Goal: Task Accomplishment & Management: Use online tool/utility

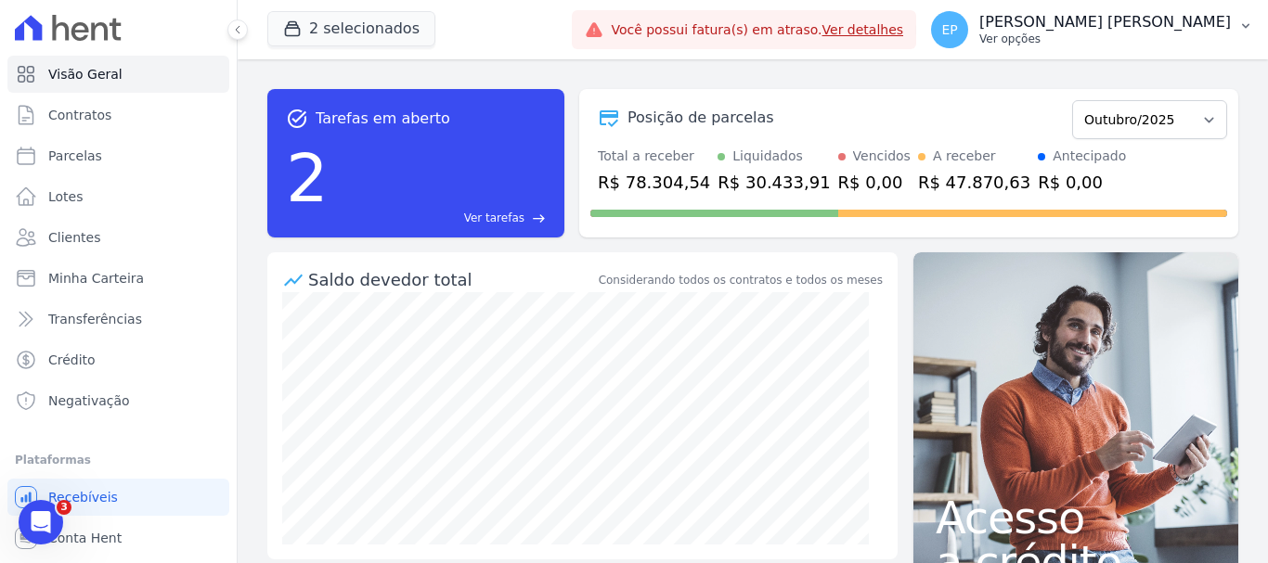
click at [1192, 37] on p "Ver opções" at bounding box center [1105, 39] width 252 height 15
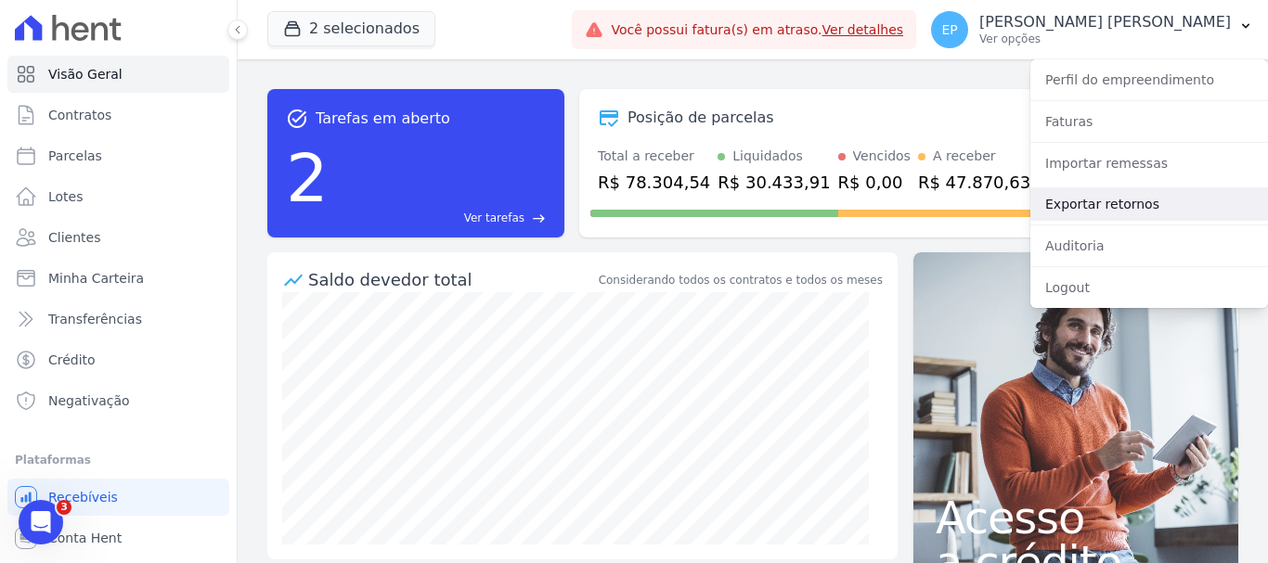
click at [1067, 205] on link "Exportar retornos" at bounding box center [1149, 204] width 238 height 33
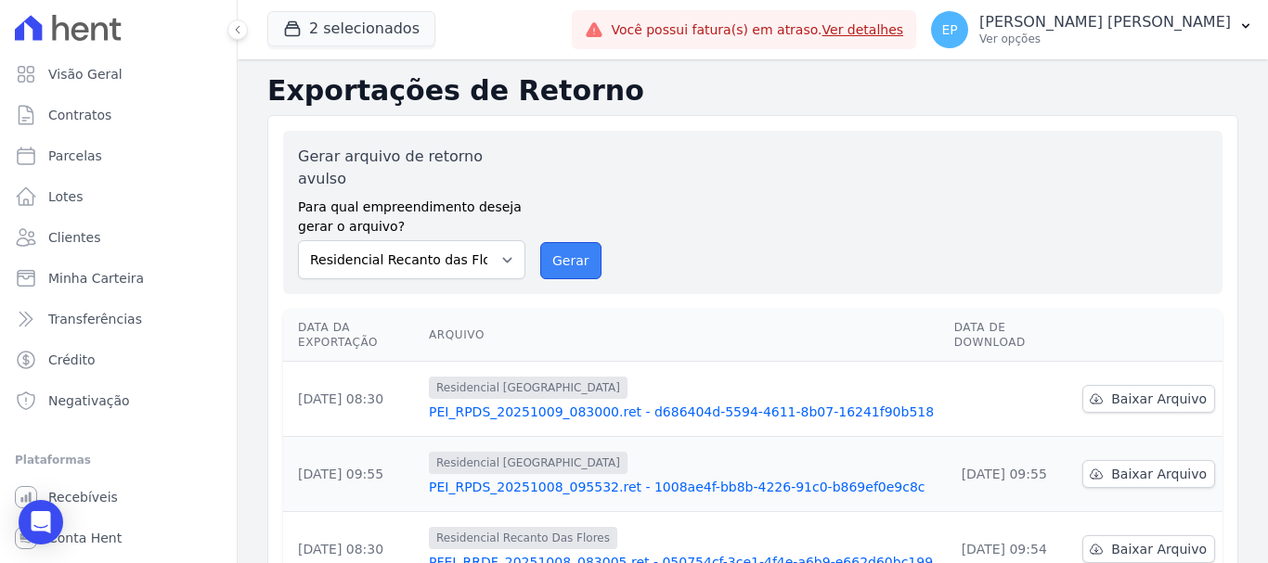
click at [562, 243] on button "Gerar" at bounding box center [570, 260] width 61 height 37
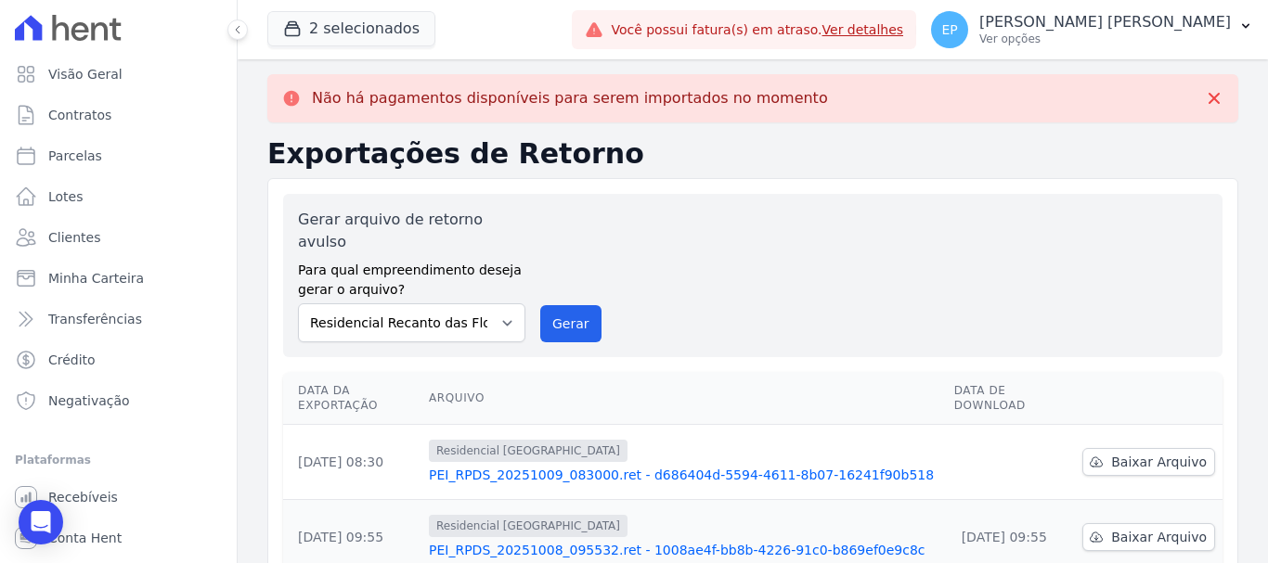
scroll to position [93, 0]
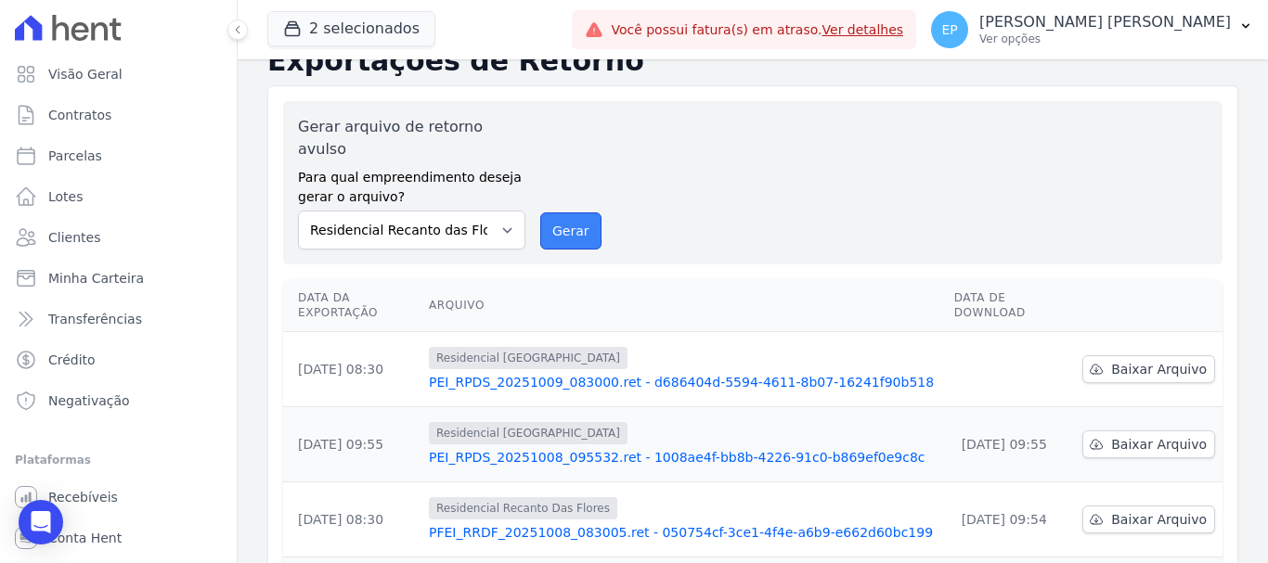
drag, startPoint x: 568, startPoint y: 212, endPoint x: 701, endPoint y: 140, distance: 150.8
click at [568, 213] on button "Gerar" at bounding box center [570, 231] width 61 height 37
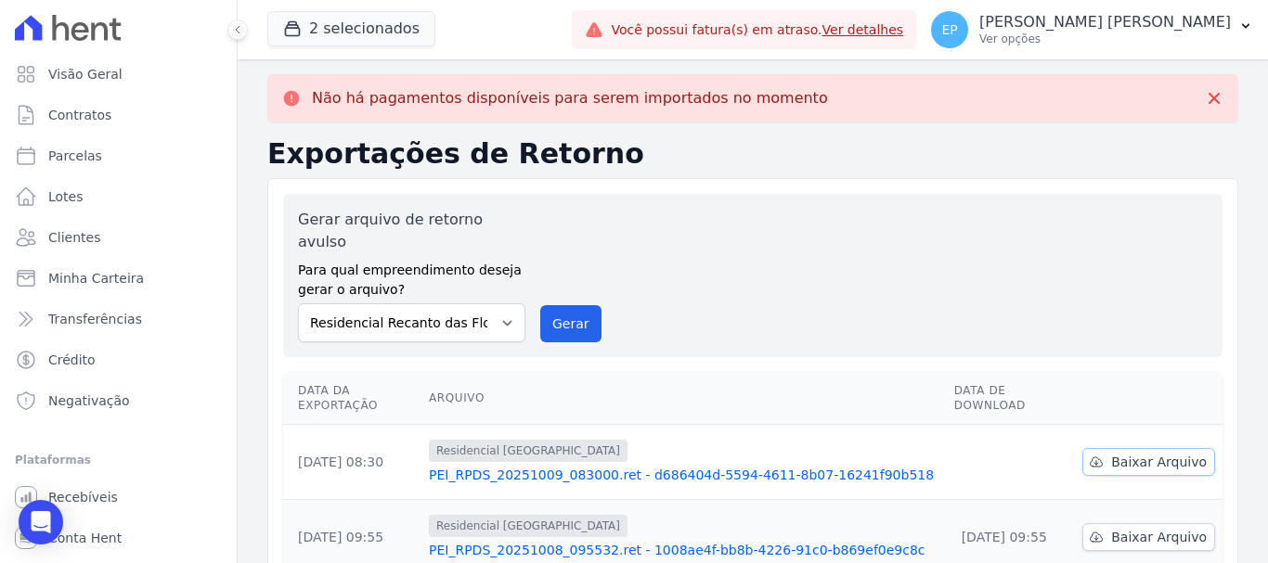
click at [1148, 453] on span "Baixar Arquivo" at bounding box center [1159, 462] width 96 height 19
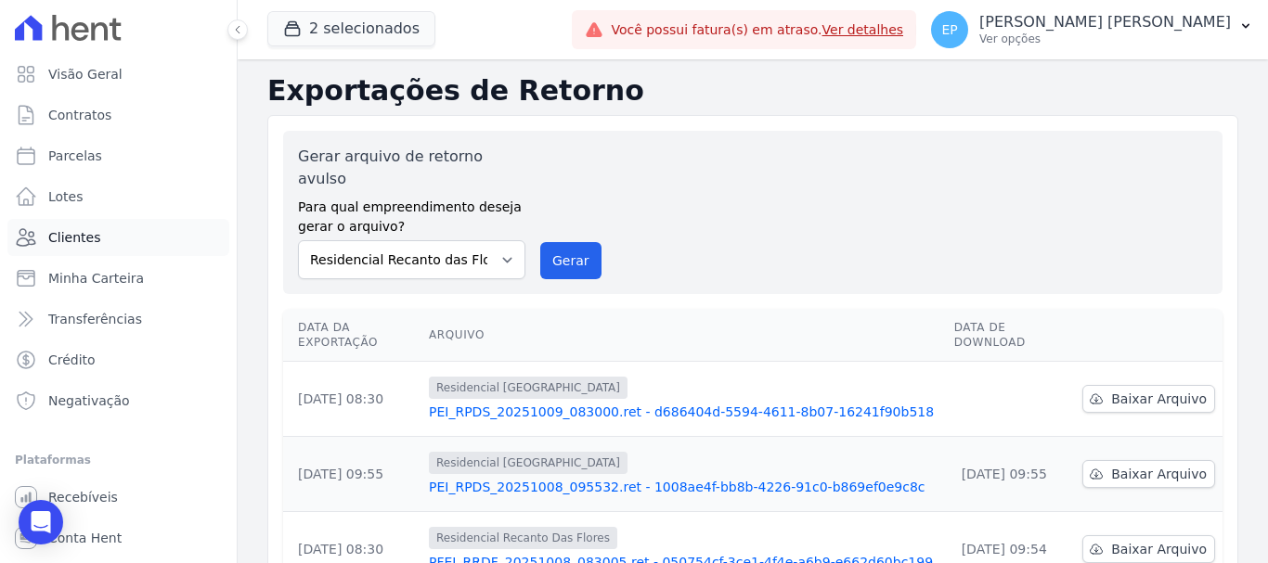
click at [82, 239] on span "Clientes" at bounding box center [74, 237] width 52 height 19
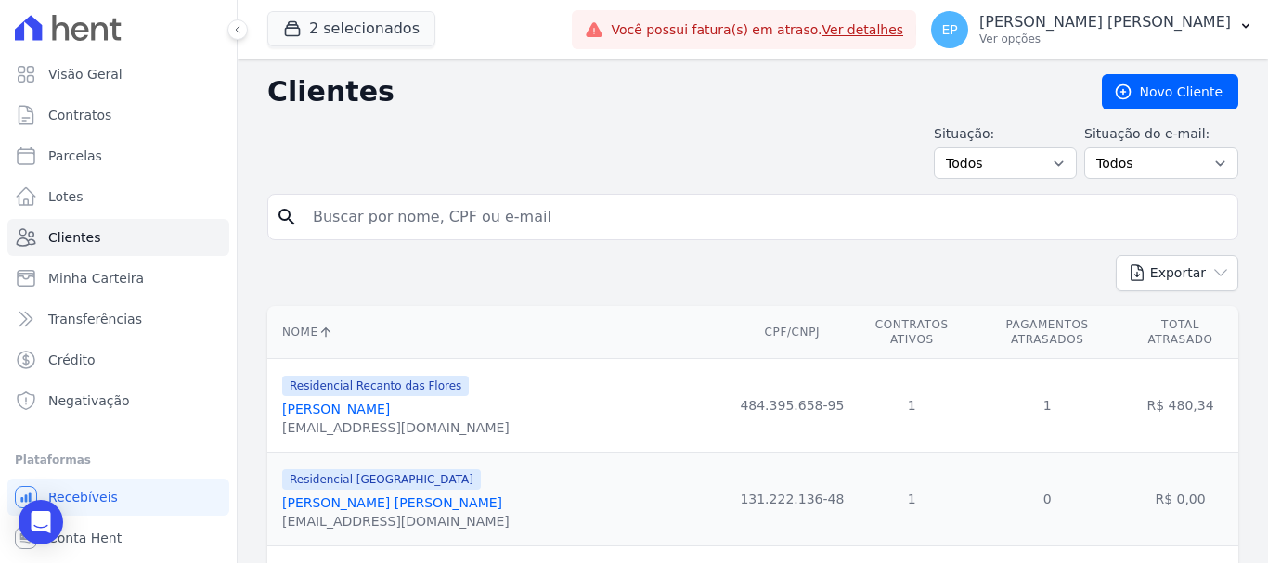
click at [415, 217] on input "search" at bounding box center [766, 217] width 928 height 37
type input "marcio c"
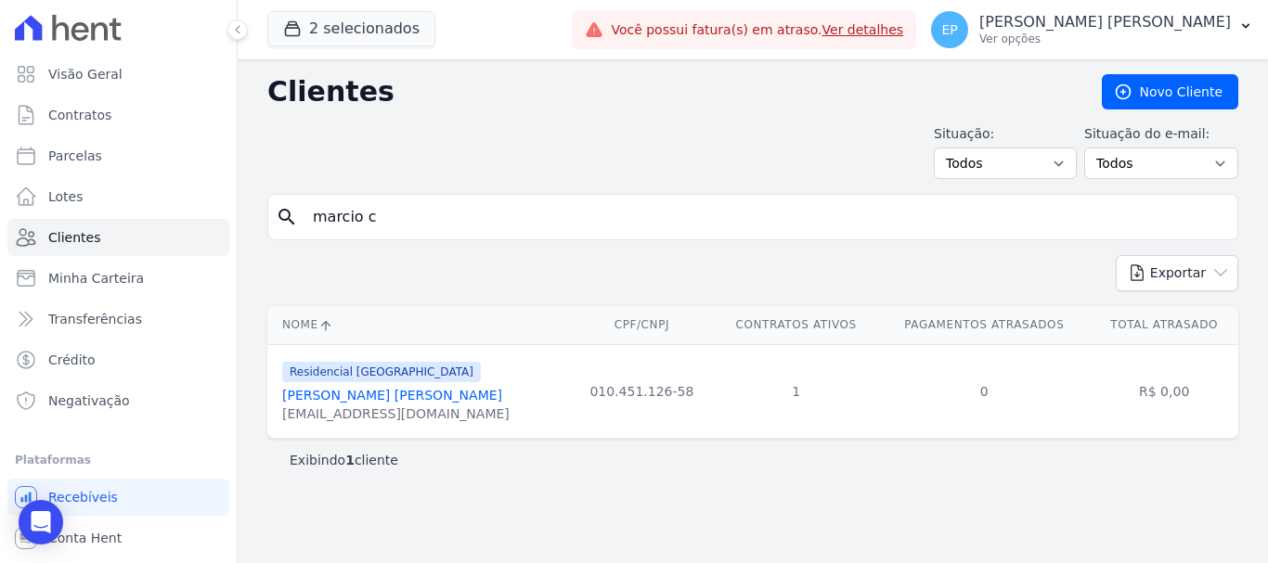
click at [363, 395] on link "Marcio Claudio Ribeiro Silva" at bounding box center [392, 395] width 220 height 15
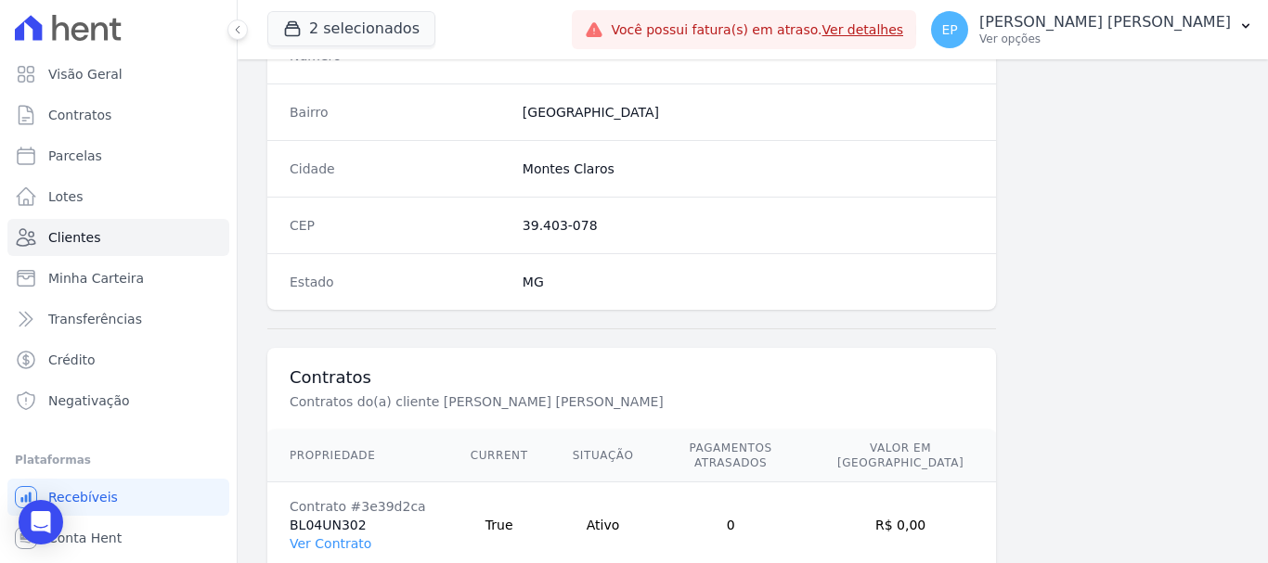
scroll to position [1173, 0]
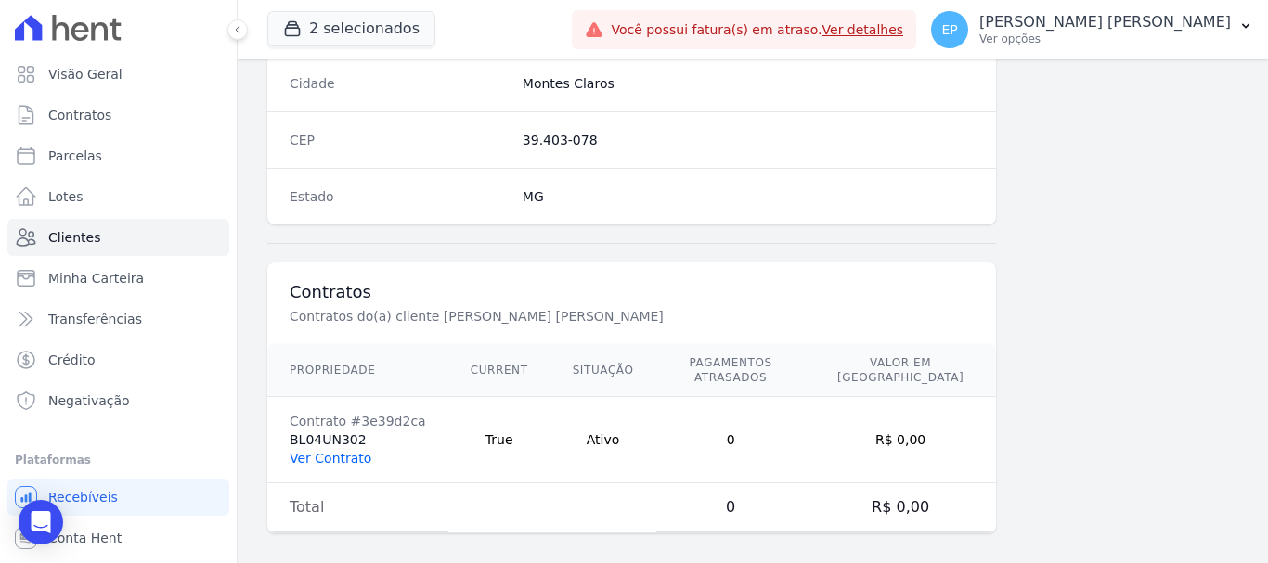
click at [352, 451] on link "Ver Contrato" at bounding box center [331, 458] width 82 height 15
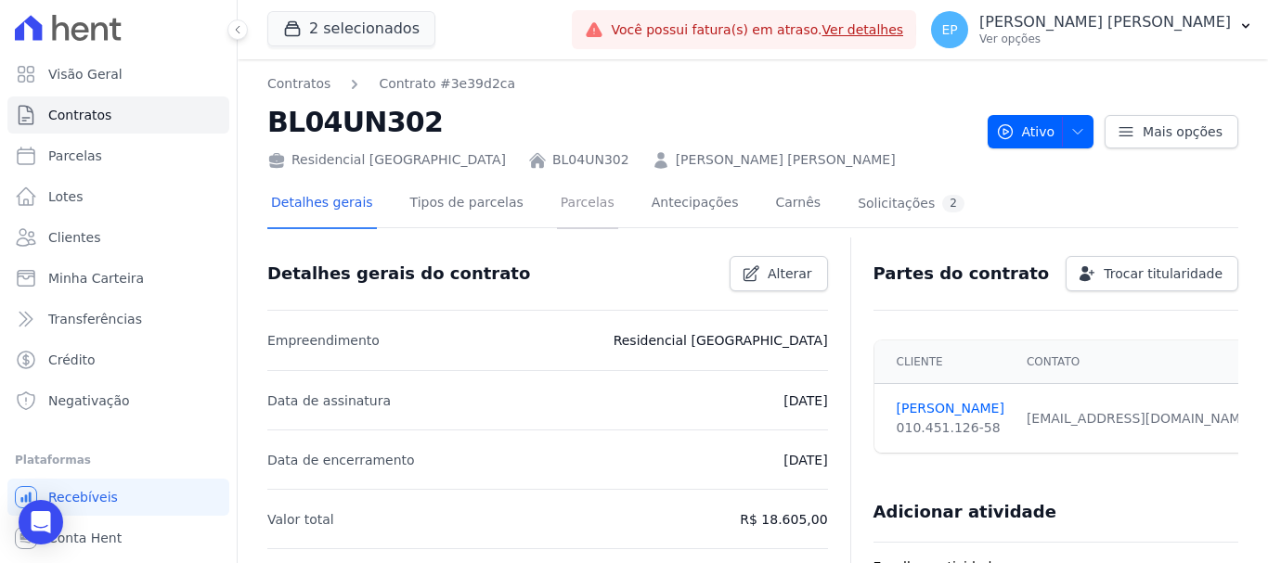
click at [566, 201] on link "Parcelas" at bounding box center [587, 204] width 61 height 49
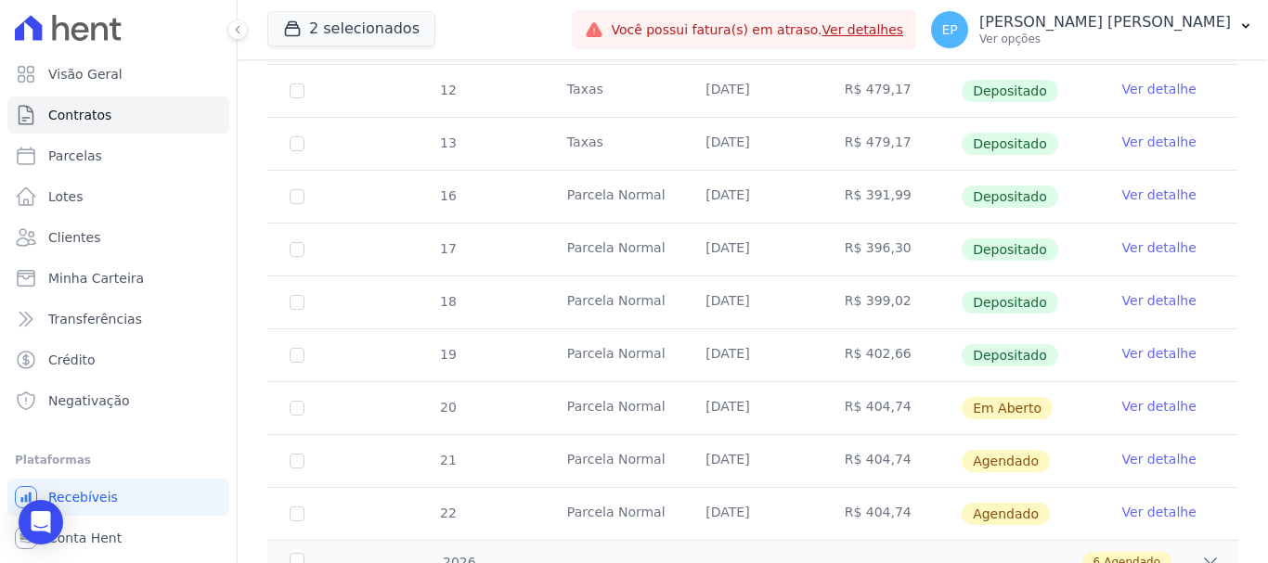
scroll to position [1021, 0]
click at [1124, 343] on link "Ver detalhe" at bounding box center [1159, 352] width 74 height 19
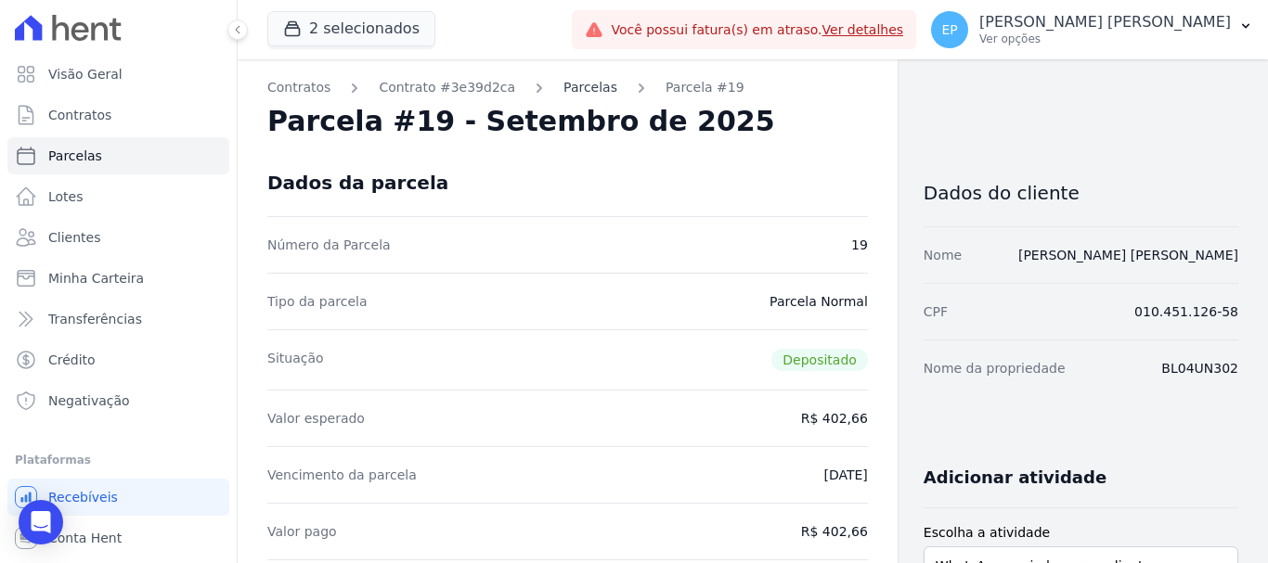
click at [565, 91] on link "Parcelas" at bounding box center [590, 87] width 54 height 19
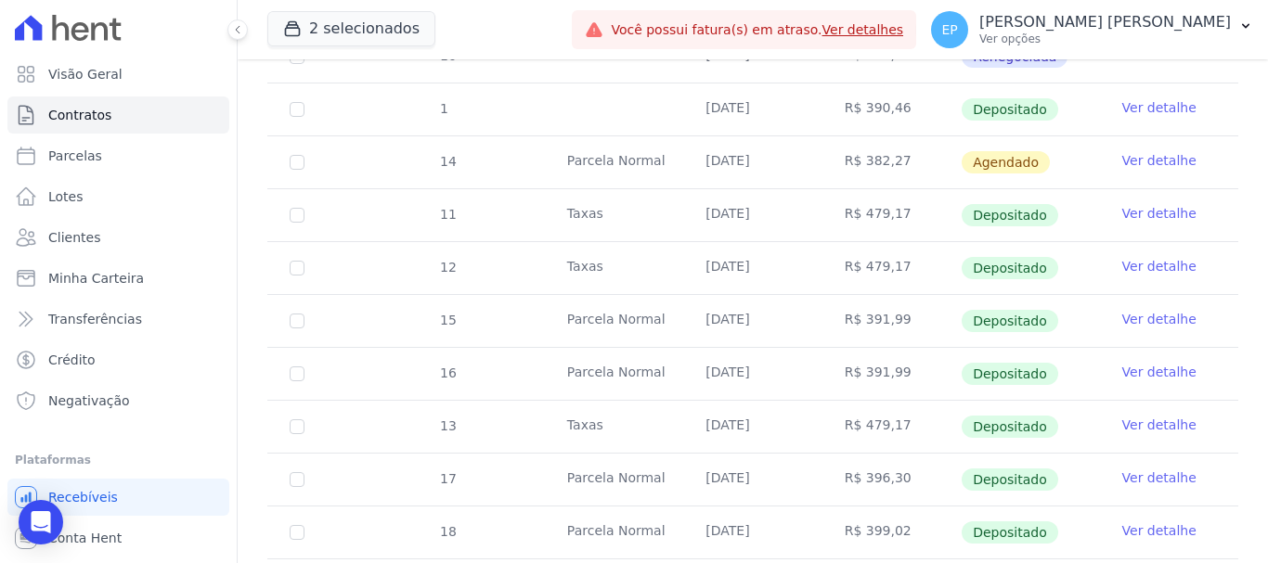
scroll to position [1021, 0]
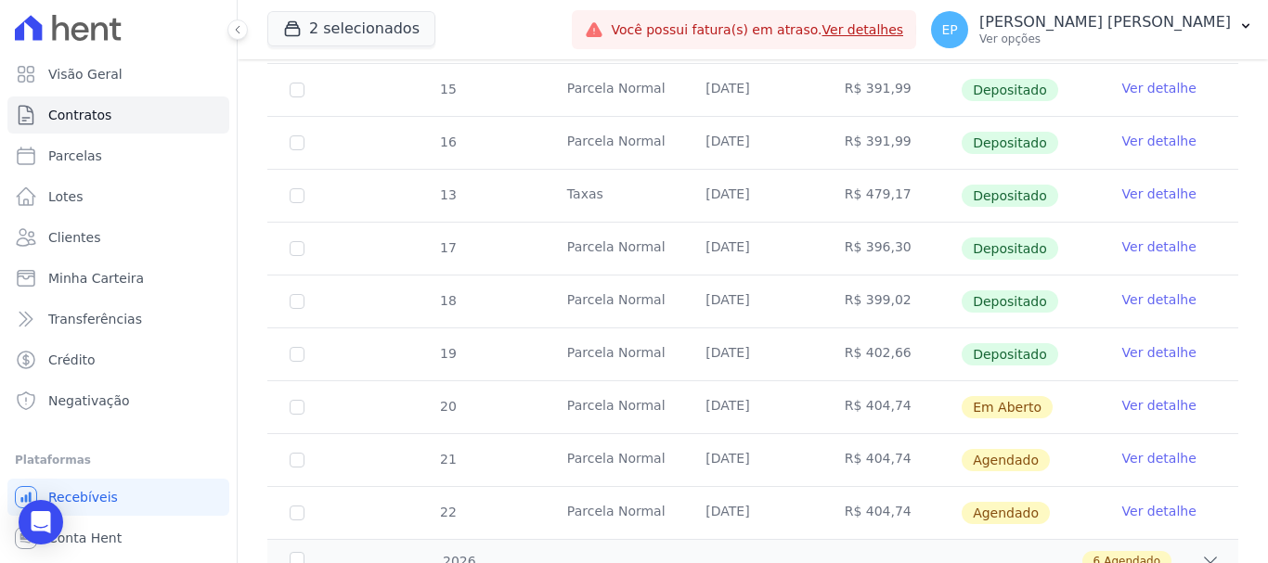
click at [1167, 396] on link "Ver detalhe" at bounding box center [1159, 405] width 74 height 19
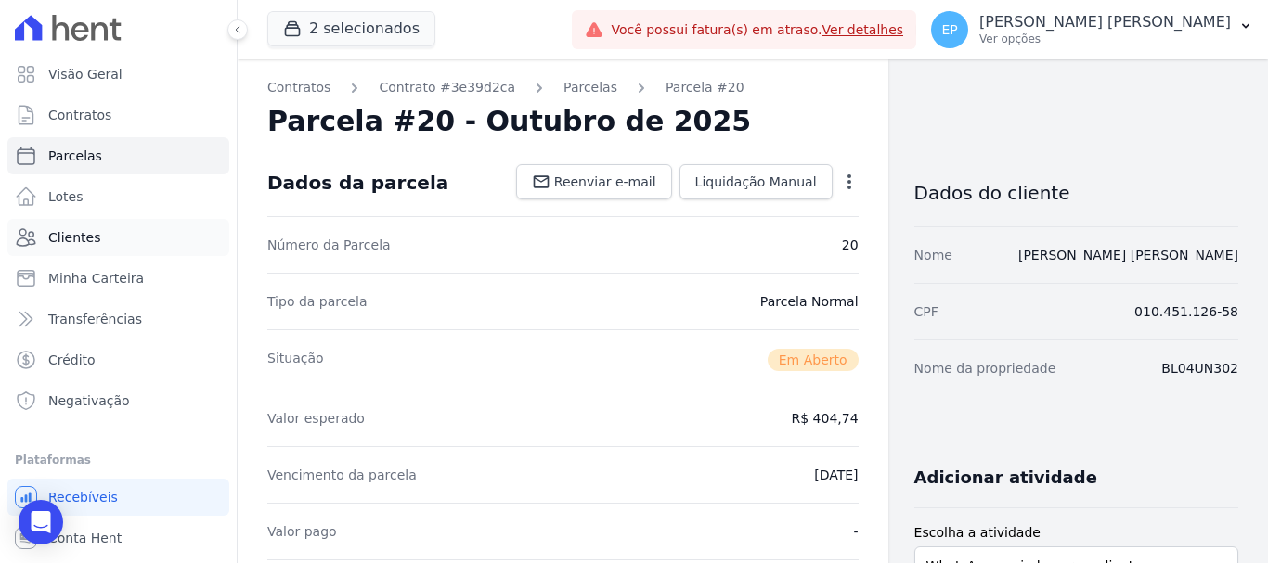
click at [77, 234] on span "Clientes" at bounding box center [74, 237] width 52 height 19
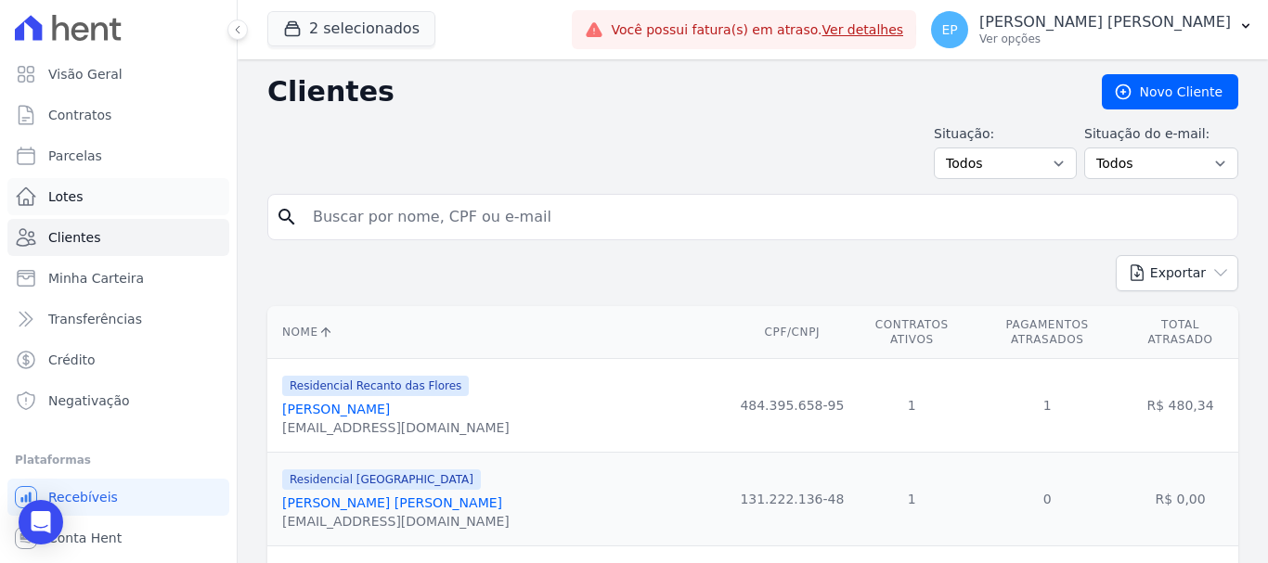
drag, startPoint x: 225, startPoint y: 216, endPoint x: 204, endPoint y: 189, distance: 33.8
click at [205, 194] on div "Visão Geral Contratos Parcelas Lotes Clientes Minha Carteira Transferências Cré…" at bounding box center [634, 281] width 1268 height 563
type input "jonat"
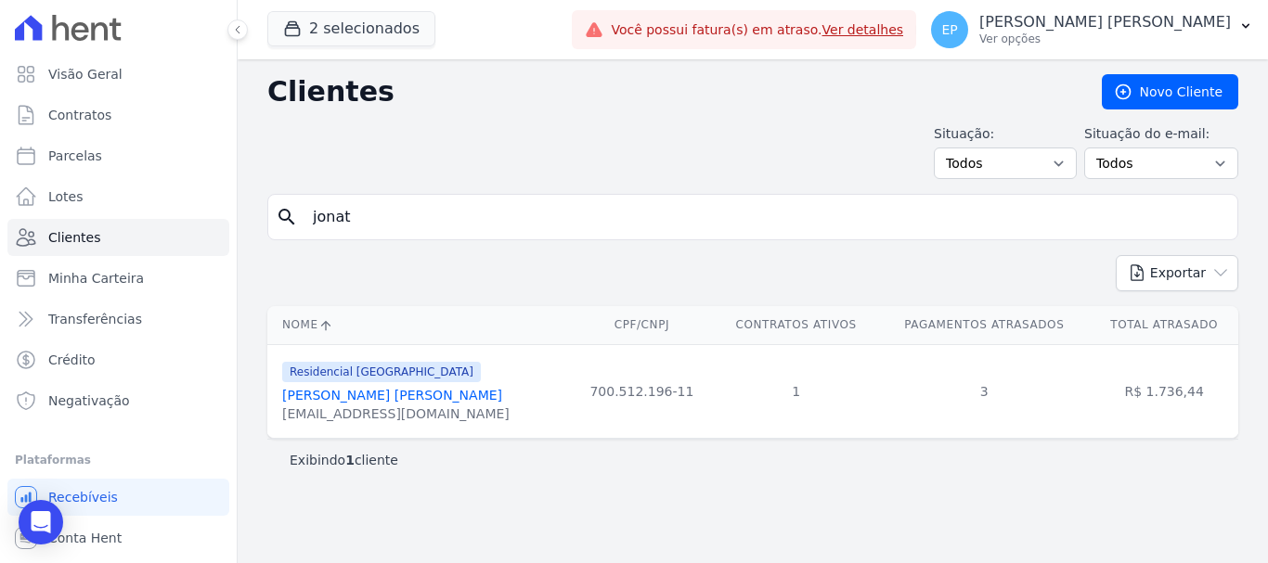
click at [360, 403] on link "Jonathas Soares Freitas Silva" at bounding box center [392, 395] width 220 height 15
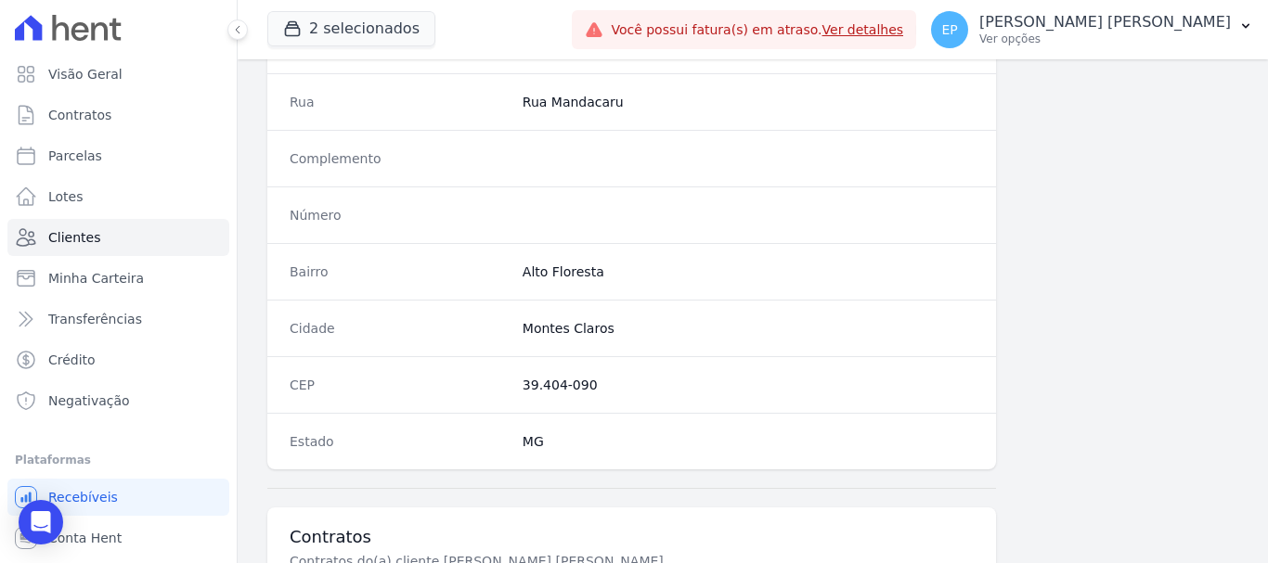
scroll to position [1173, 0]
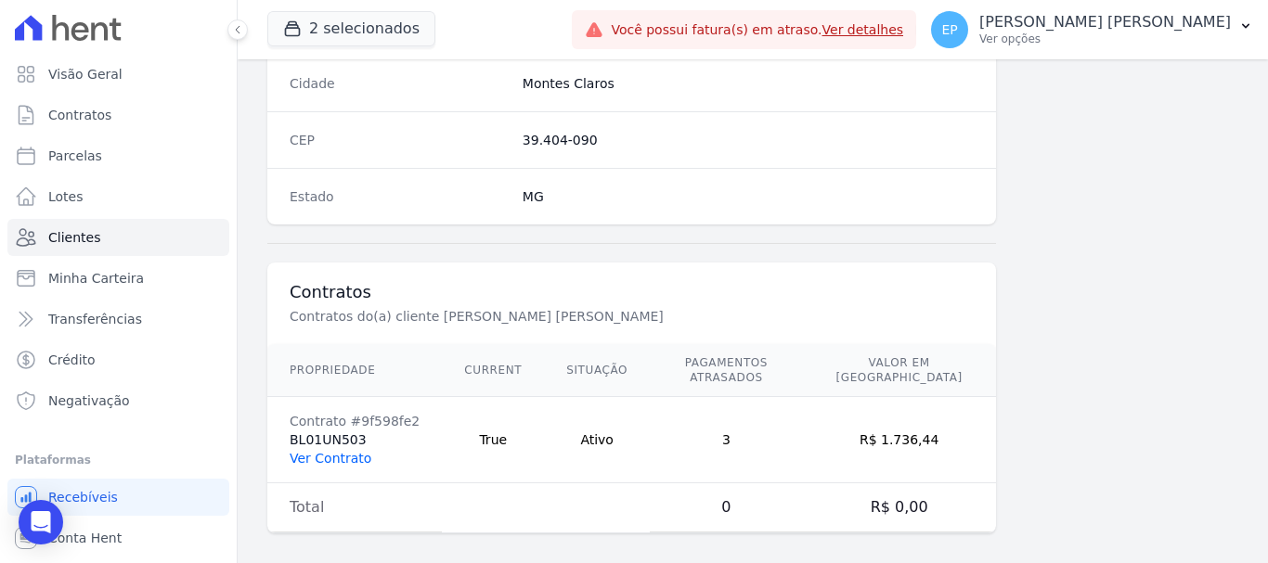
click at [337, 451] on link "Ver Contrato" at bounding box center [331, 458] width 82 height 15
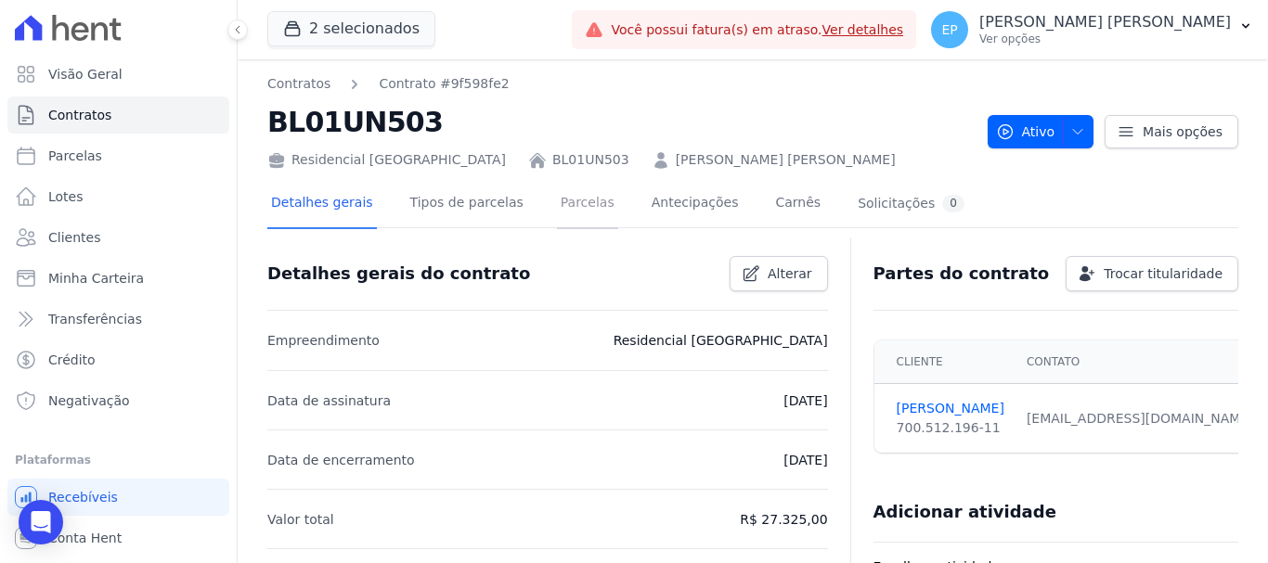
click at [561, 207] on link "Parcelas" at bounding box center [587, 204] width 61 height 49
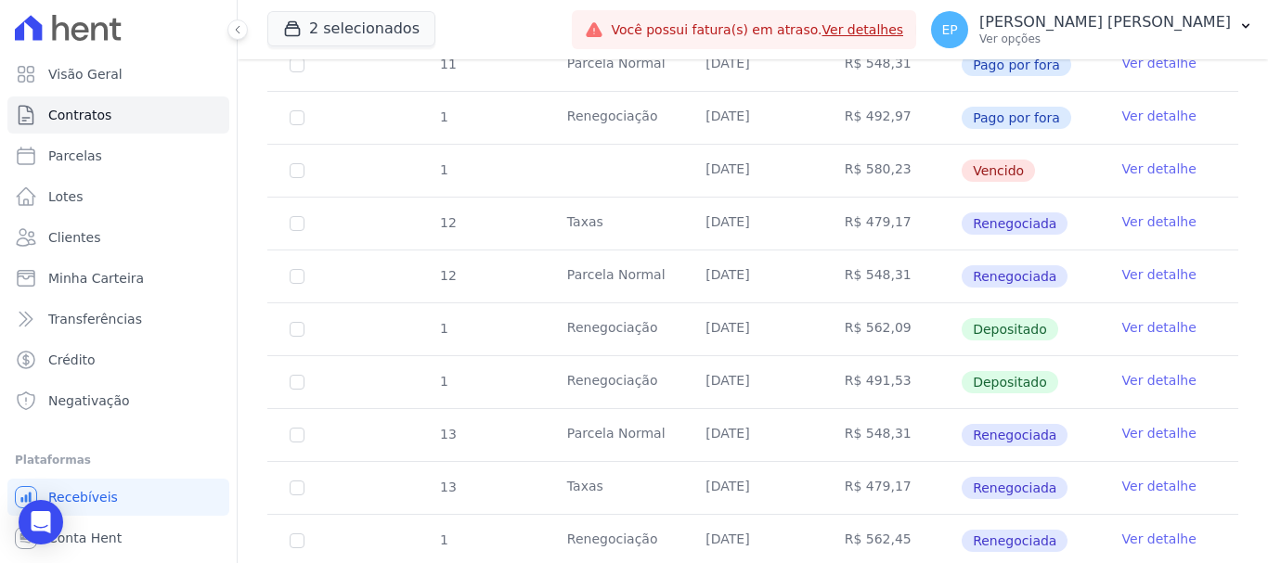
scroll to position [186, 0]
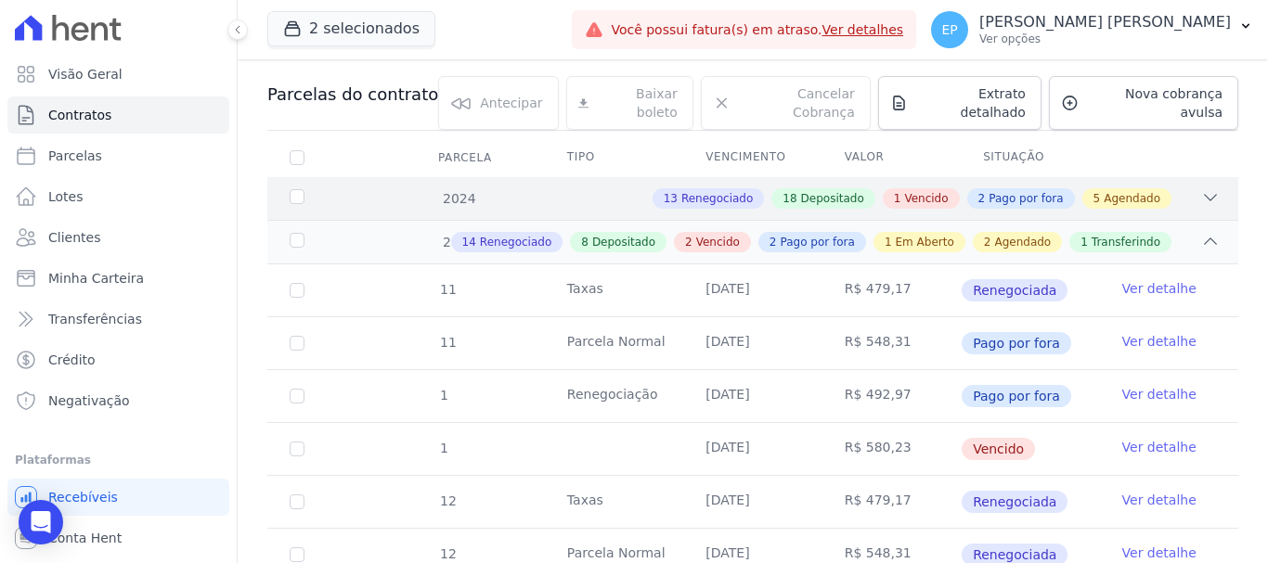
click at [903, 188] on div "1 Vencido" at bounding box center [921, 198] width 77 height 20
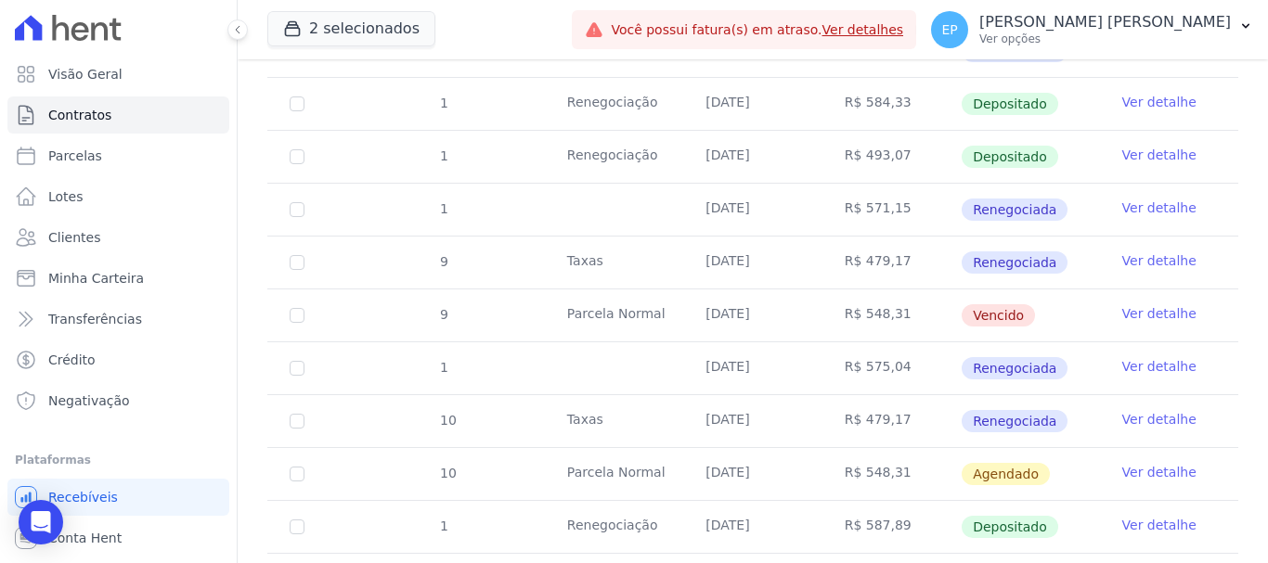
scroll to position [1764, 0]
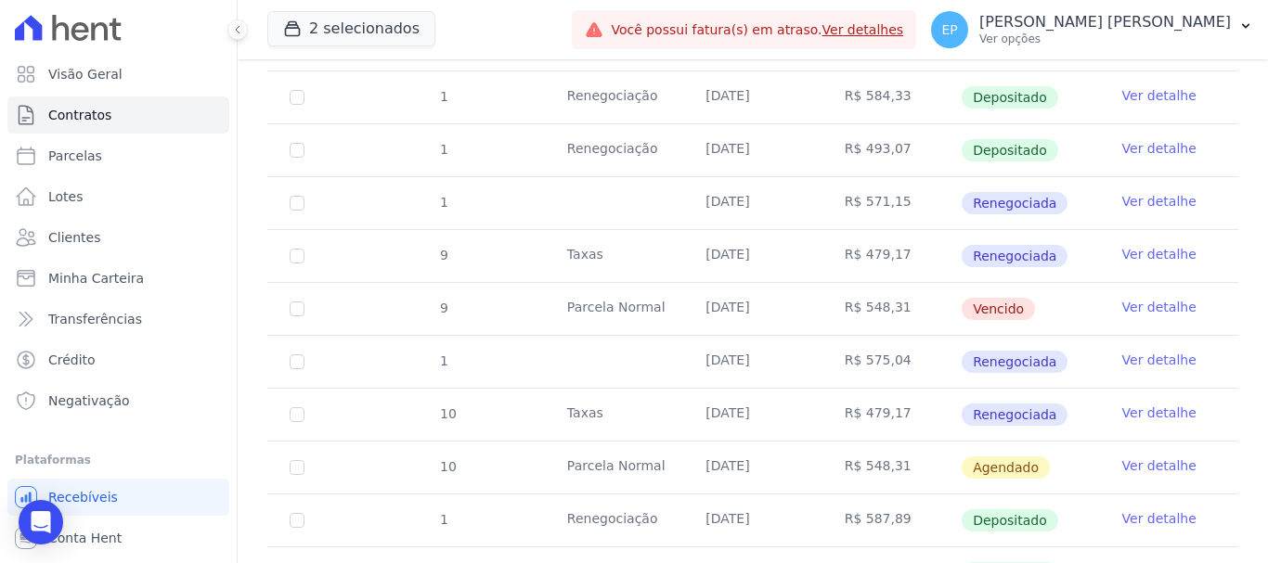
click at [1158, 298] on link "Ver detalhe" at bounding box center [1159, 307] width 74 height 19
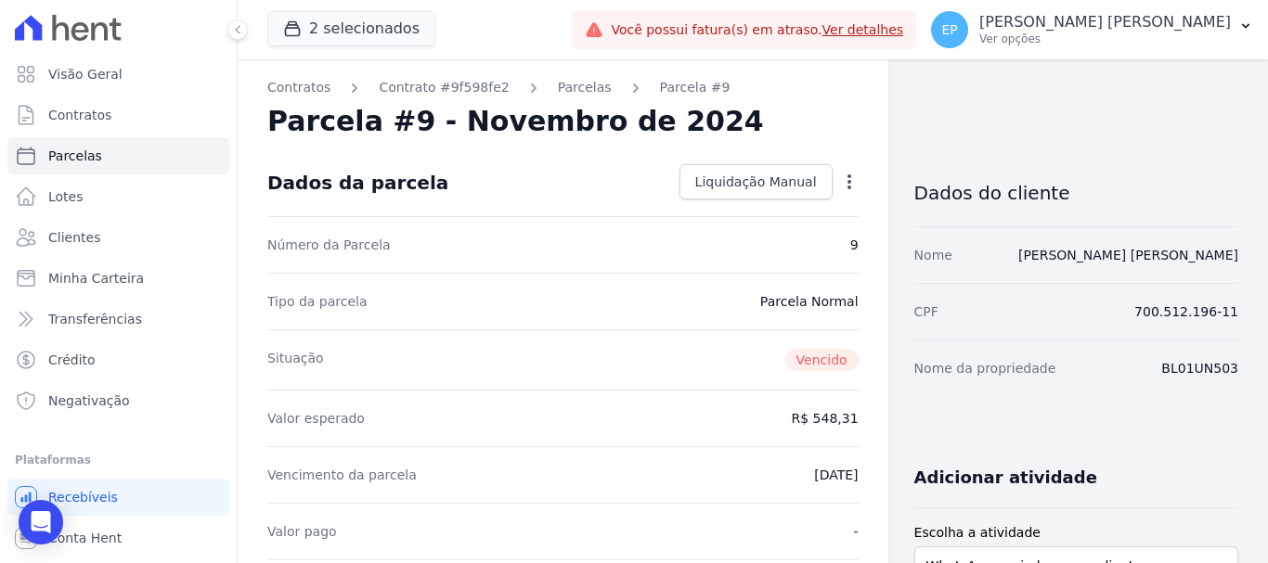
click at [848, 175] on icon "button" at bounding box center [850, 182] width 4 height 15
click at [744, 179] on span "Liquidação Manual" at bounding box center [756, 182] width 122 height 19
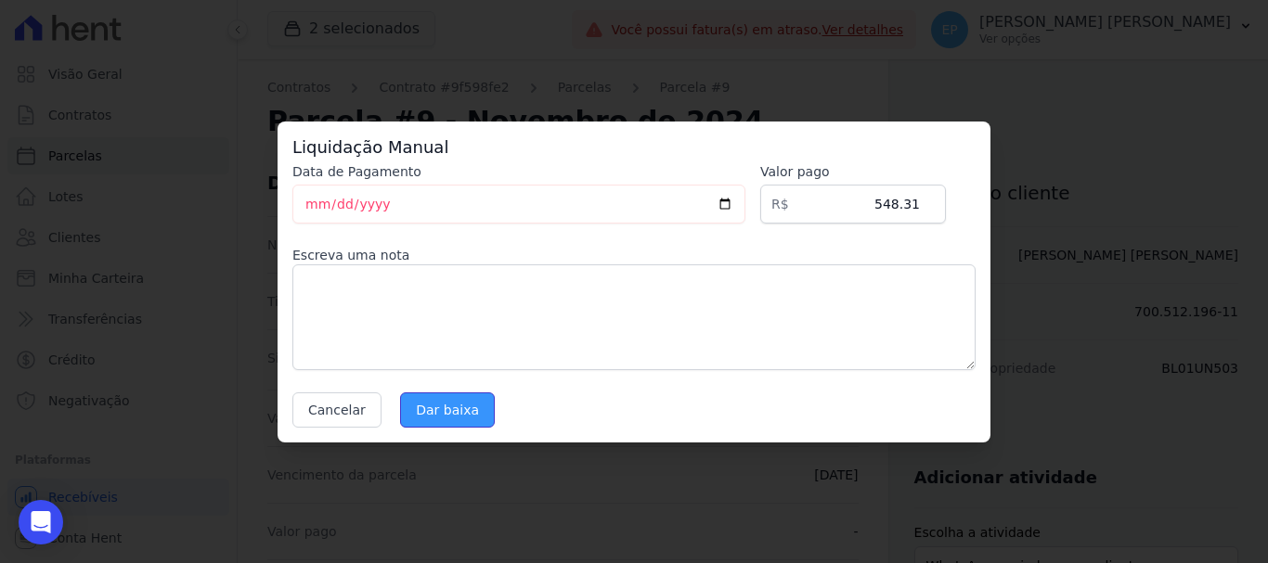
click at [440, 417] on input "Dar baixa" at bounding box center [447, 410] width 95 height 35
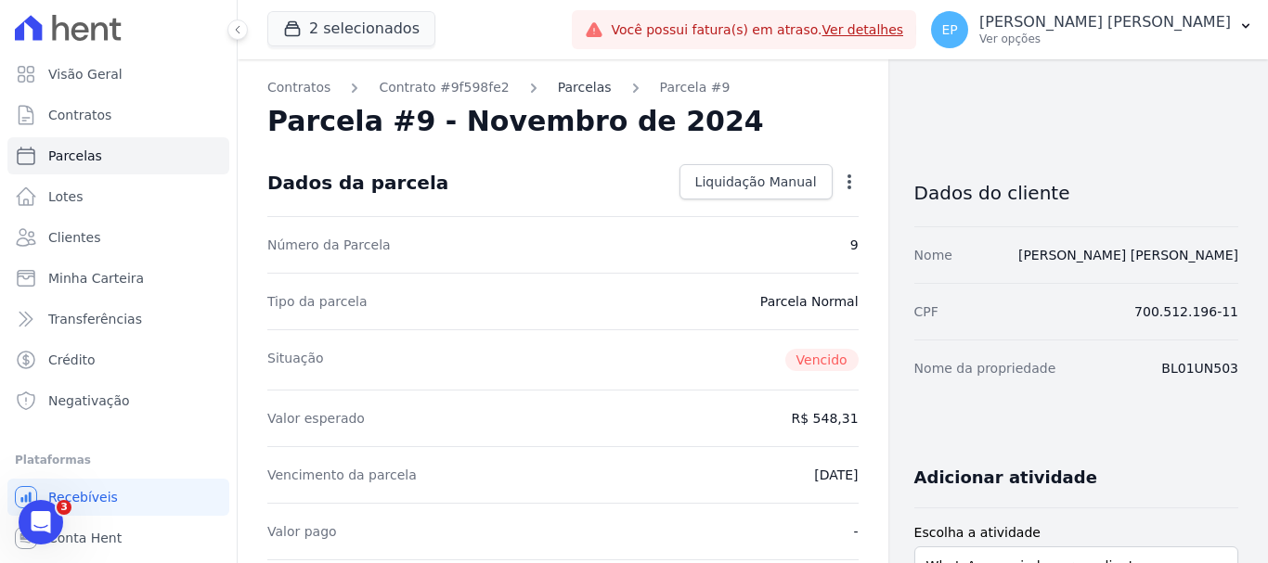
click at [558, 88] on link "Parcelas" at bounding box center [585, 87] width 54 height 19
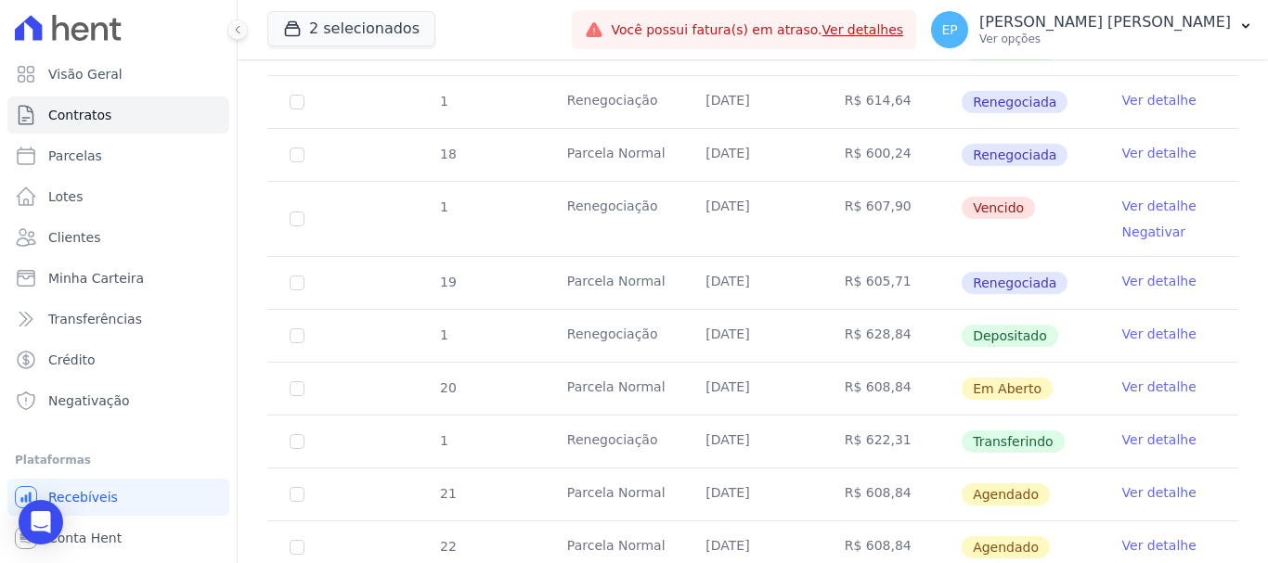
scroll to position [1578, 0]
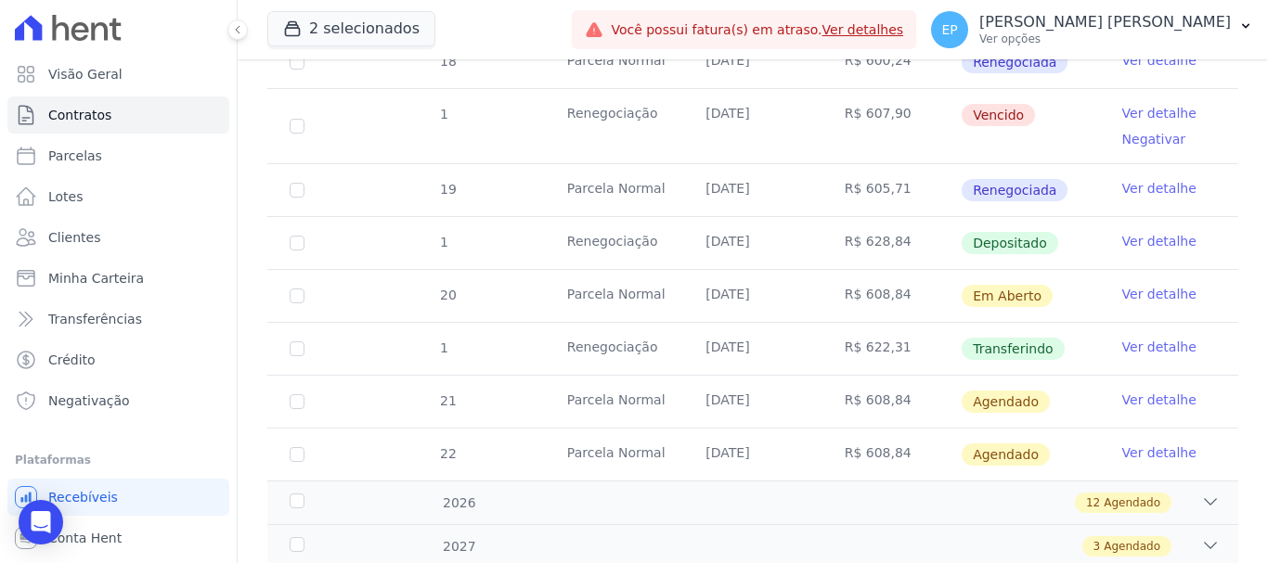
click at [1127, 338] on link "Ver detalhe" at bounding box center [1159, 347] width 74 height 19
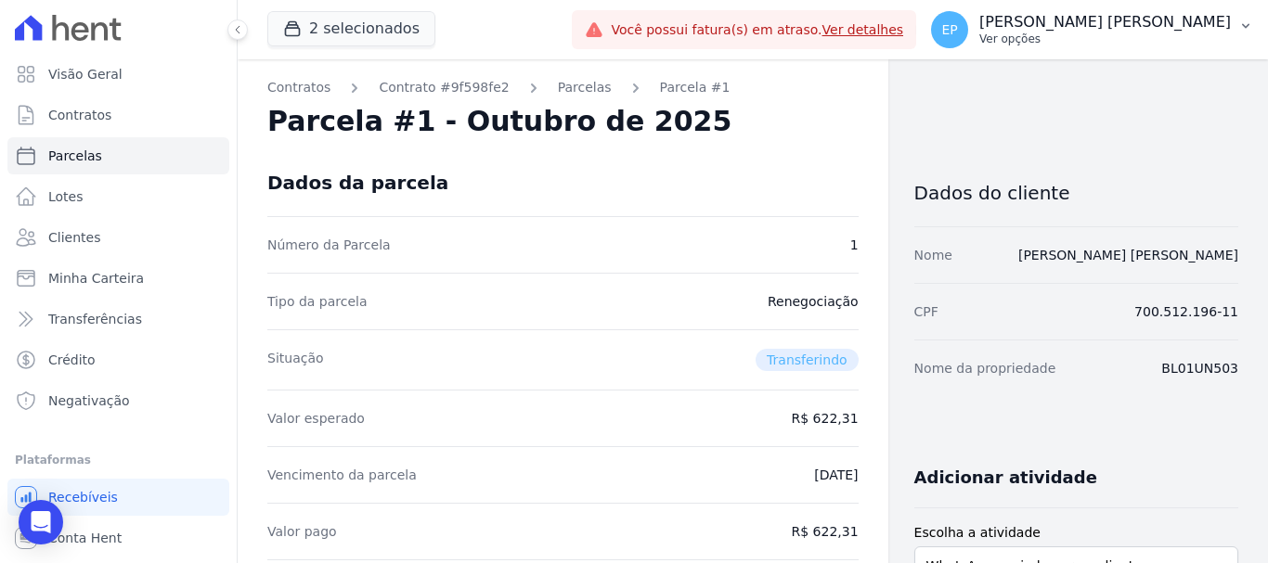
click at [1191, 37] on p "Ver opções" at bounding box center [1105, 39] width 252 height 15
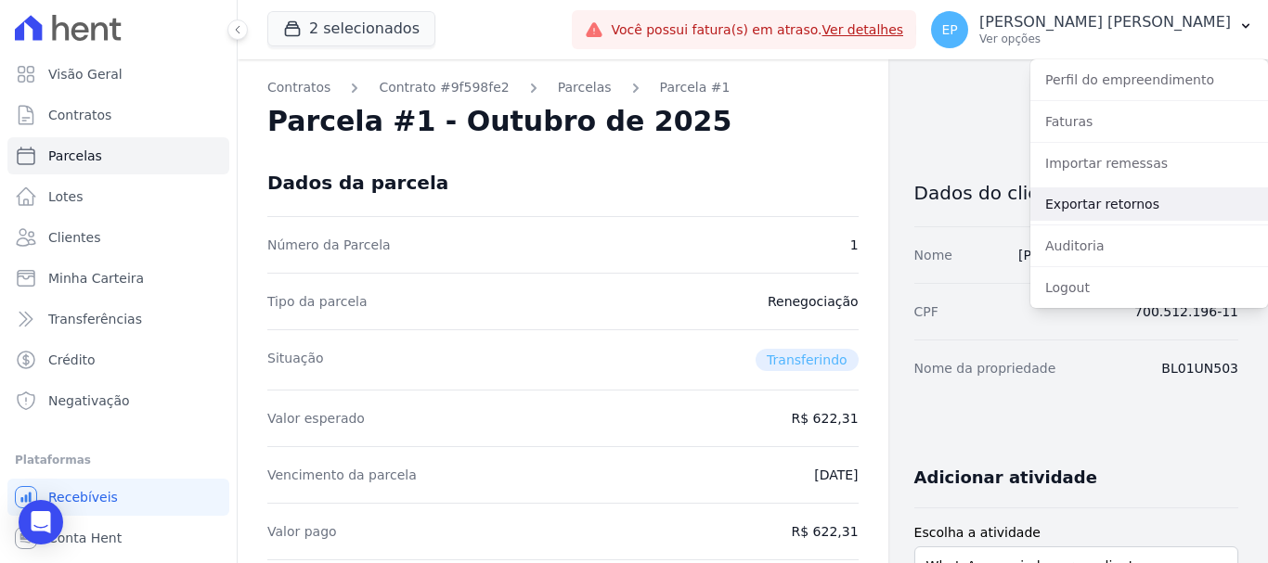
click at [1072, 203] on link "Exportar retornos" at bounding box center [1149, 204] width 238 height 33
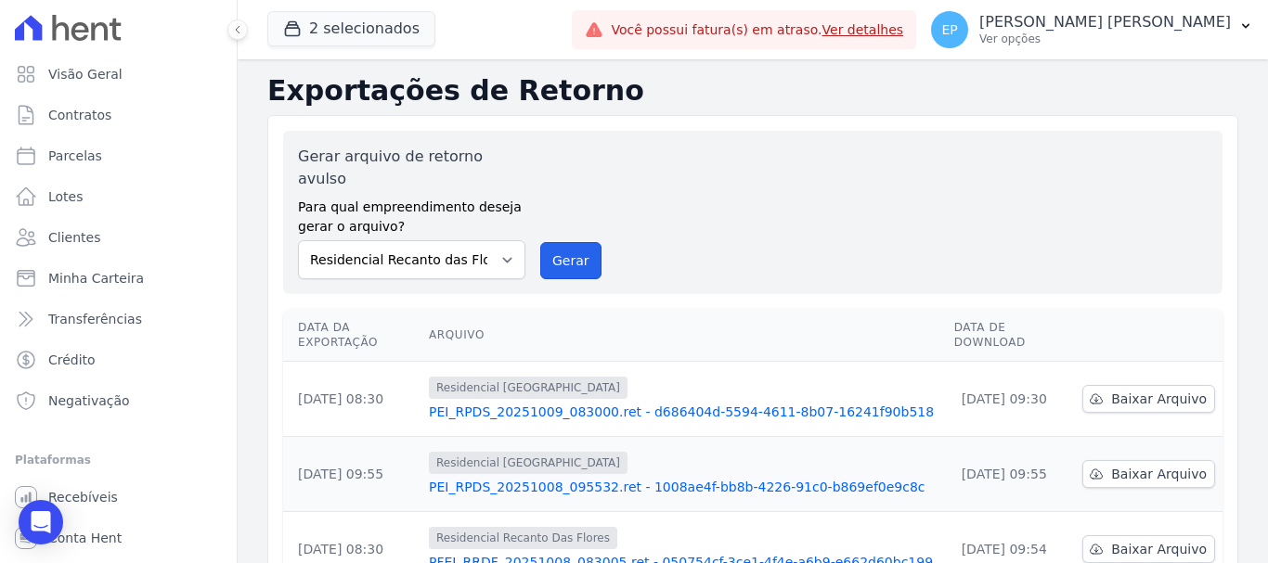
drag, startPoint x: 579, startPoint y: 236, endPoint x: 690, endPoint y: 136, distance: 149.2
click at [581, 242] on button "Gerar" at bounding box center [570, 260] width 61 height 37
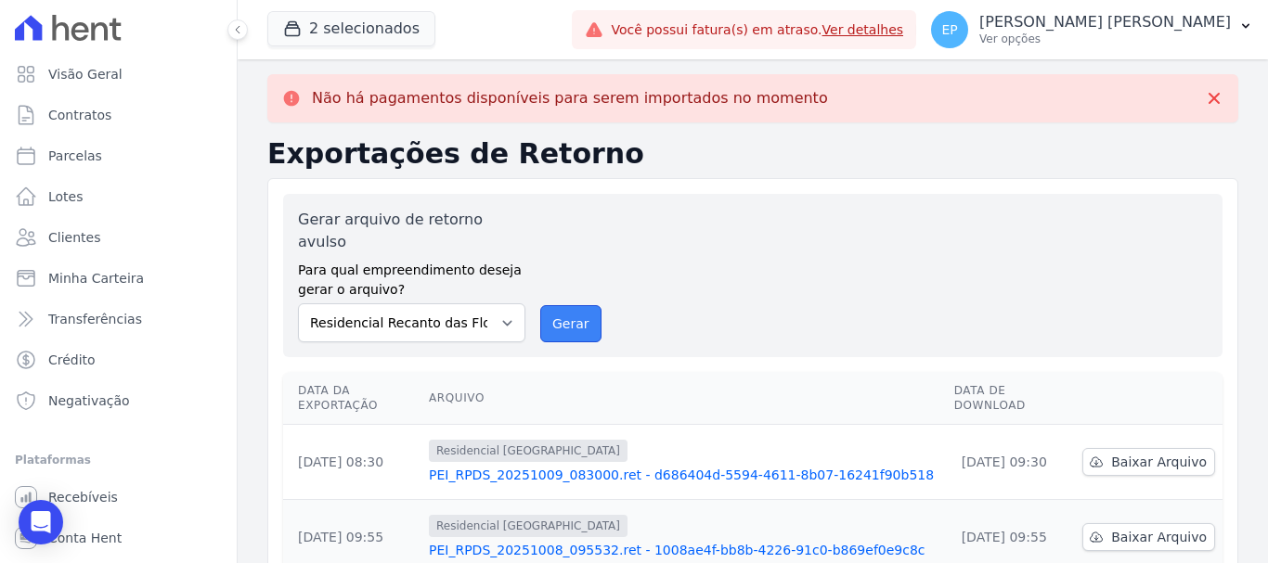
click at [558, 305] on button "Gerar" at bounding box center [570, 323] width 61 height 37
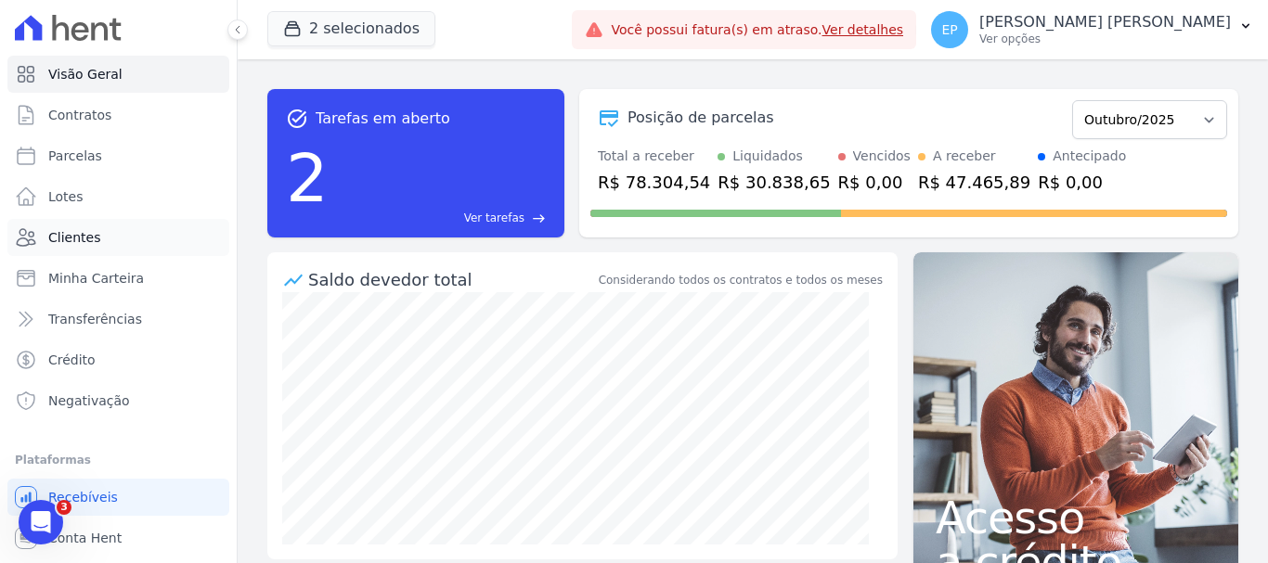
click at [84, 237] on span "Clientes" at bounding box center [74, 237] width 52 height 19
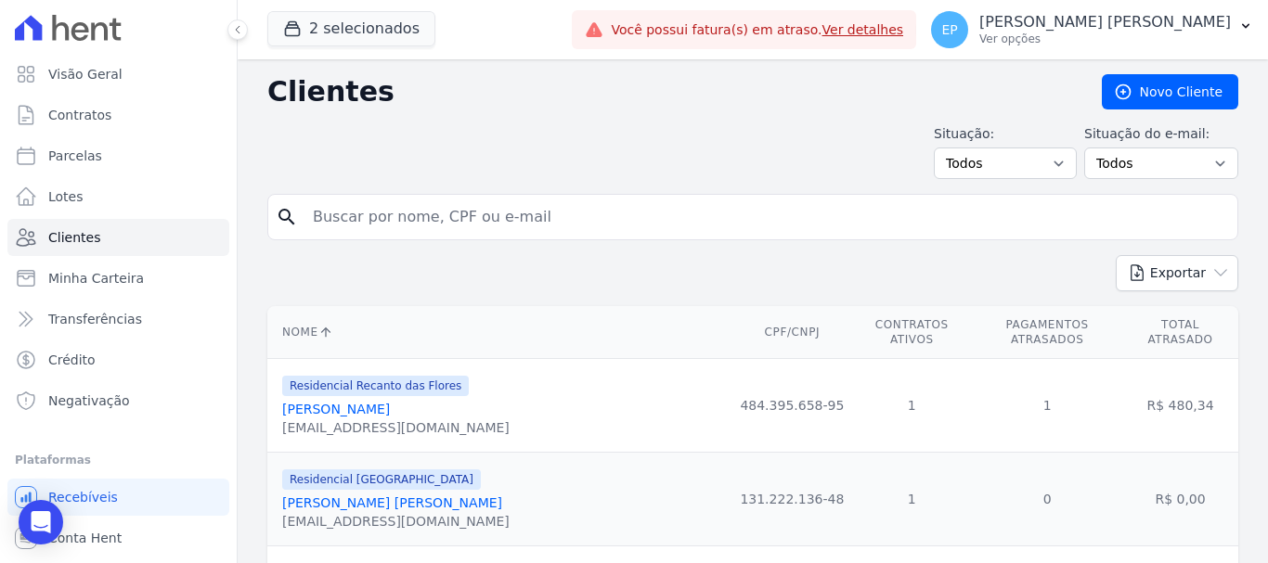
click at [353, 218] on input "search" at bounding box center [766, 217] width 928 height 37
type input "jonat"
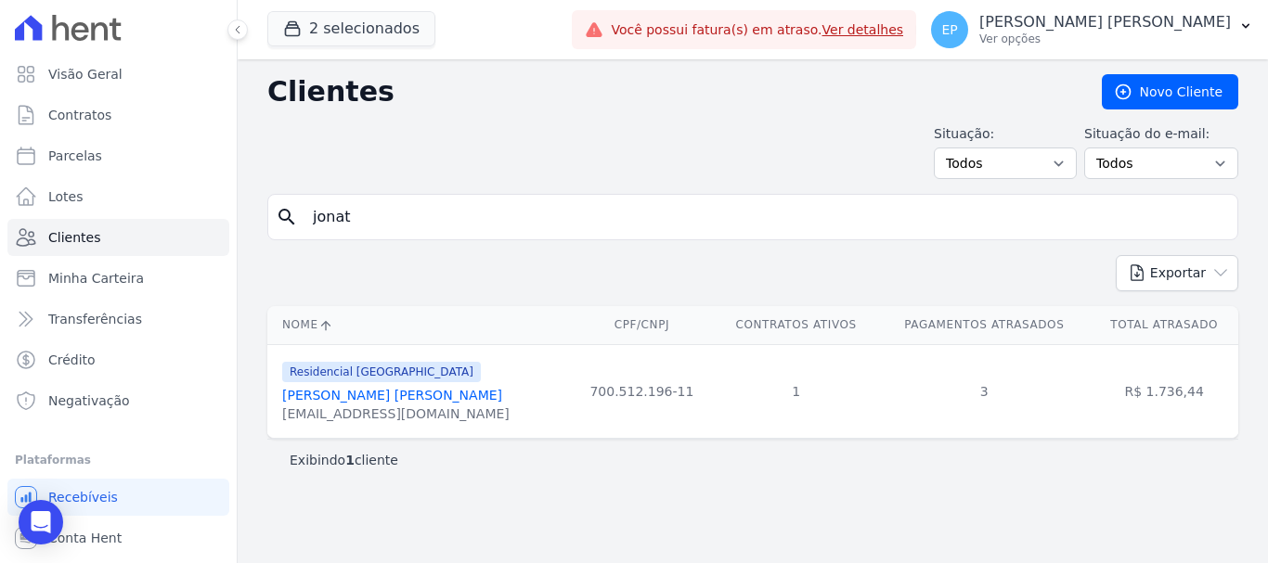
click at [418, 399] on link "Jonathas Soares Freitas Silva" at bounding box center [392, 395] width 220 height 15
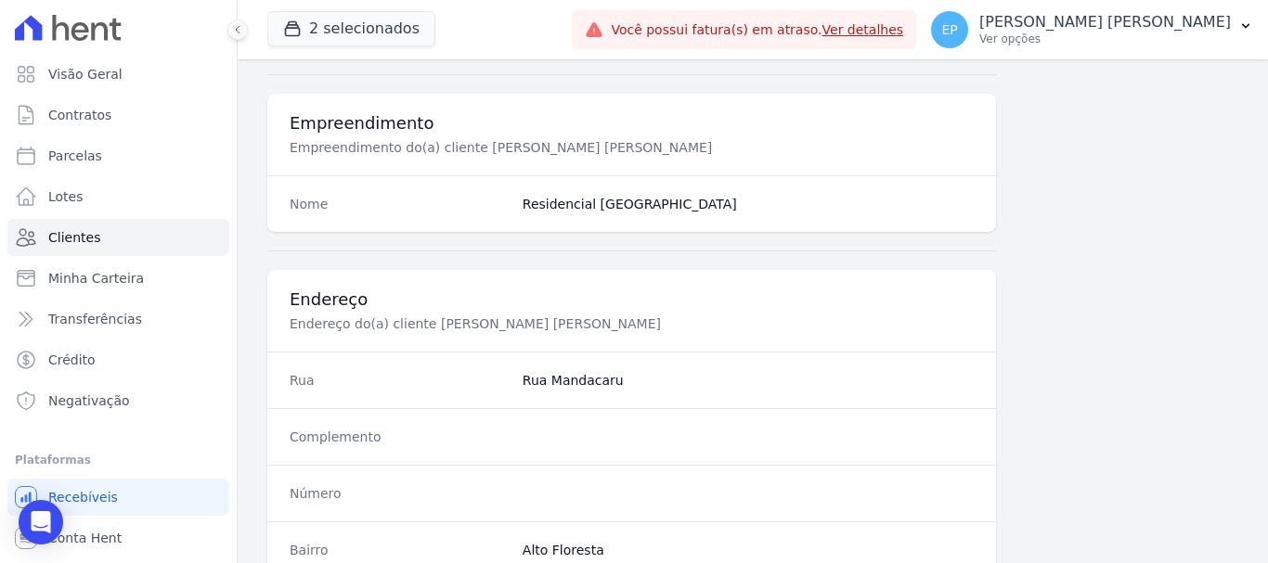
scroll to position [1173, 0]
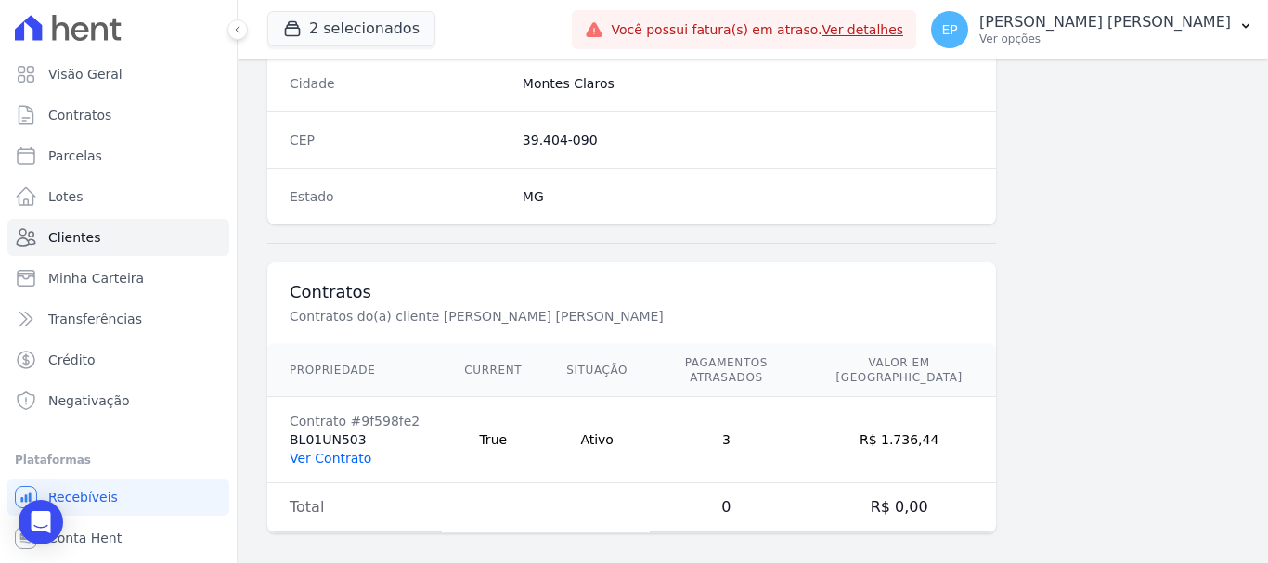
click at [324, 451] on link "Ver Contrato" at bounding box center [331, 458] width 82 height 15
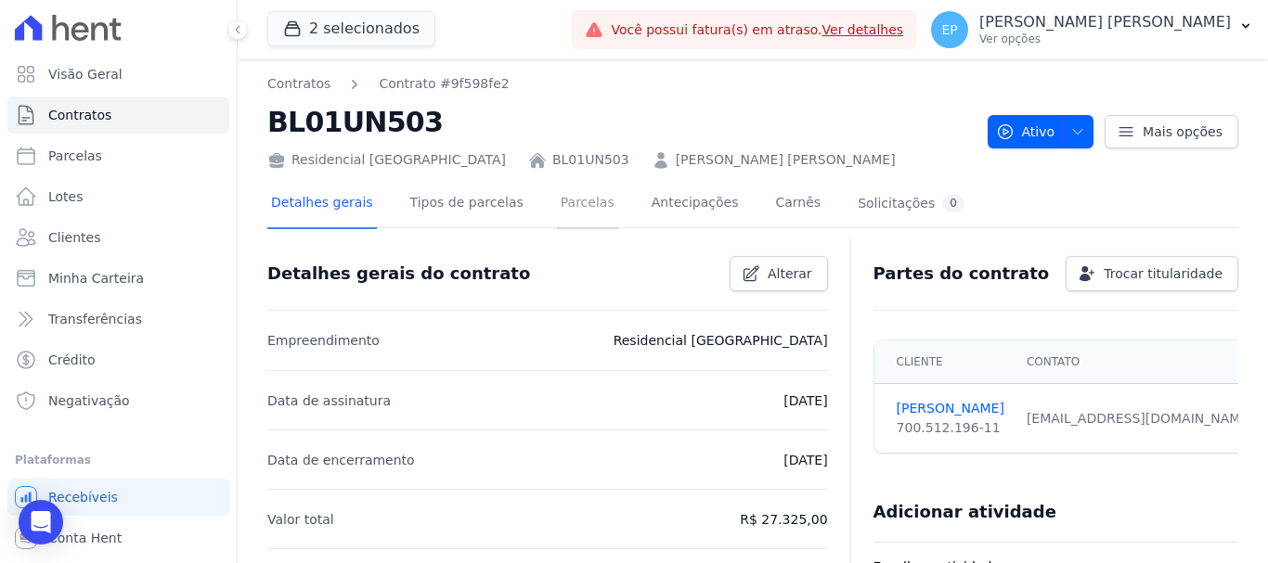
click at [557, 206] on link "Parcelas" at bounding box center [587, 204] width 61 height 49
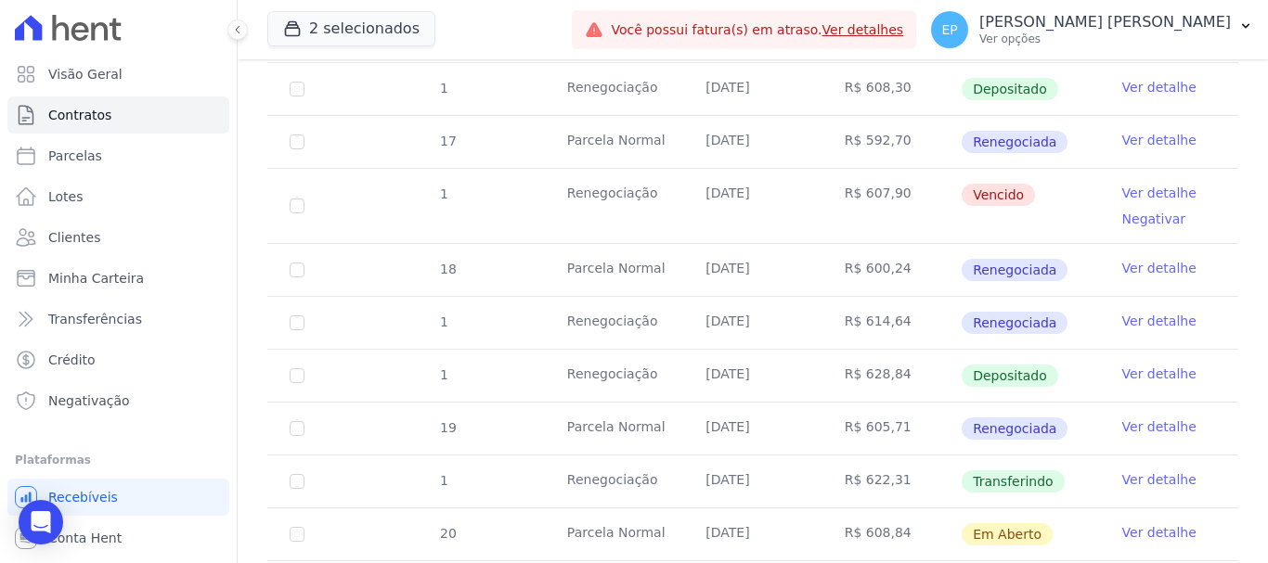
scroll to position [1485, 0]
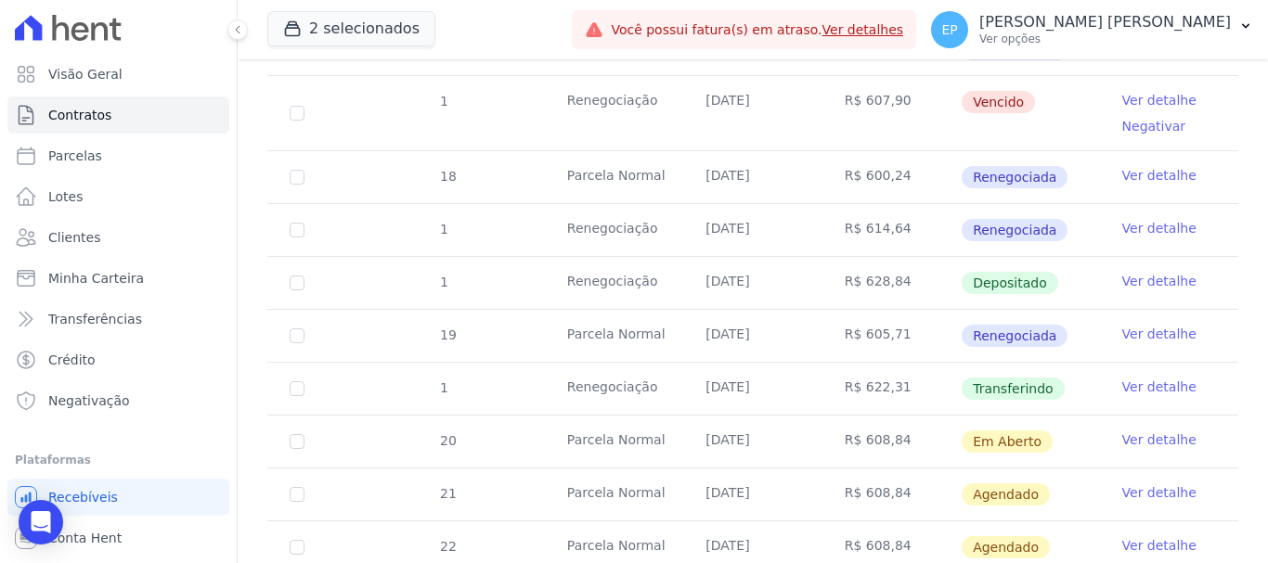
click at [1127, 378] on link "Ver detalhe" at bounding box center [1159, 387] width 74 height 19
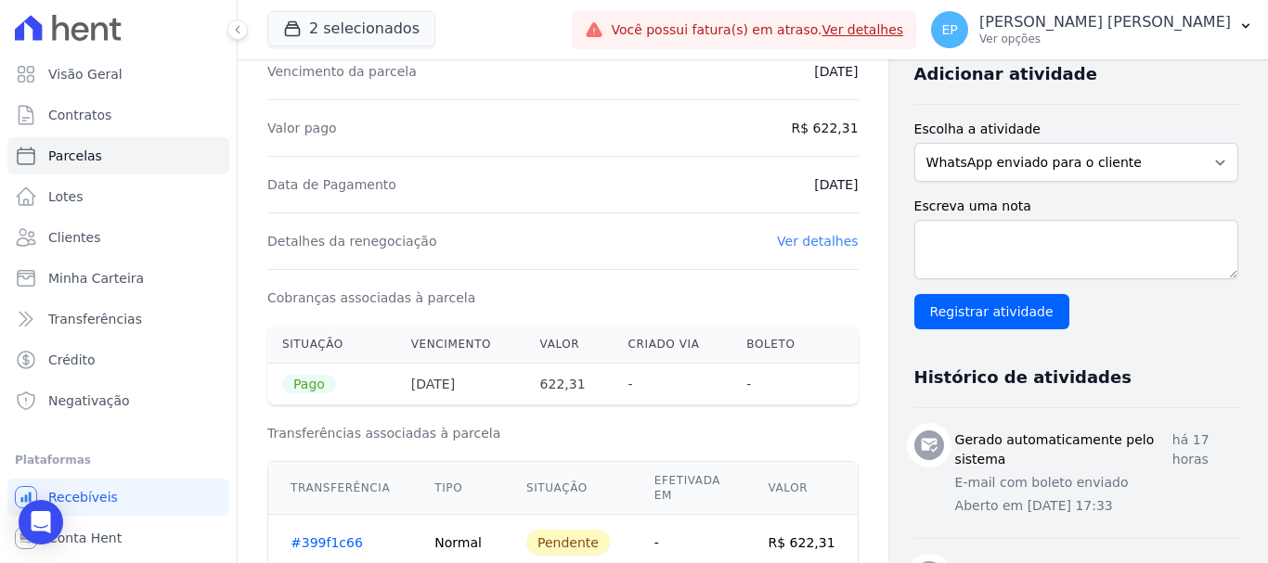
scroll to position [371, 0]
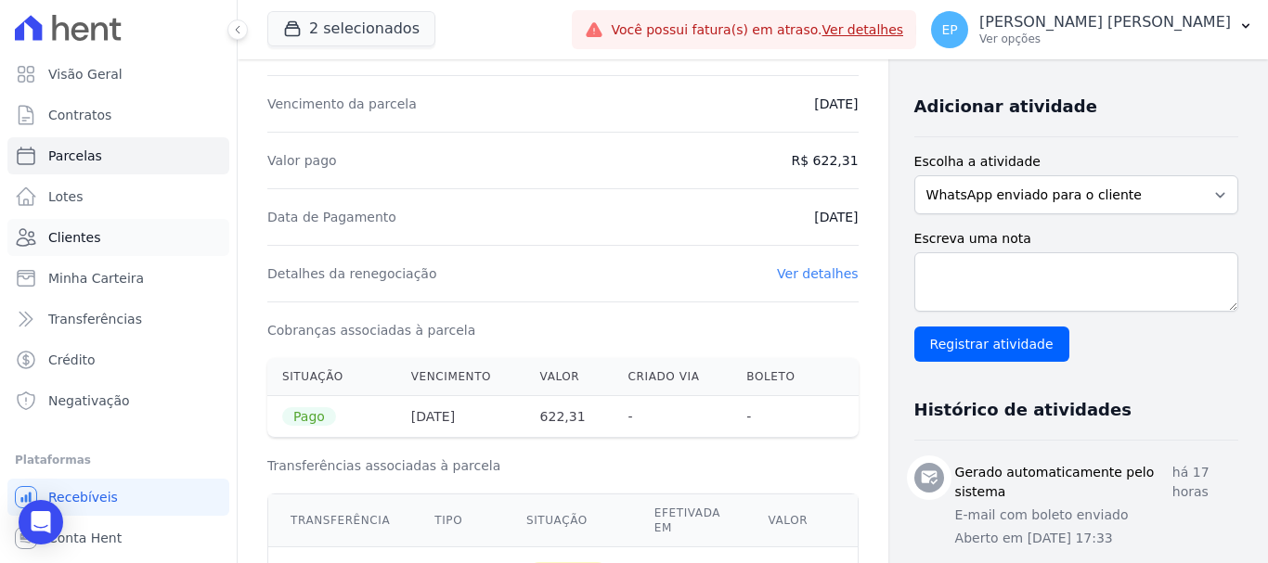
click at [74, 240] on span "Clientes" at bounding box center [74, 237] width 52 height 19
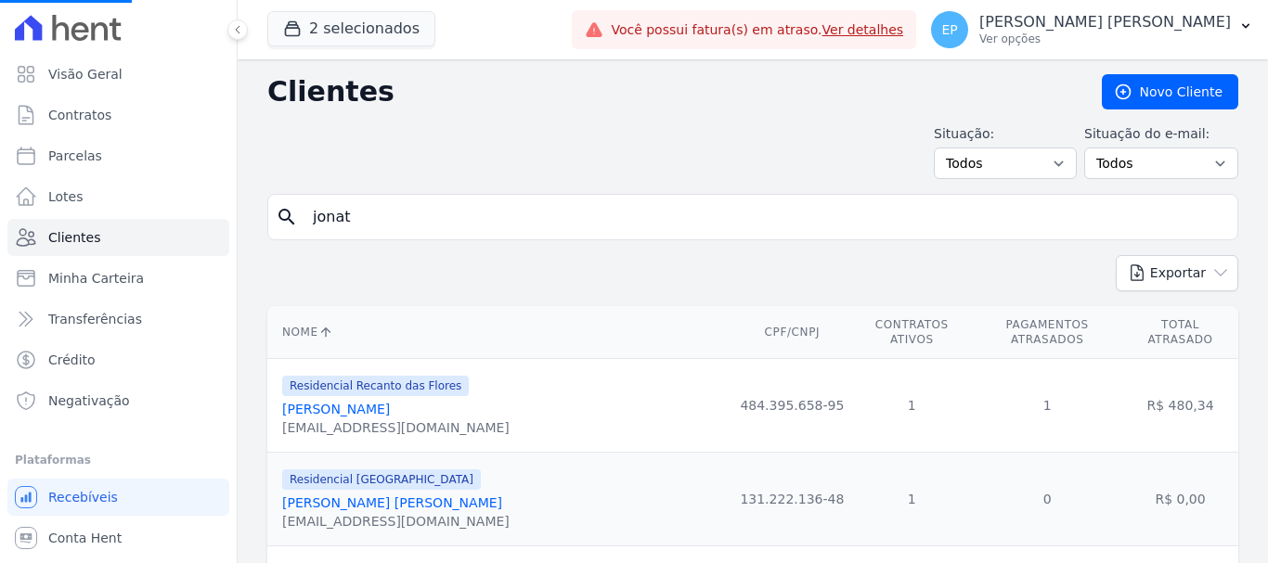
drag, startPoint x: 369, startPoint y: 220, endPoint x: 294, endPoint y: 216, distance: 74.4
click at [288, 218] on div "search jonat" at bounding box center [752, 217] width 971 height 46
type input "hel"
click at [471, 217] on input "search" at bounding box center [766, 217] width 928 height 37
type input "helson"
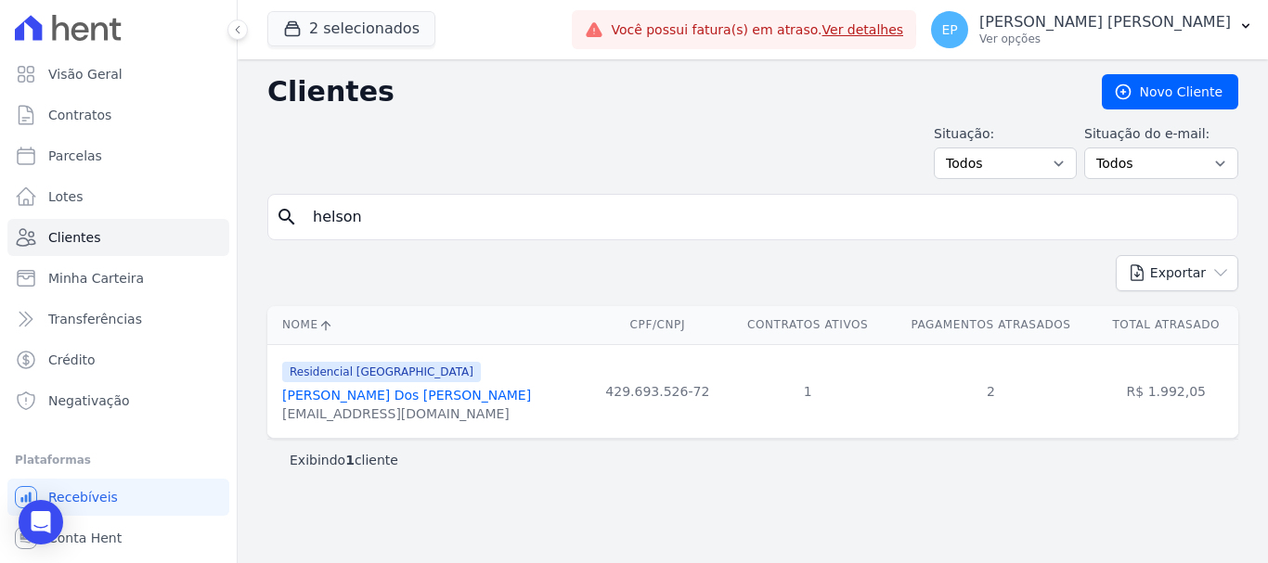
click at [376, 401] on link "Helson Xavier Dos Reis" at bounding box center [406, 395] width 249 height 15
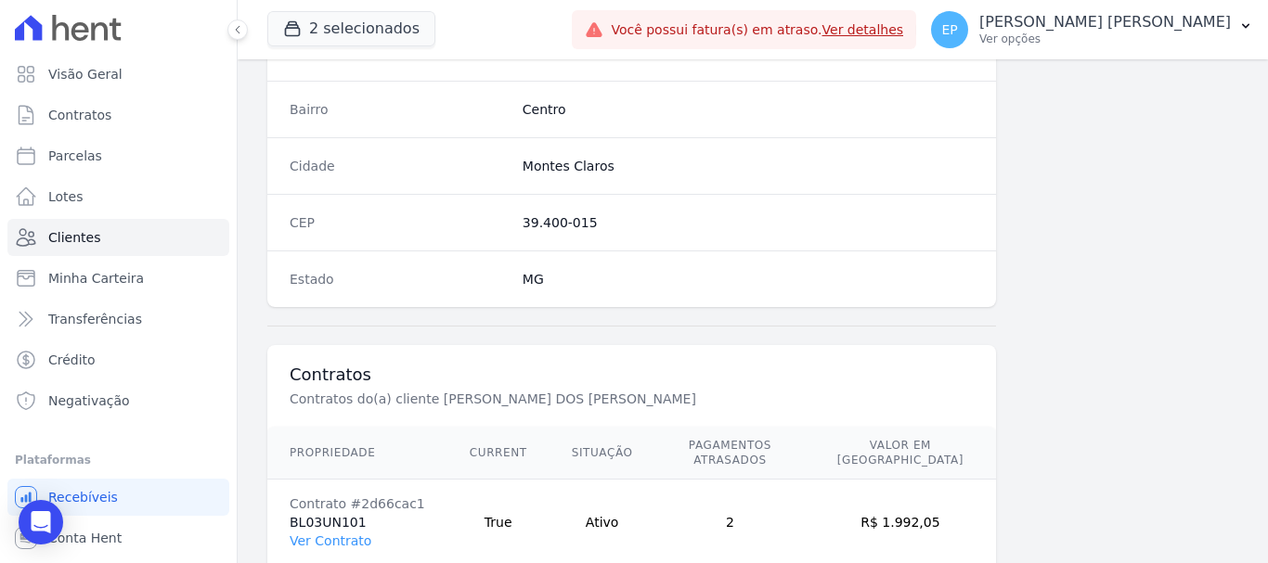
scroll to position [1173, 0]
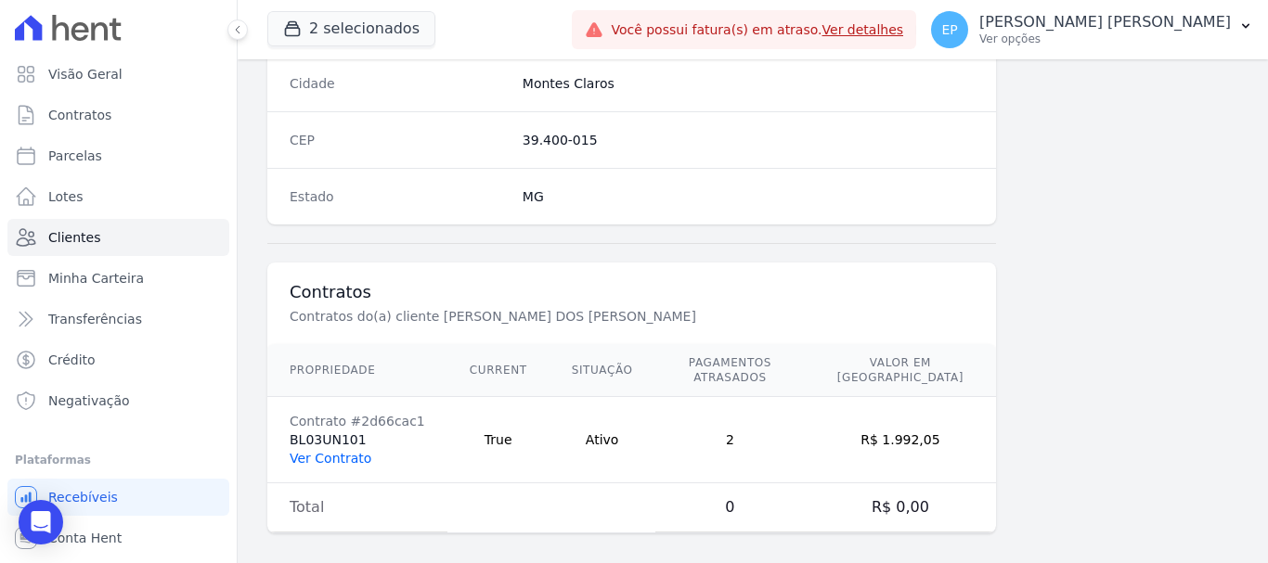
click at [327, 451] on link "Ver Contrato" at bounding box center [331, 458] width 82 height 15
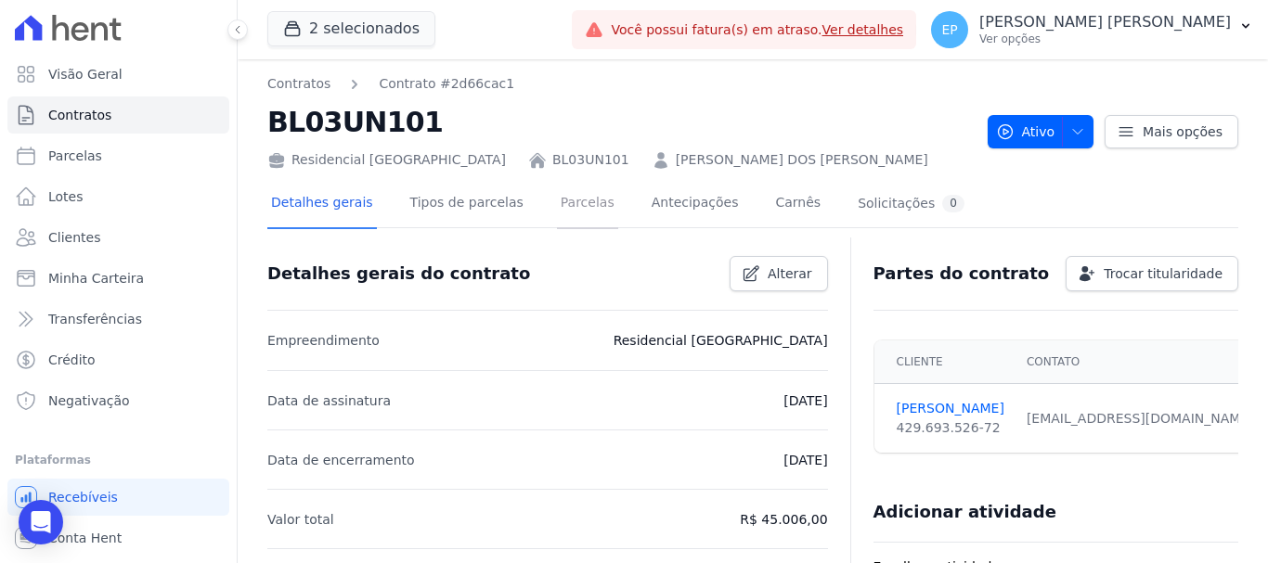
click at [564, 205] on link "Parcelas" at bounding box center [587, 204] width 61 height 49
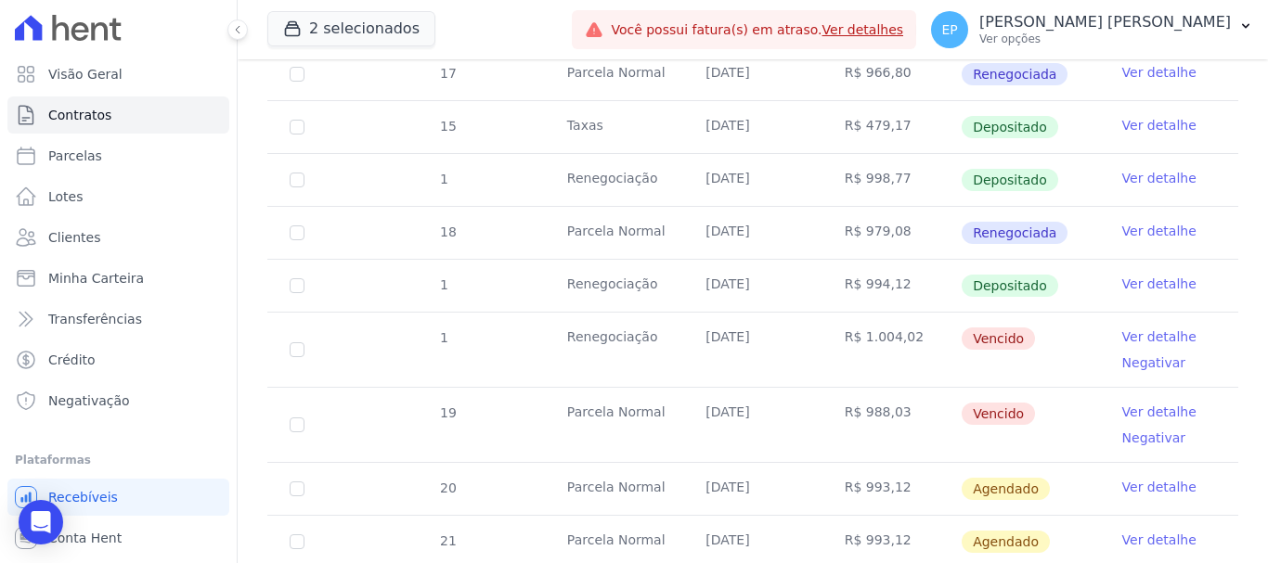
scroll to position [1818, 0]
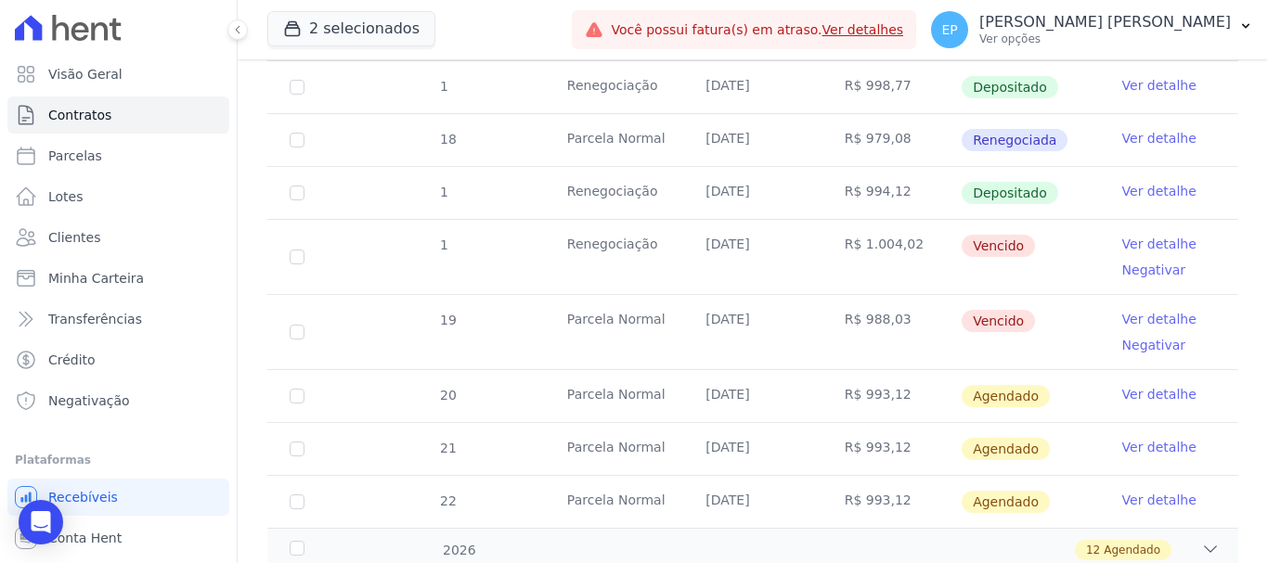
click at [1157, 235] on link "Ver detalhe" at bounding box center [1159, 244] width 74 height 19
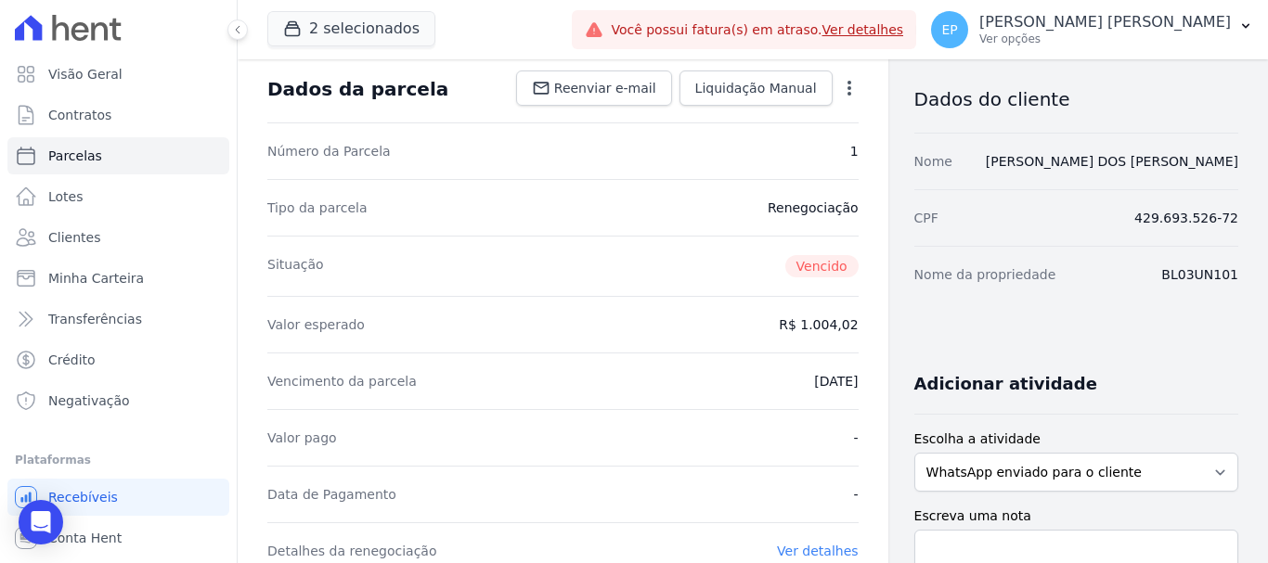
scroll to position [93, 0]
click at [840, 91] on icon "button" at bounding box center [849, 89] width 19 height 19
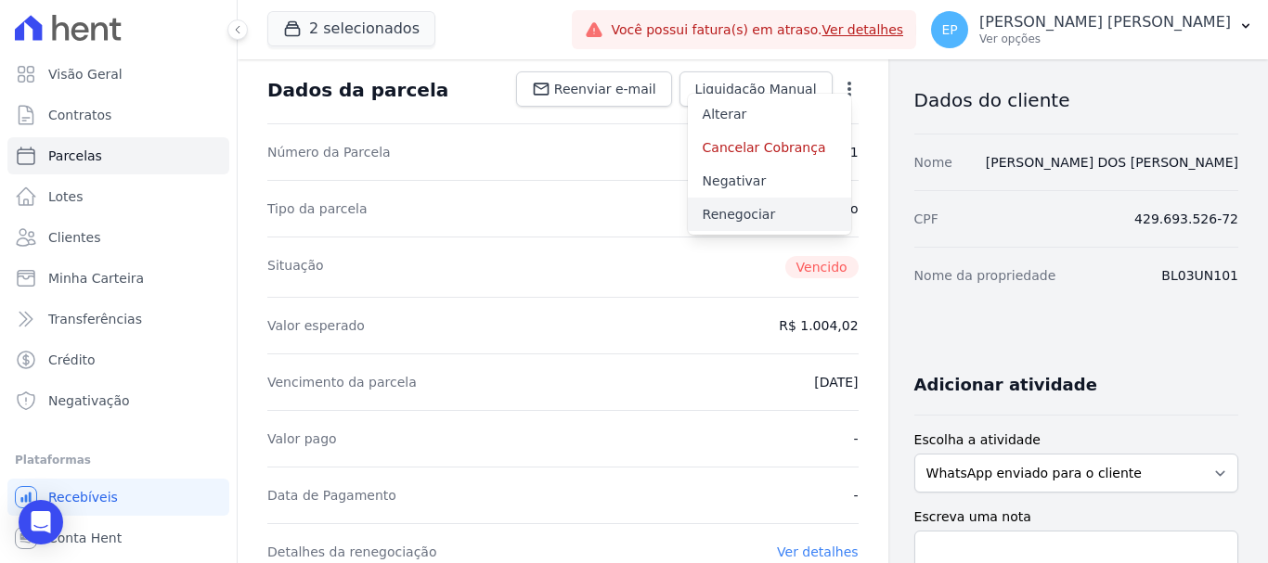
click at [714, 222] on link "Renegociar" at bounding box center [769, 214] width 163 height 33
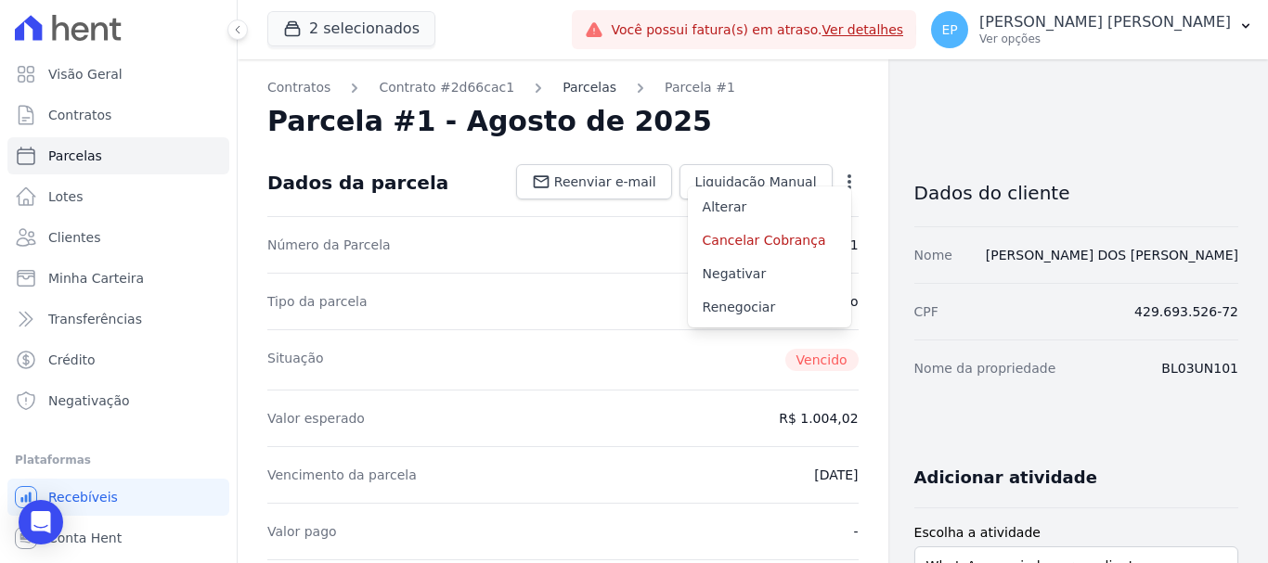
click at [563, 91] on link "Parcelas" at bounding box center [590, 87] width 54 height 19
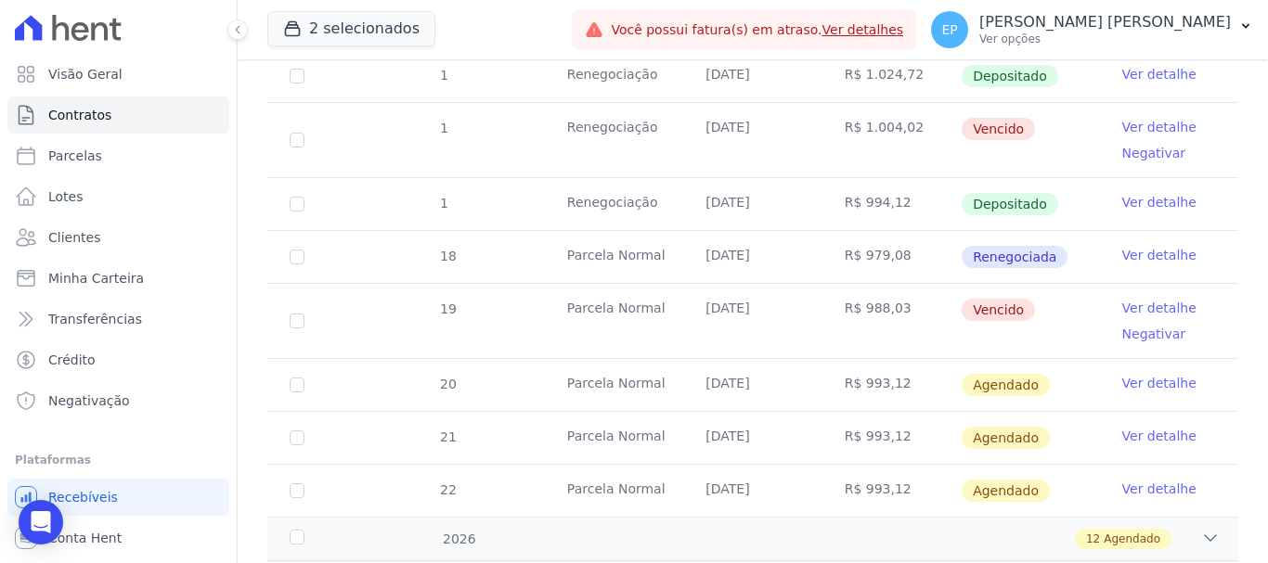
scroll to position [1857, 0]
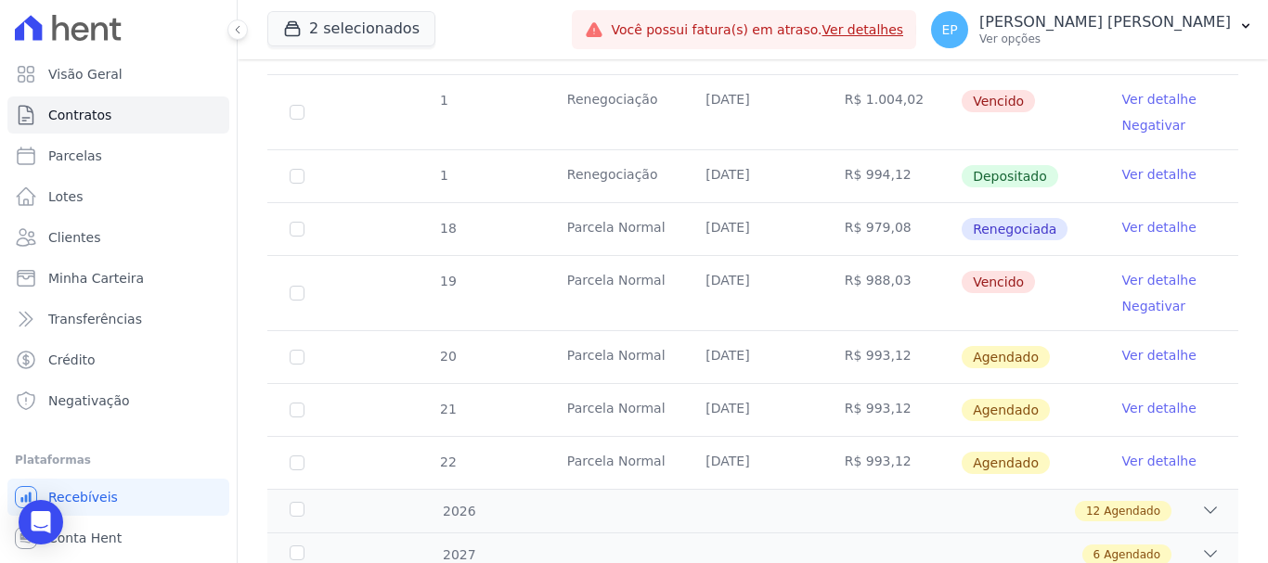
click at [1123, 218] on link "Ver detalhe" at bounding box center [1159, 227] width 74 height 19
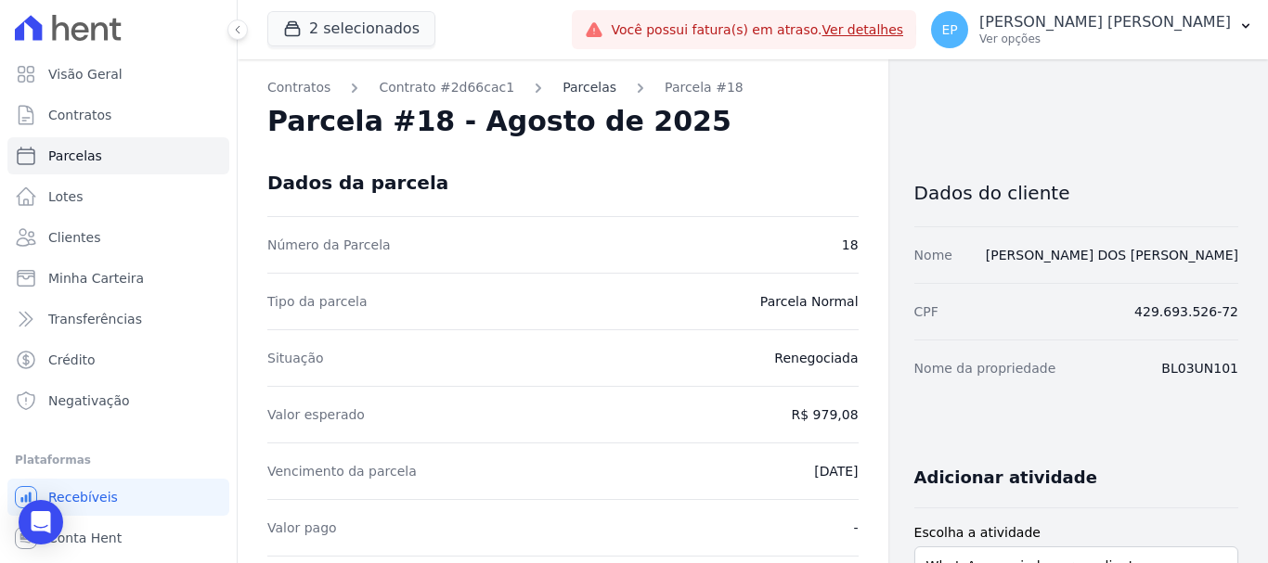
click at [563, 93] on link "Parcelas" at bounding box center [590, 87] width 54 height 19
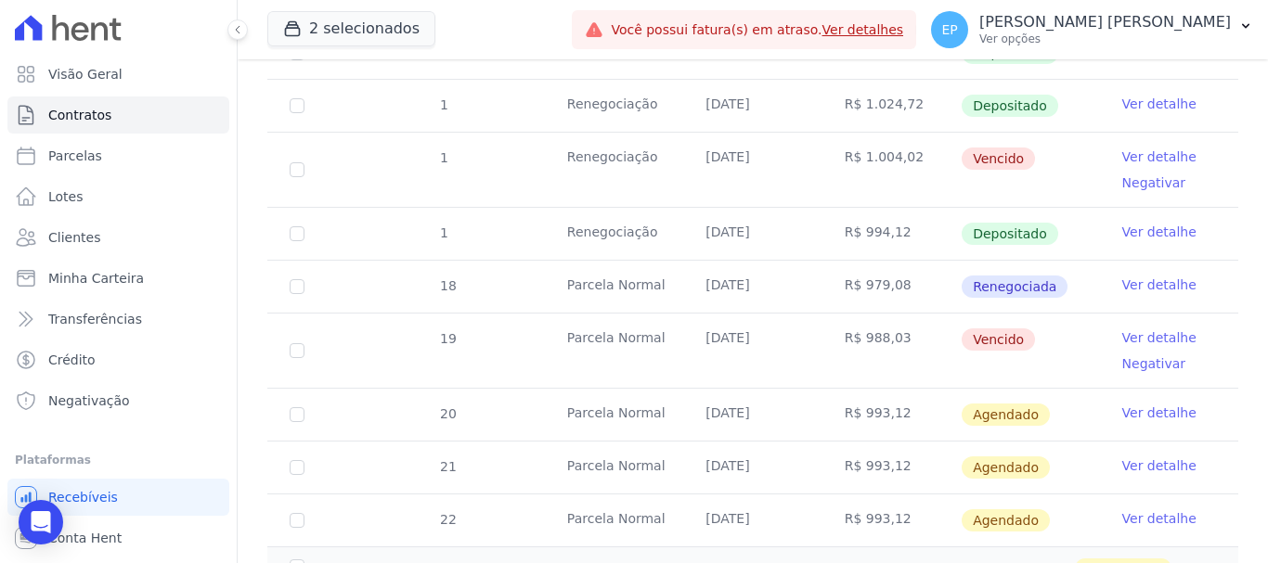
scroll to position [1857, 0]
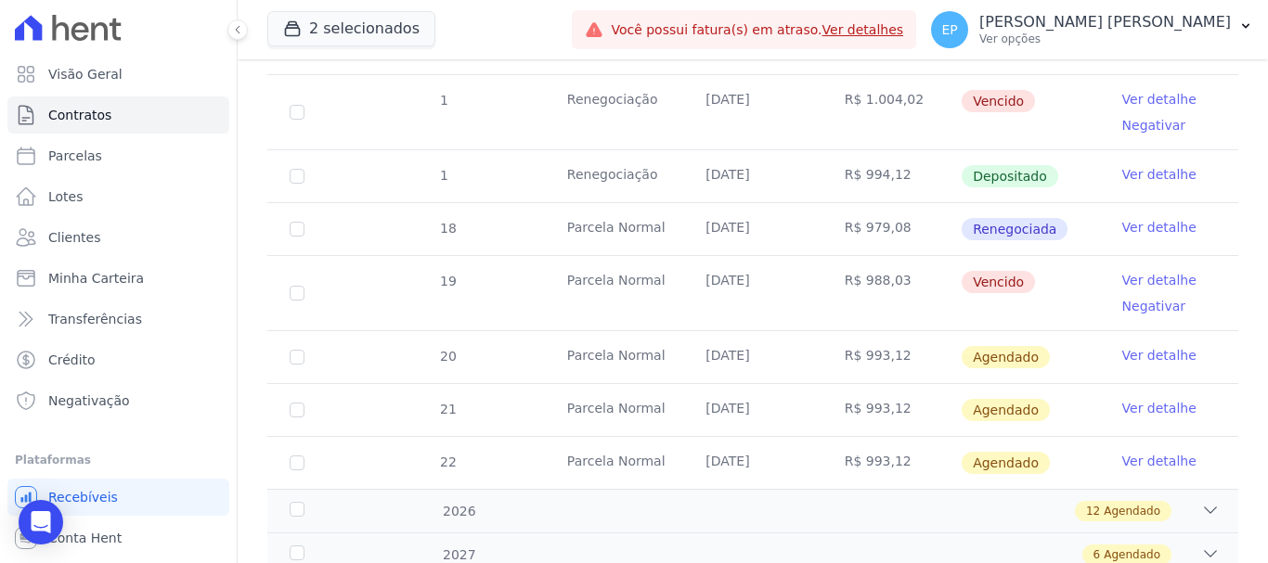
click at [1148, 218] on link "Ver detalhe" at bounding box center [1159, 227] width 74 height 19
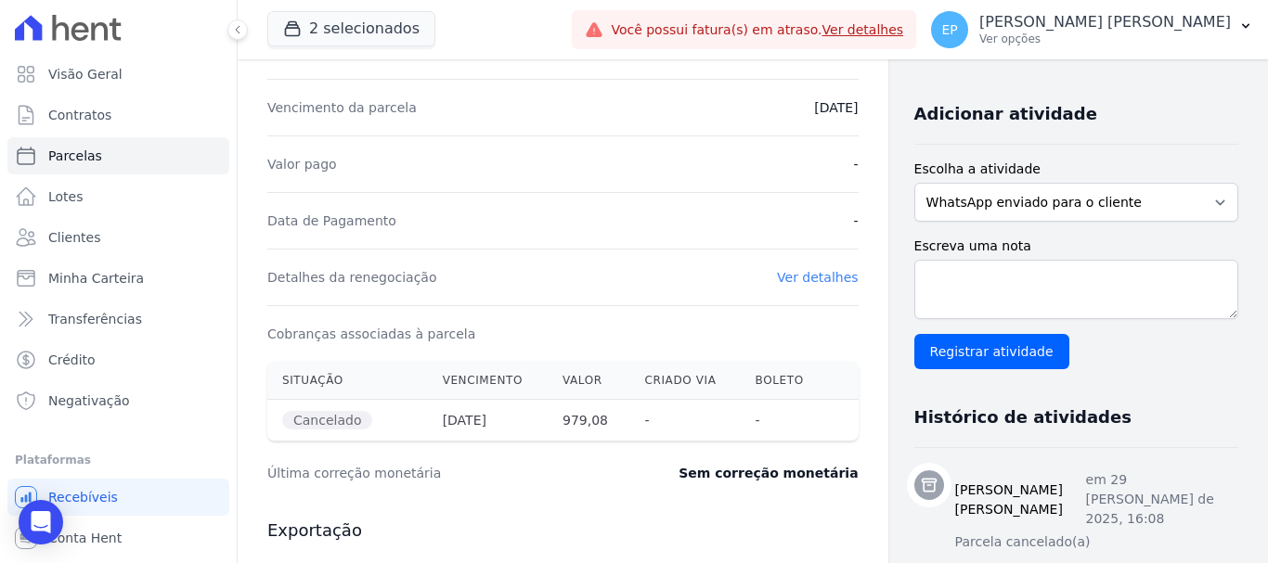
scroll to position [371, 0]
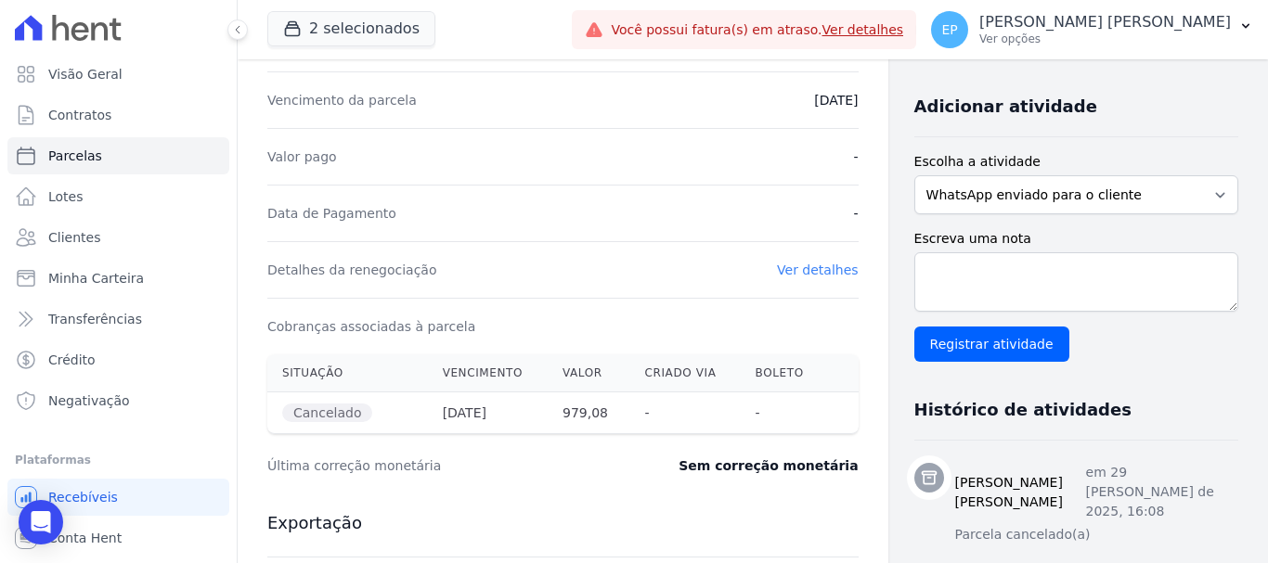
click at [816, 266] on link "Ver detalhes" at bounding box center [818, 270] width 82 height 15
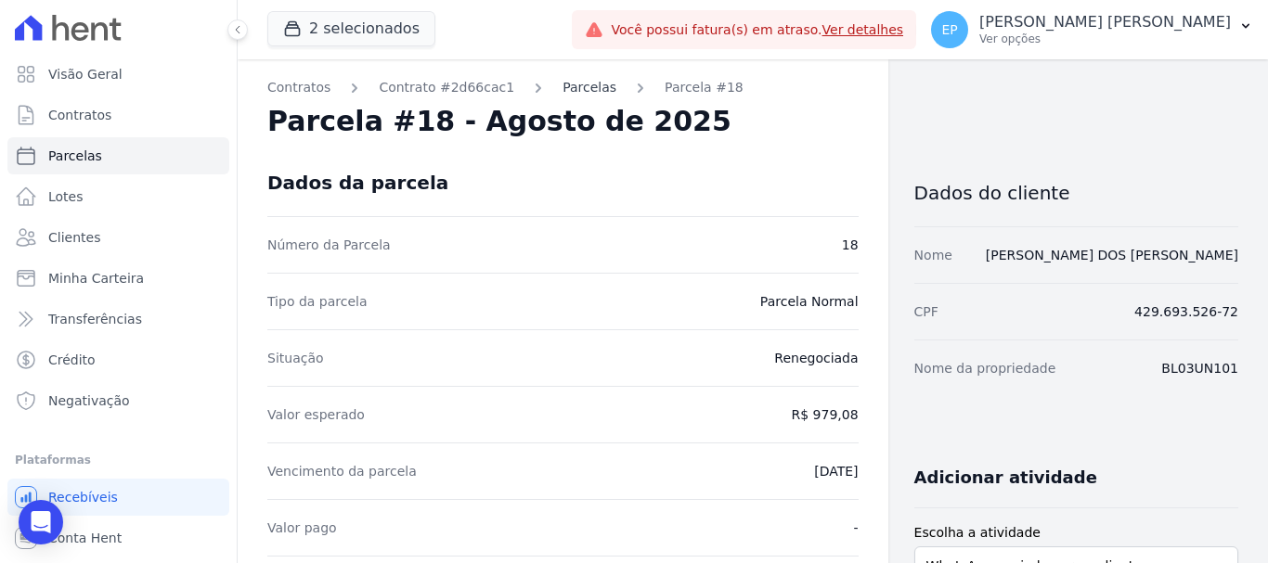
click at [563, 90] on link "Parcelas" at bounding box center [590, 87] width 54 height 19
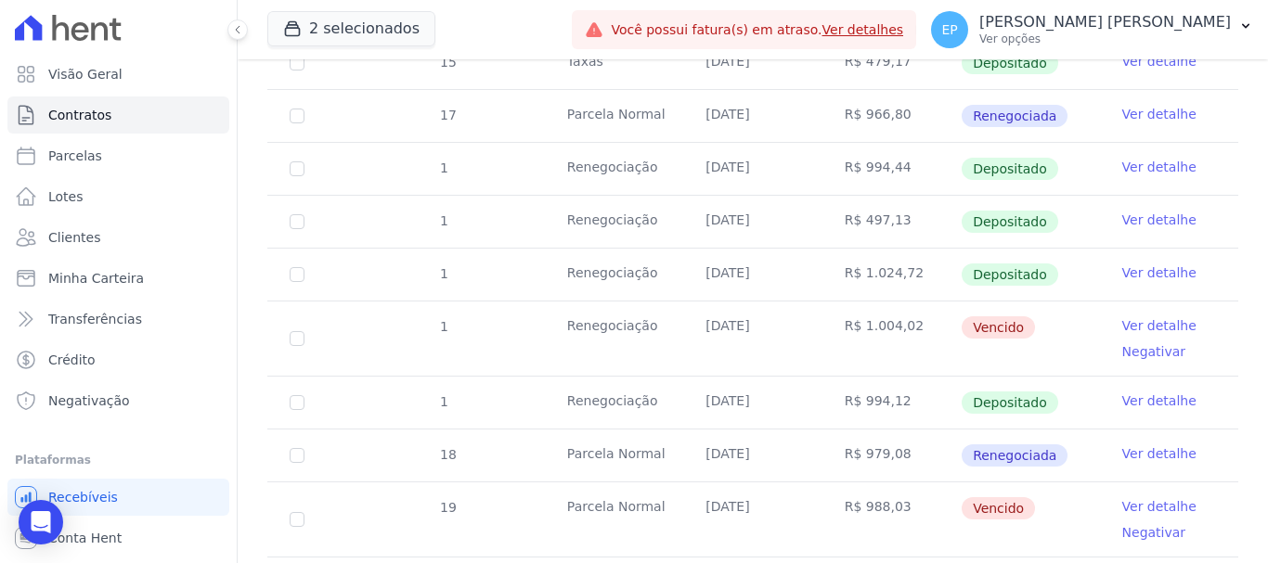
scroll to position [1671, 0]
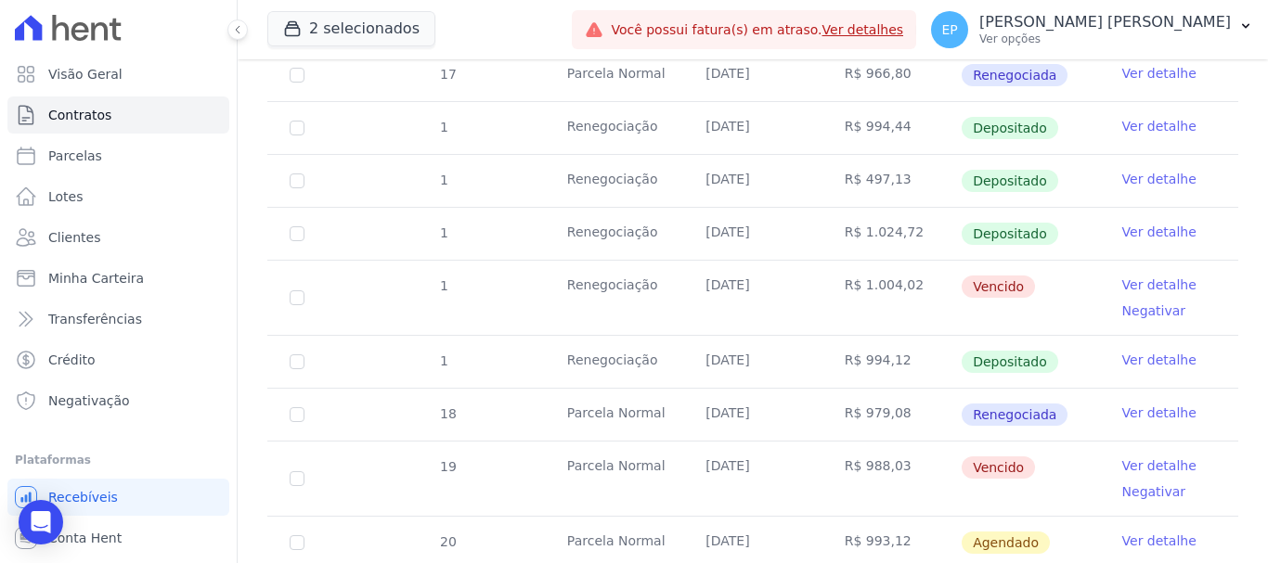
click at [1130, 276] on link "Ver detalhe" at bounding box center [1159, 285] width 74 height 19
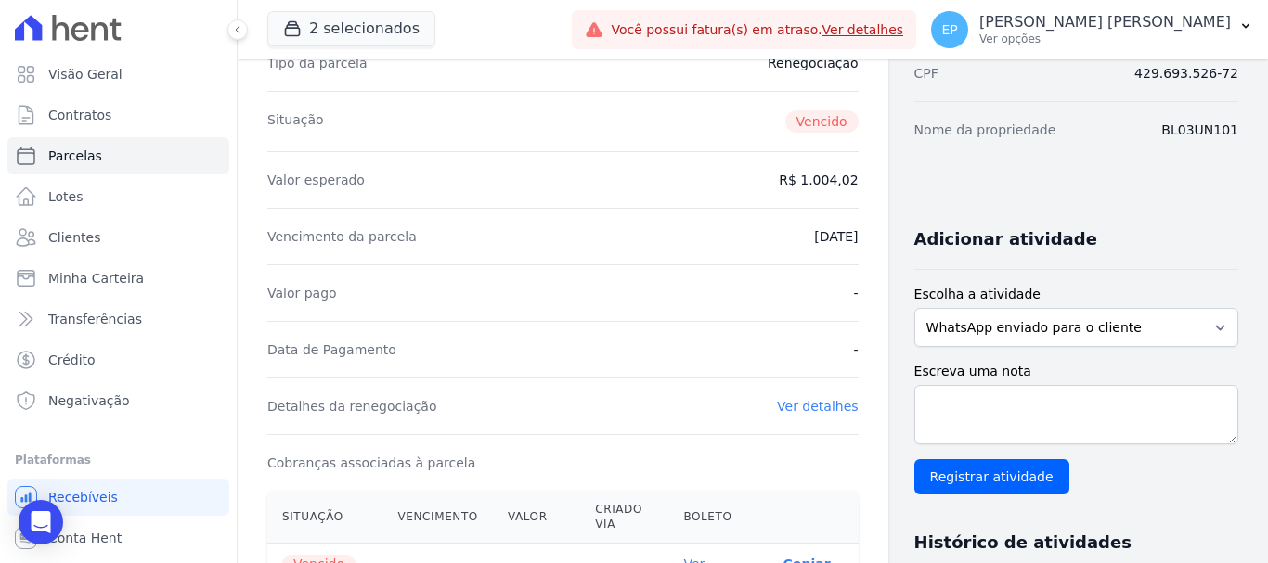
scroll to position [278, 0]
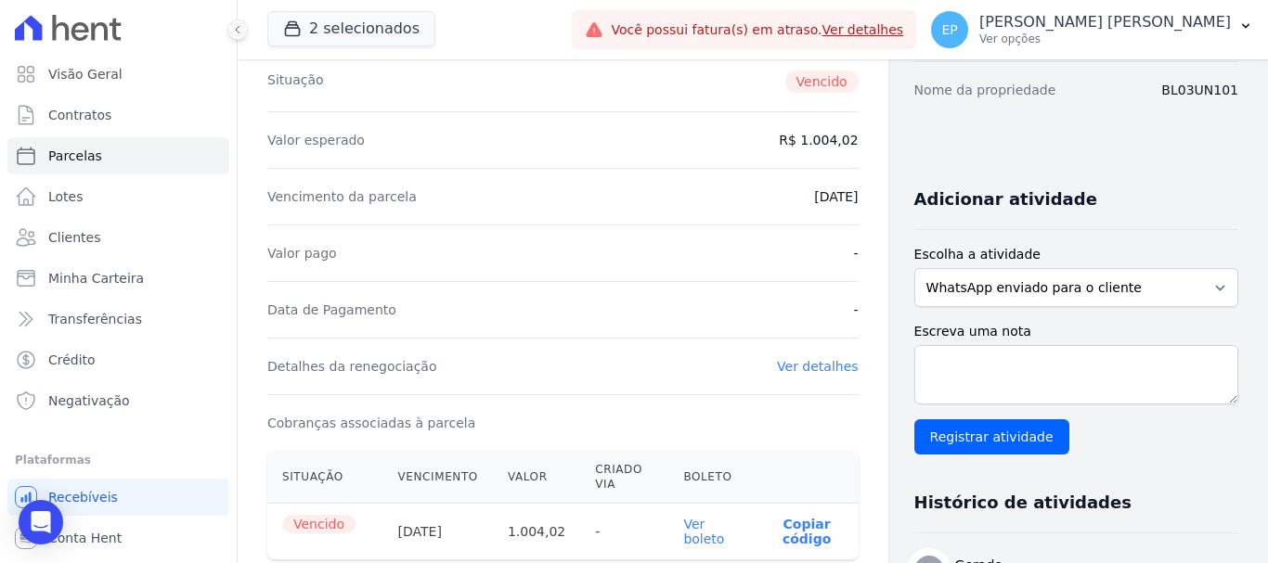
click at [790, 366] on link "Ver detalhes" at bounding box center [818, 366] width 82 height 15
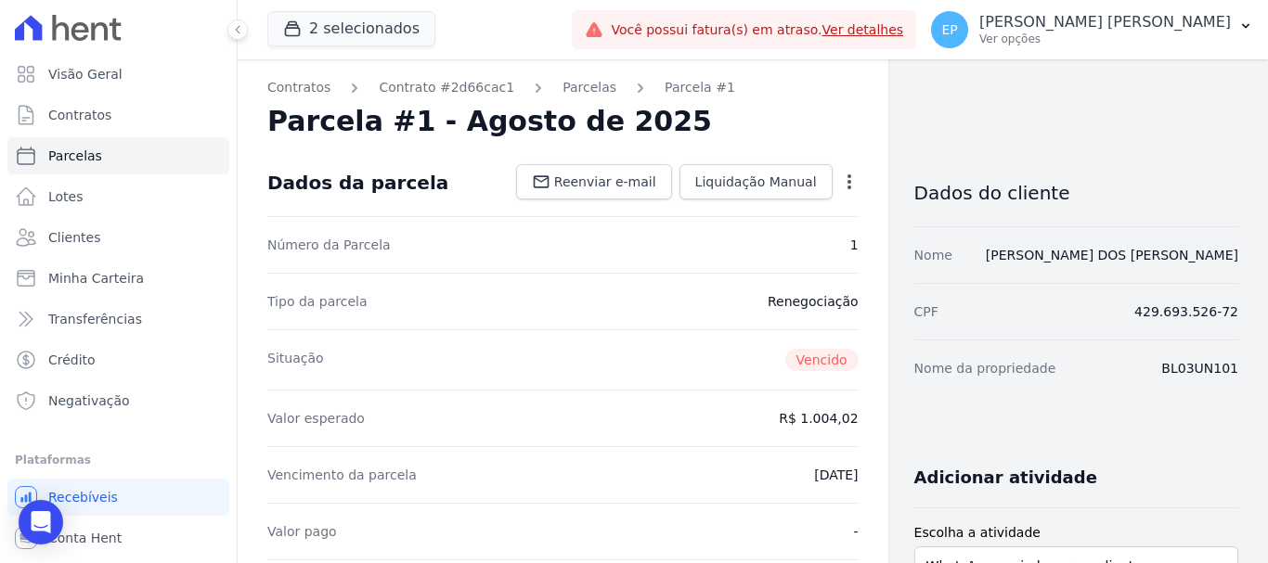
click at [841, 184] on icon "button" at bounding box center [849, 182] width 19 height 19
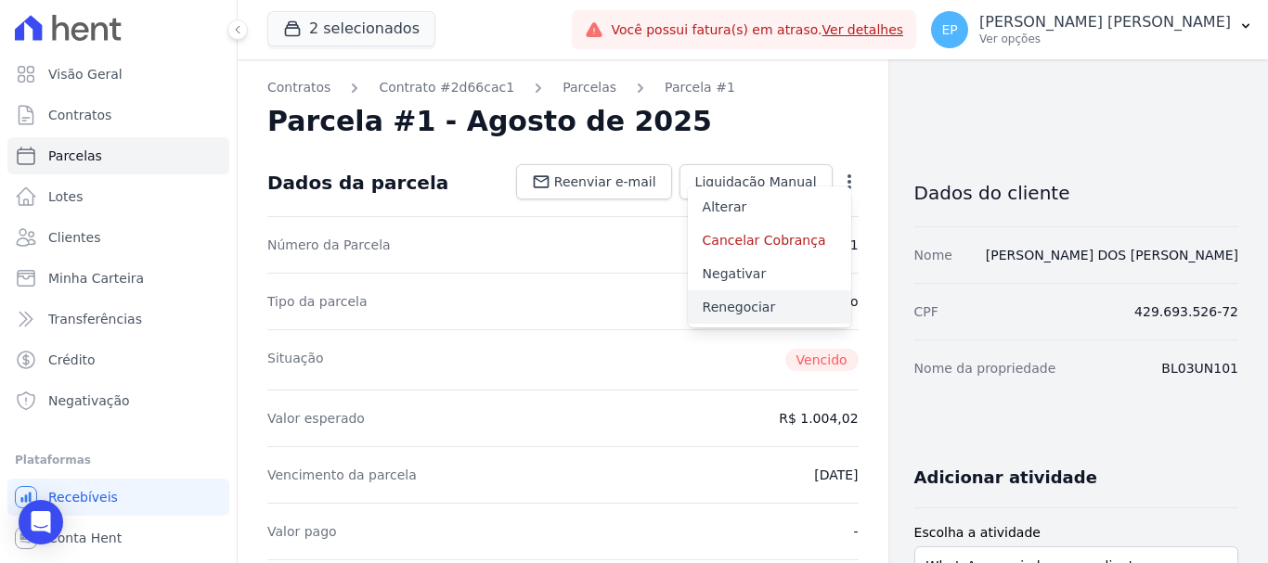
click at [724, 309] on link "Renegociar" at bounding box center [769, 307] width 163 height 33
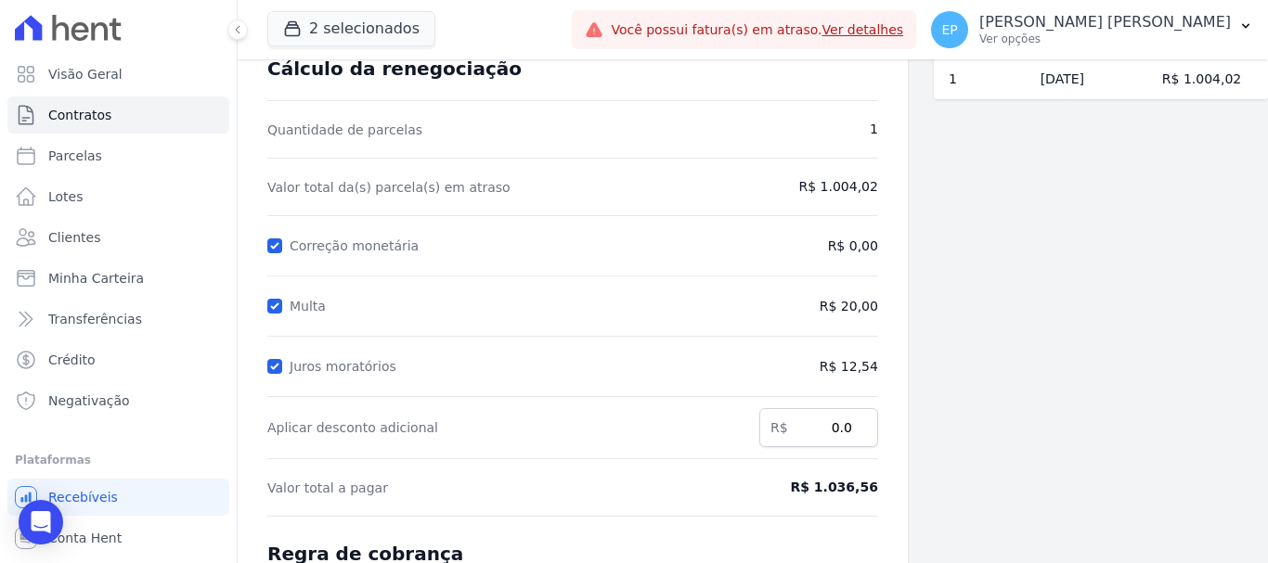
scroll to position [367, 0]
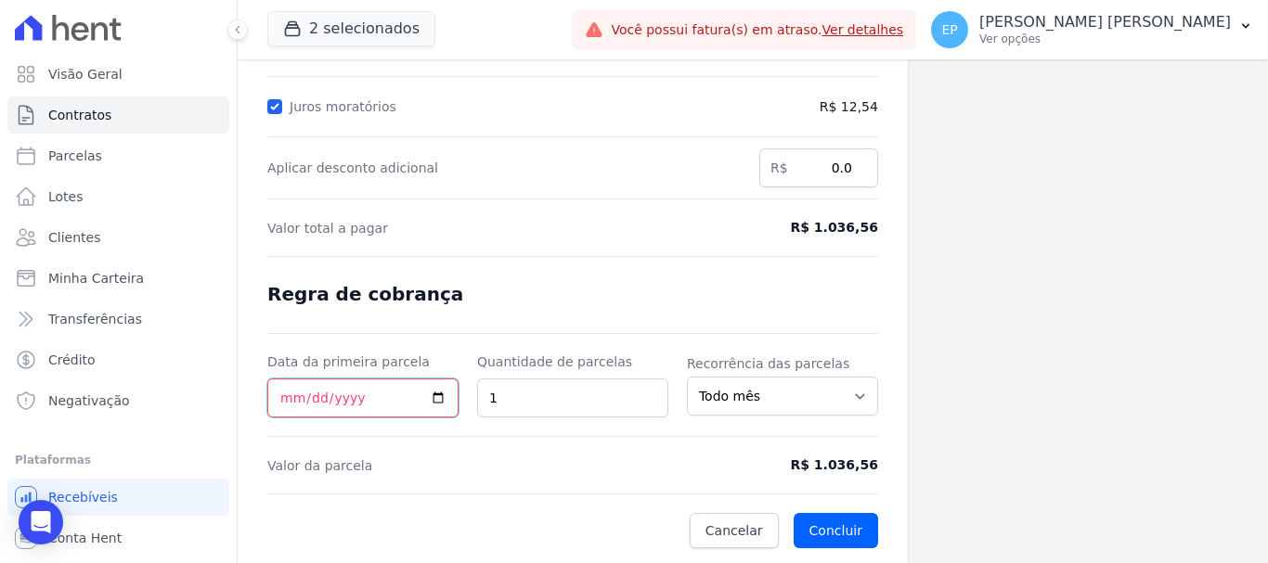
click at [282, 402] on input "Data da primeira parcela" at bounding box center [362, 398] width 191 height 39
type input "[DATE]"
click at [820, 529] on button "Concluir" at bounding box center [836, 530] width 84 height 35
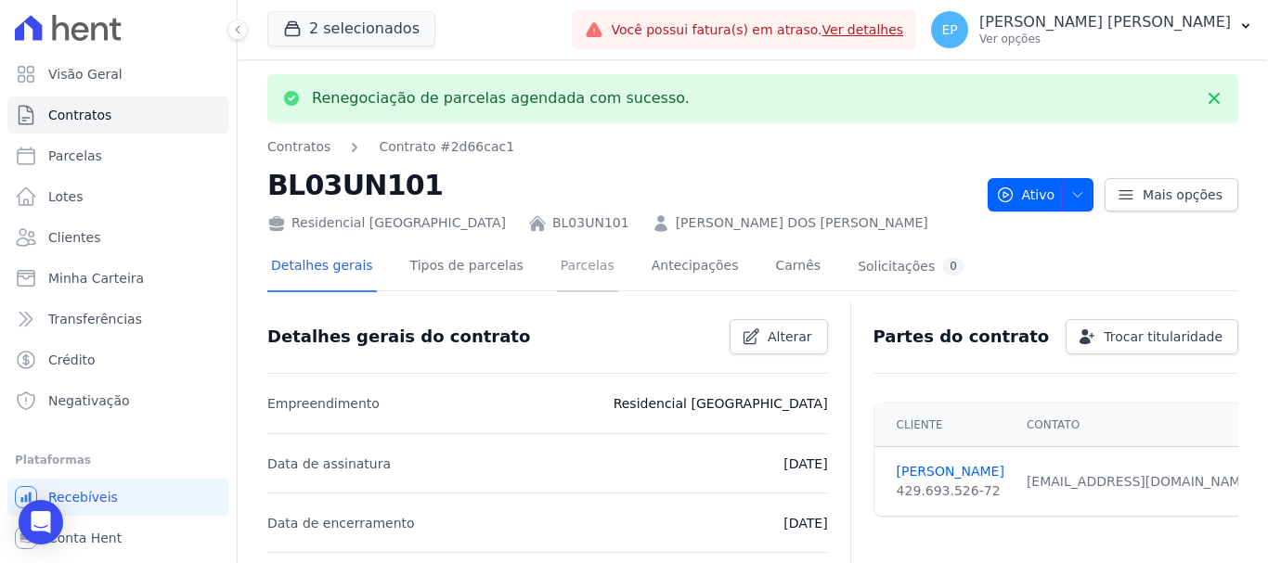
click at [566, 272] on link "Parcelas" at bounding box center [587, 267] width 61 height 49
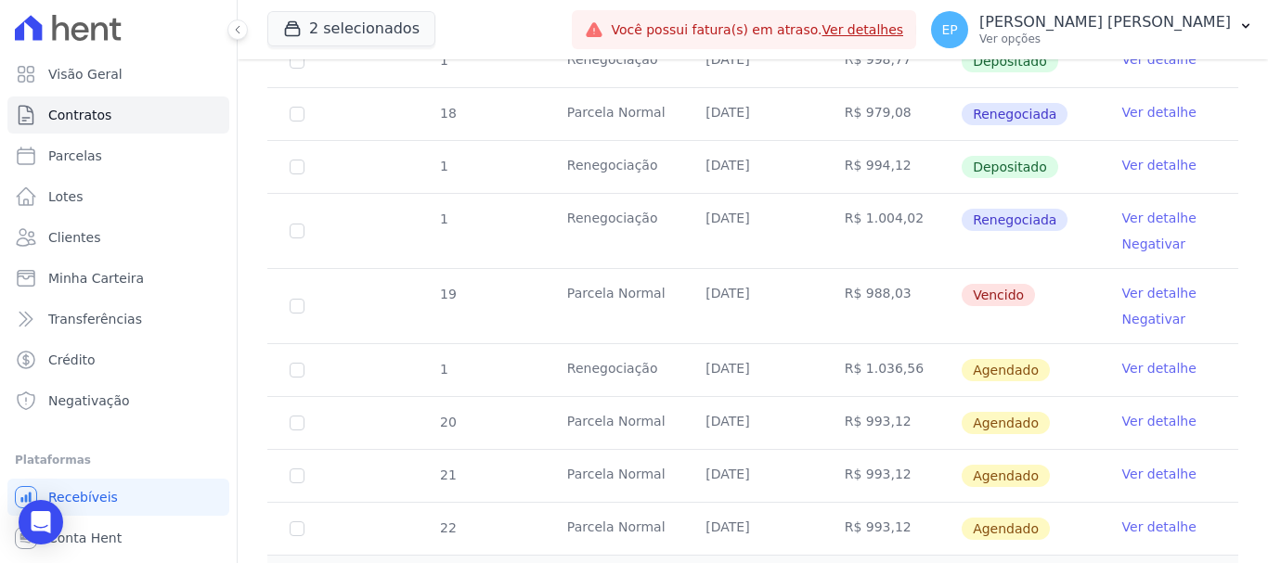
scroll to position [1963, 0]
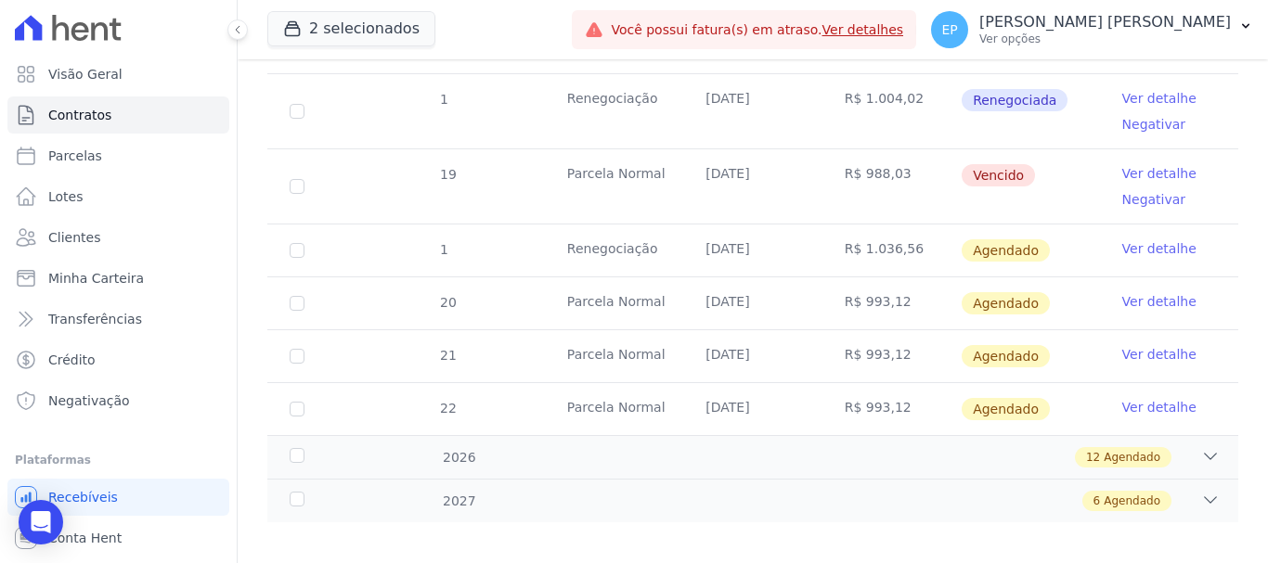
click at [1156, 239] on link "Ver detalhe" at bounding box center [1159, 248] width 74 height 19
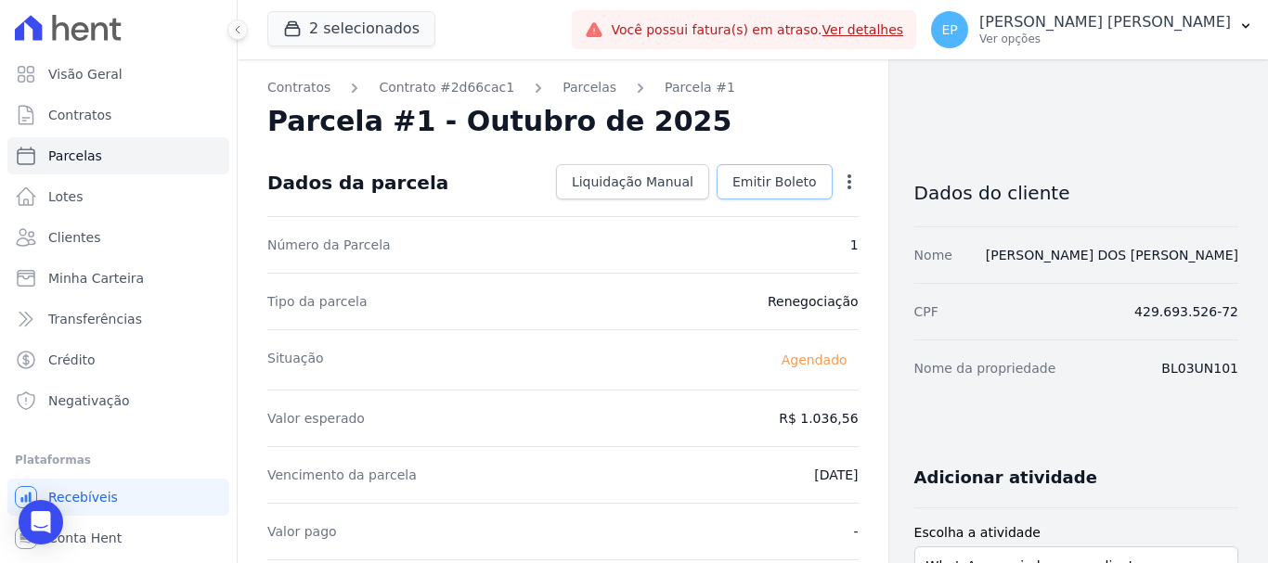
click at [770, 176] on span "Emitir Boleto" at bounding box center [774, 182] width 84 height 19
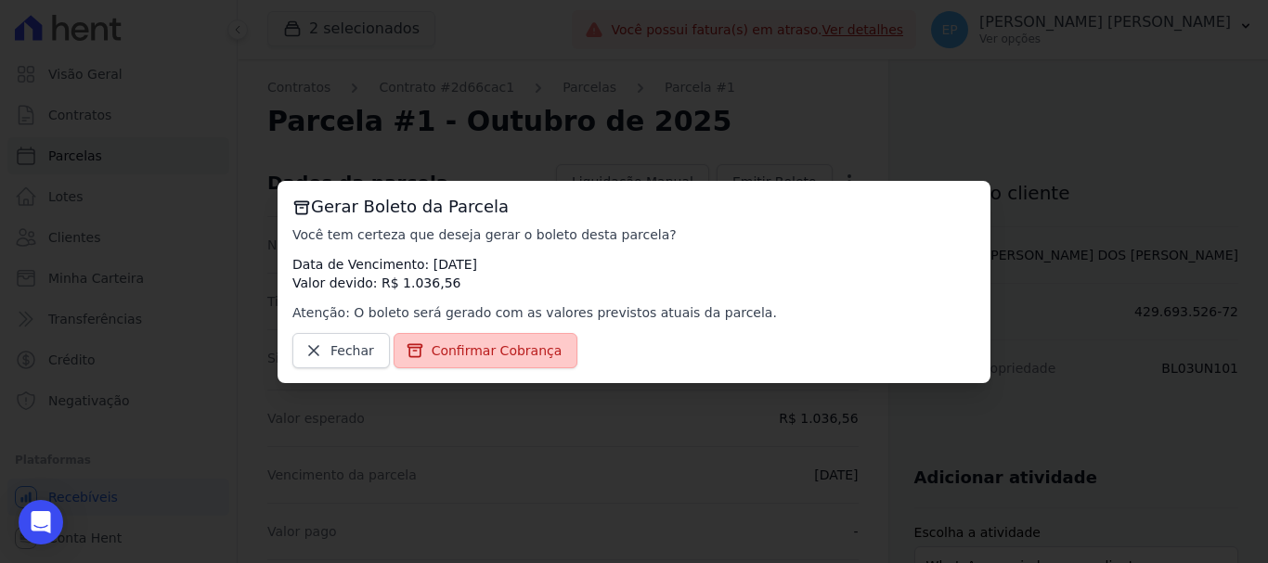
click at [516, 356] on span "Confirmar Cobrança" at bounding box center [497, 351] width 131 height 19
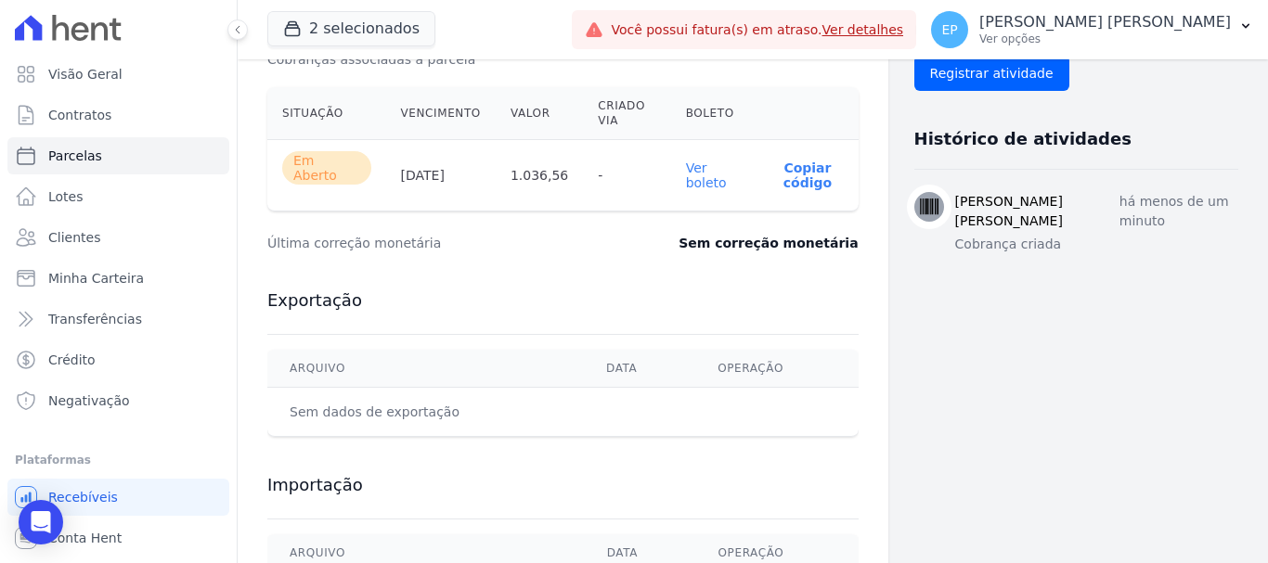
scroll to position [552, 0]
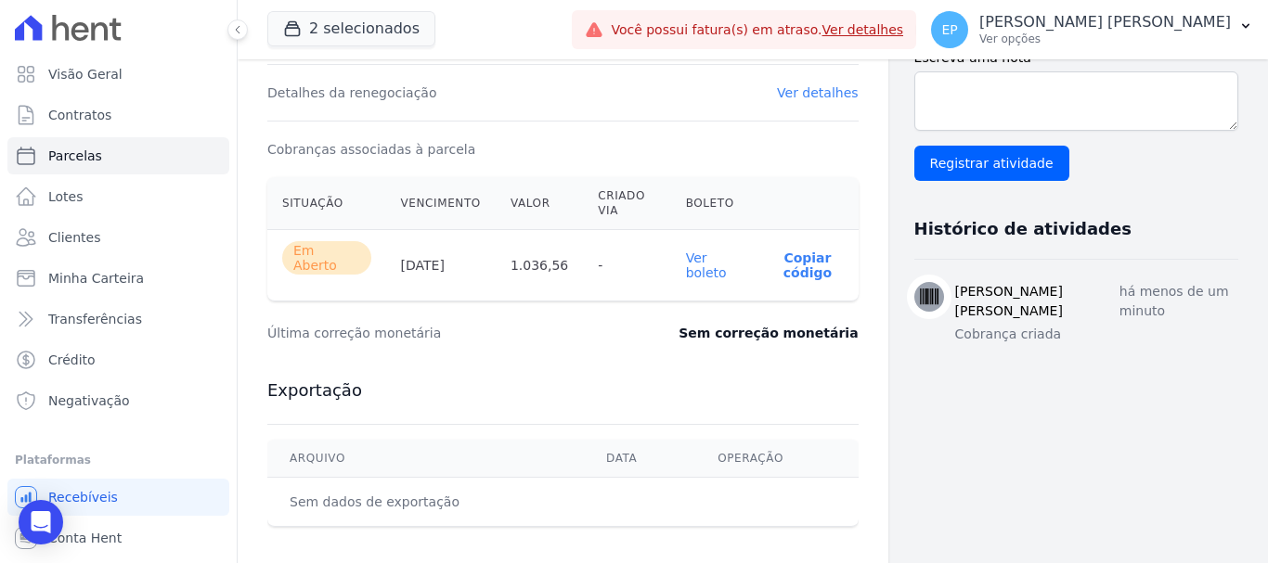
click at [705, 266] on link "Ver boleto" at bounding box center [706, 266] width 41 height 30
click at [1189, 42] on p "Ver opções" at bounding box center [1105, 39] width 252 height 15
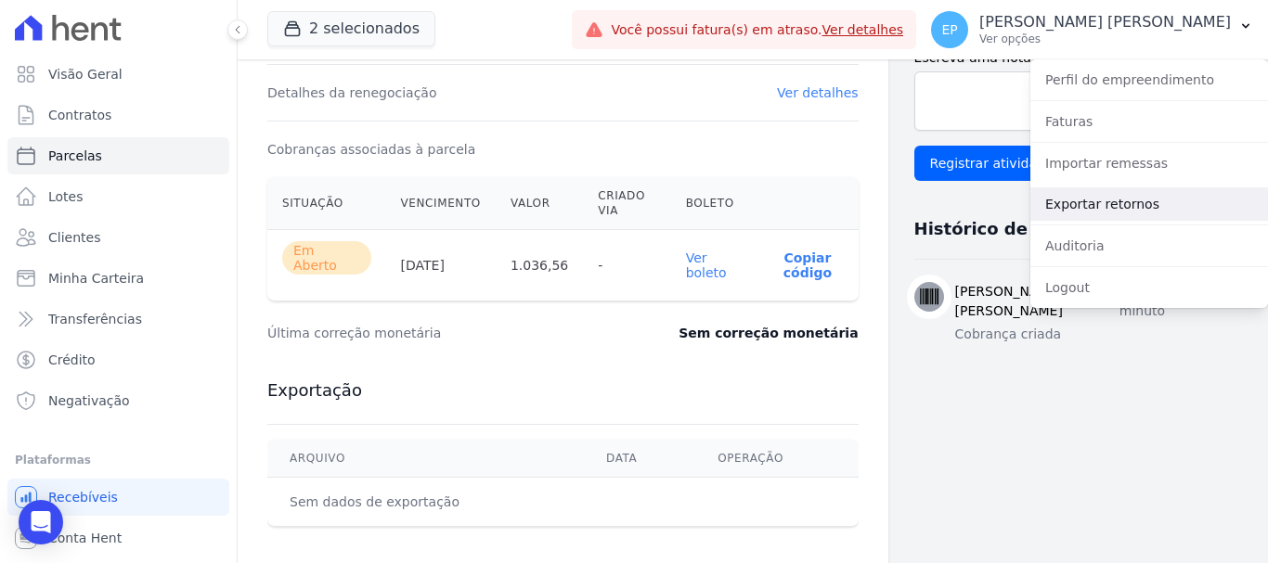
click at [1065, 206] on link "Exportar retornos" at bounding box center [1149, 204] width 238 height 33
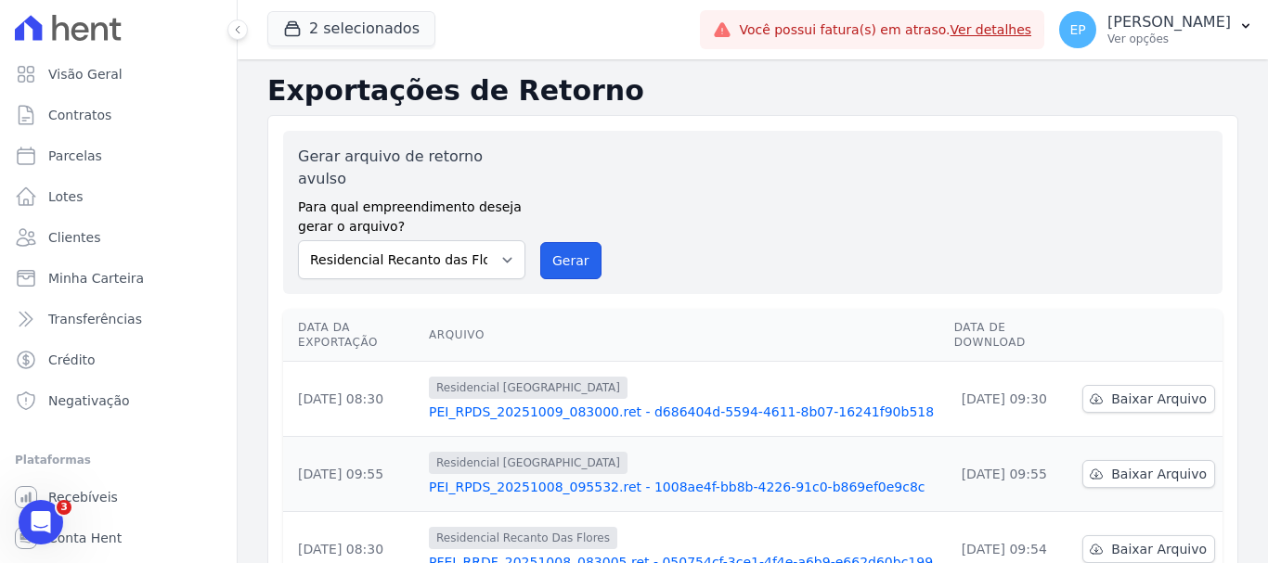
drag, startPoint x: 555, startPoint y: 238, endPoint x: 709, endPoint y: 140, distance: 182.3
click at [556, 242] on button "Gerar" at bounding box center [570, 260] width 61 height 37
click at [80, 234] on span "Clientes" at bounding box center [74, 237] width 52 height 19
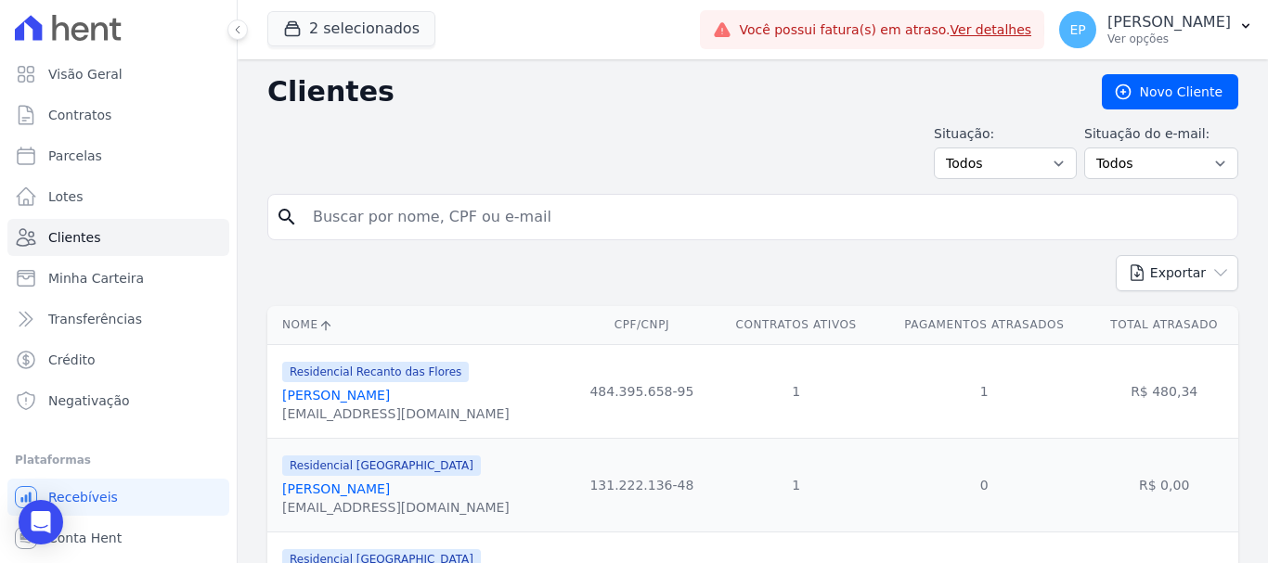
click at [376, 215] on input "search" at bounding box center [766, 217] width 928 height 37
type input "[PERSON_NAME]"
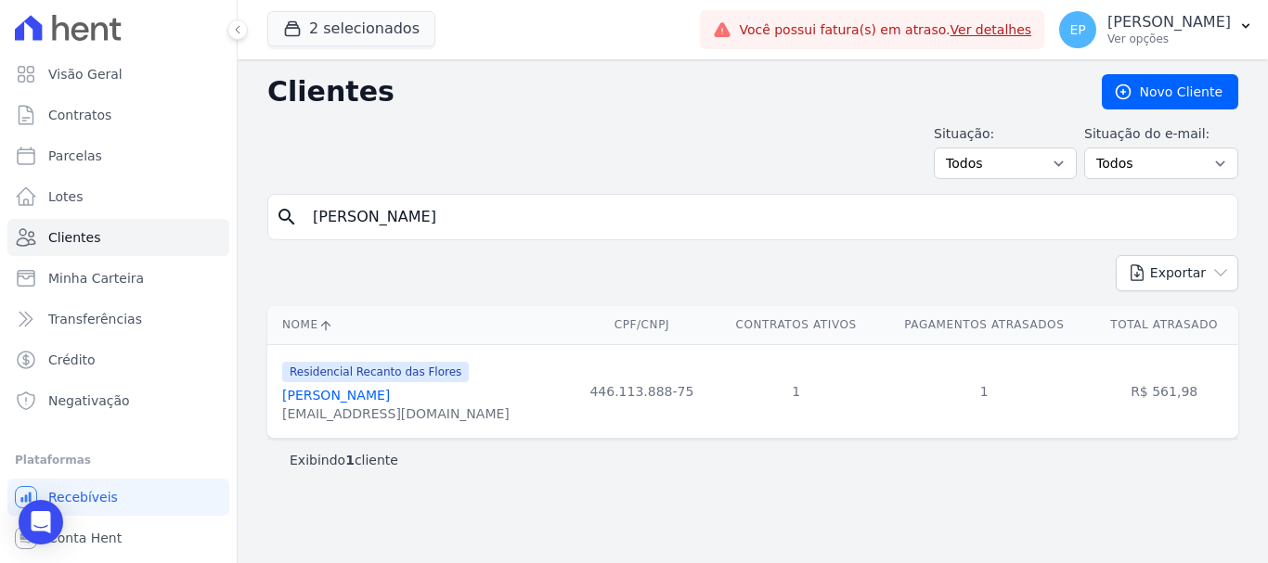
click at [364, 400] on link "[PERSON_NAME]" at bounding box center [336, 395] width 108 height 15
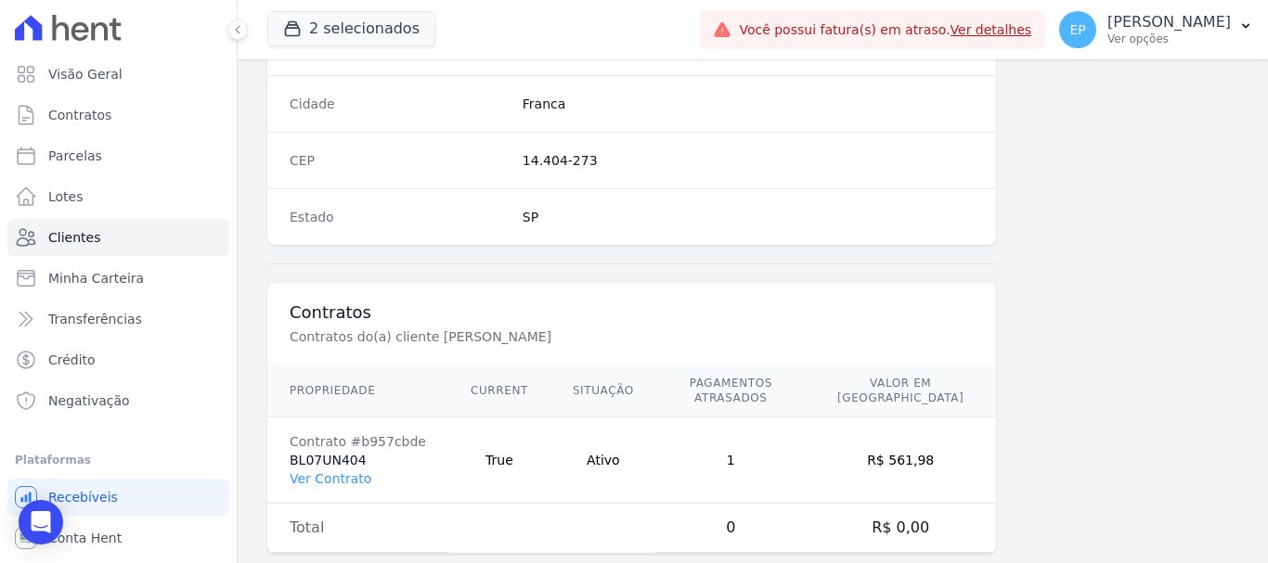
scroll to position [1173, 0]
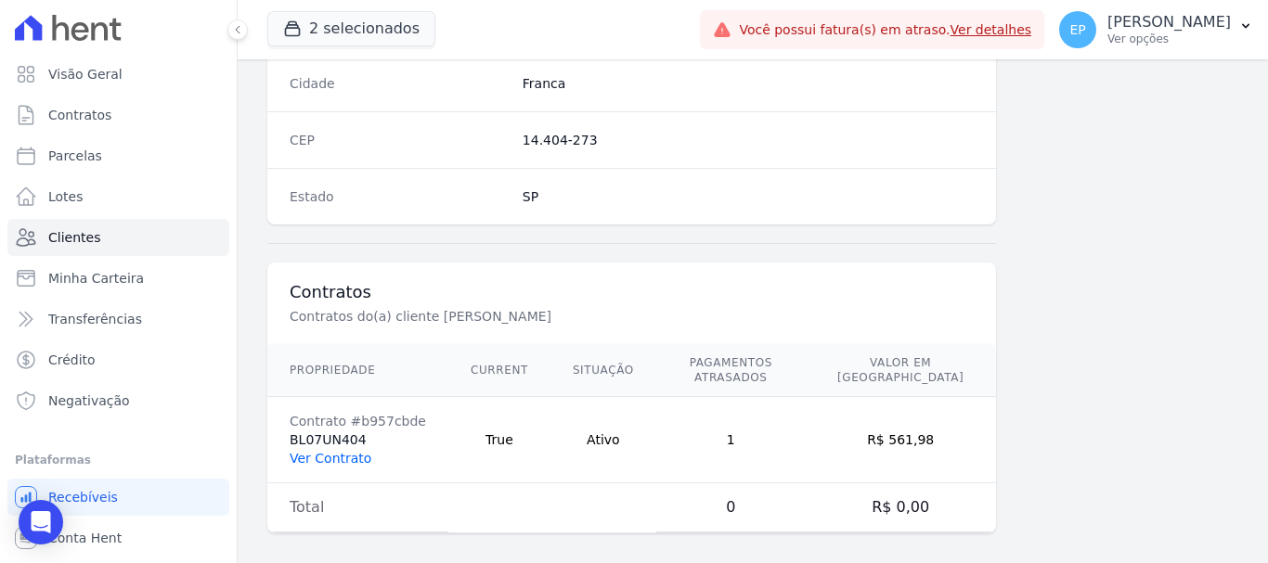
click at [350, 451] on link "Ver Contrato" at bounding box center [331, 458] width 82 height 15
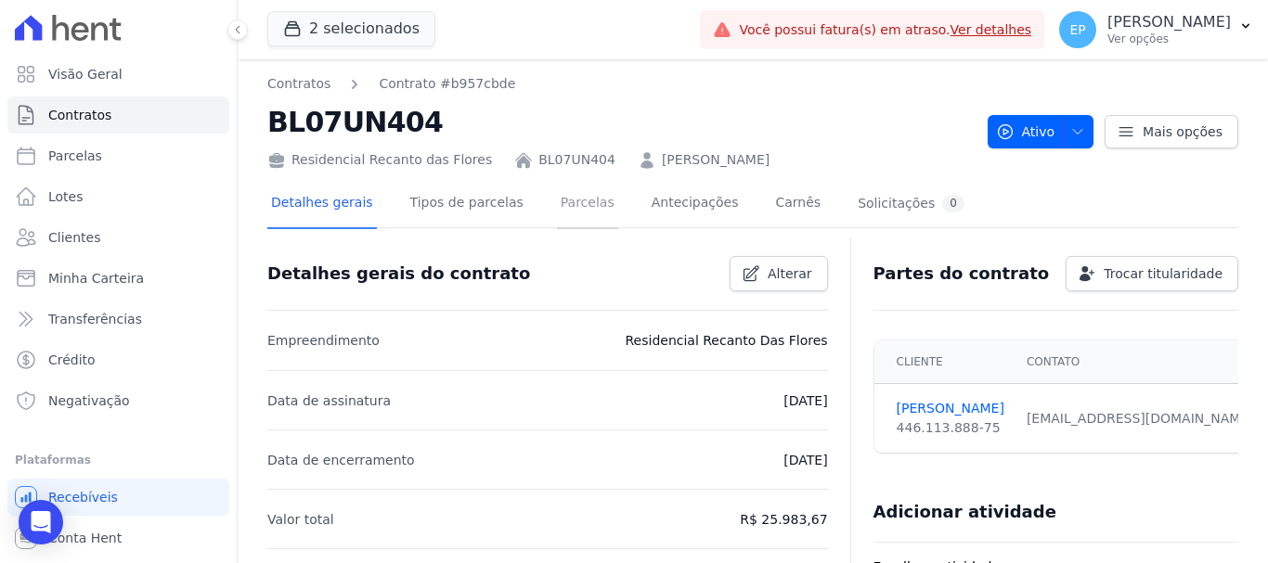
click at [557, 201] on link "Parcelas" at bounding box center [587, 204] width 61 height 49
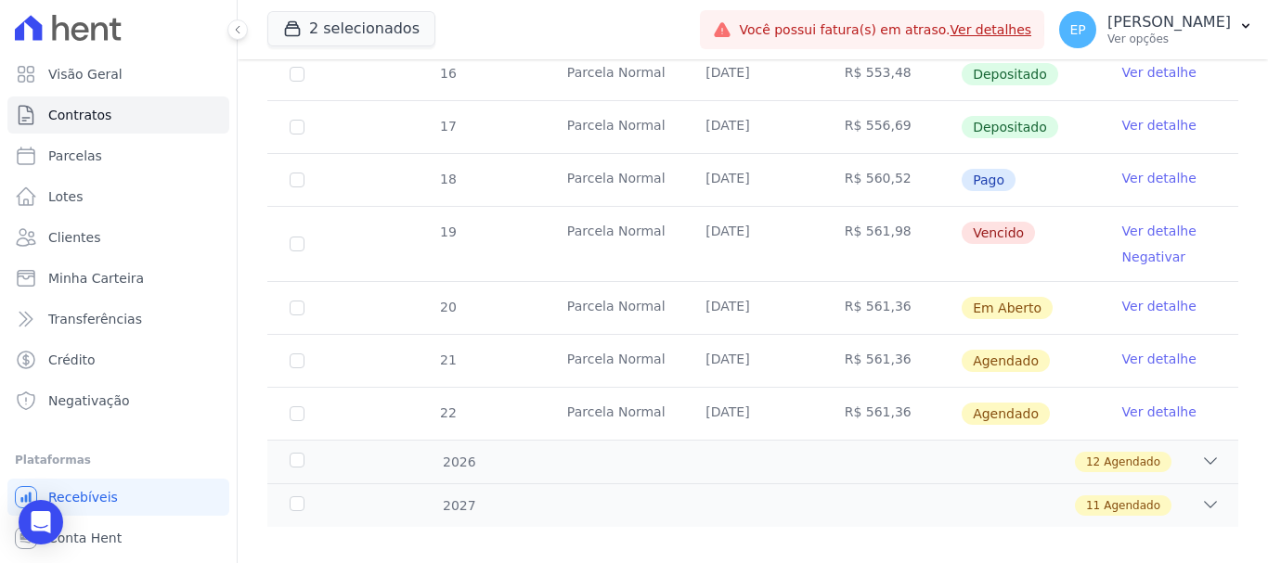
scroll to position [671, 0]
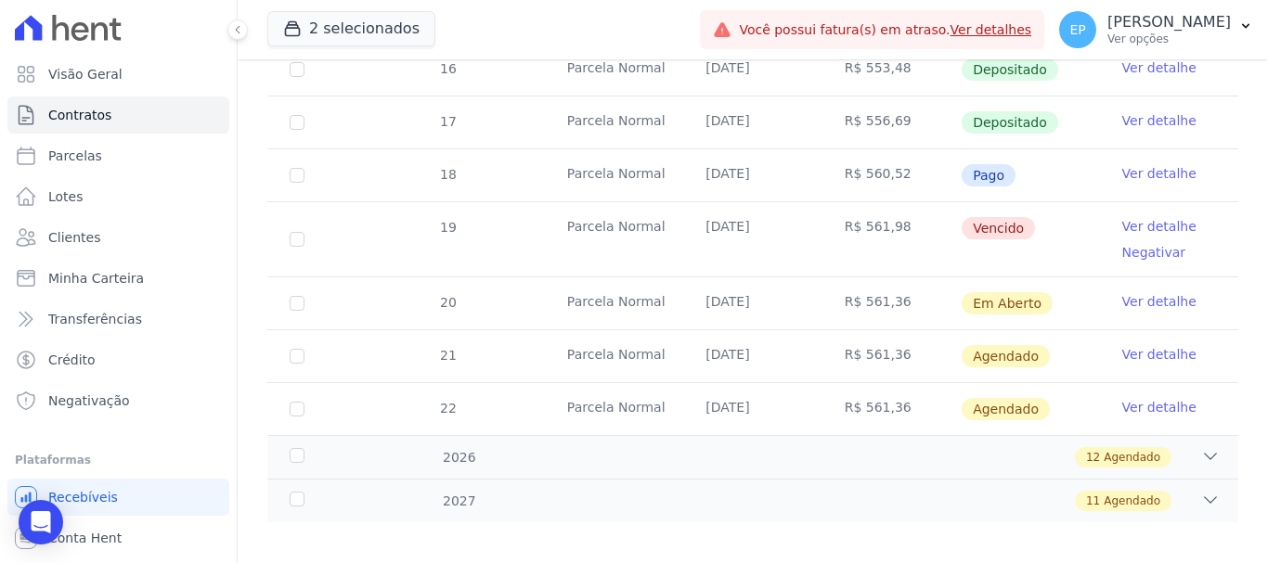
click at [1148, 217] on link "Ver detalhe" at bounding box center [1159, 226] width 74 height 19
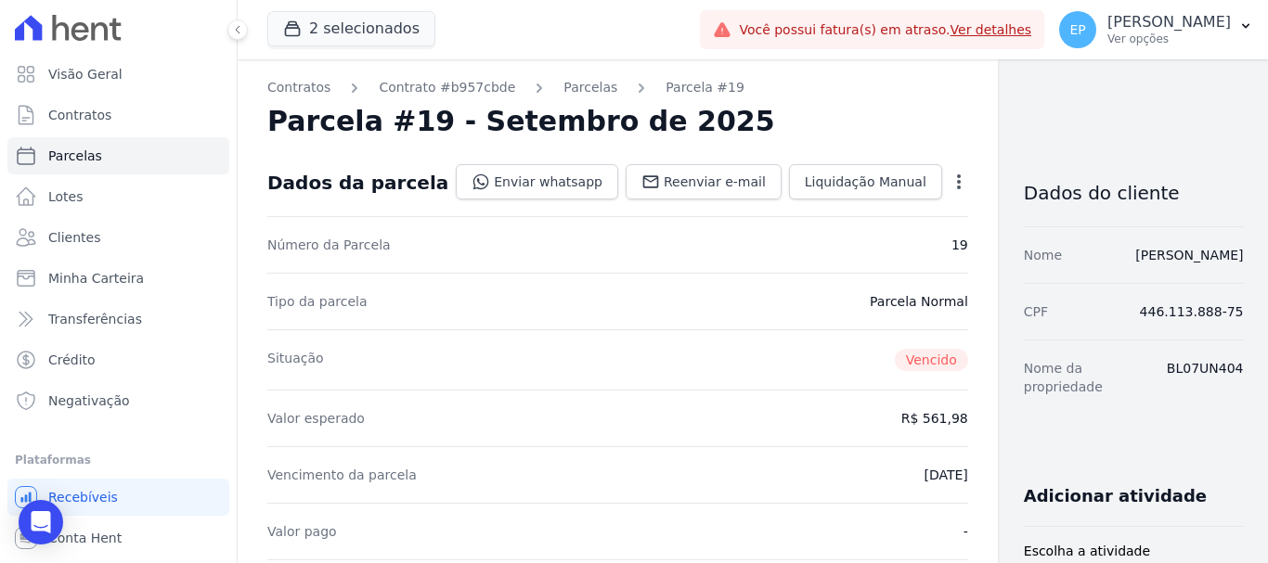
click at [957, 182] on icon "button" at bounding box center [959, 182] width 4 height 15
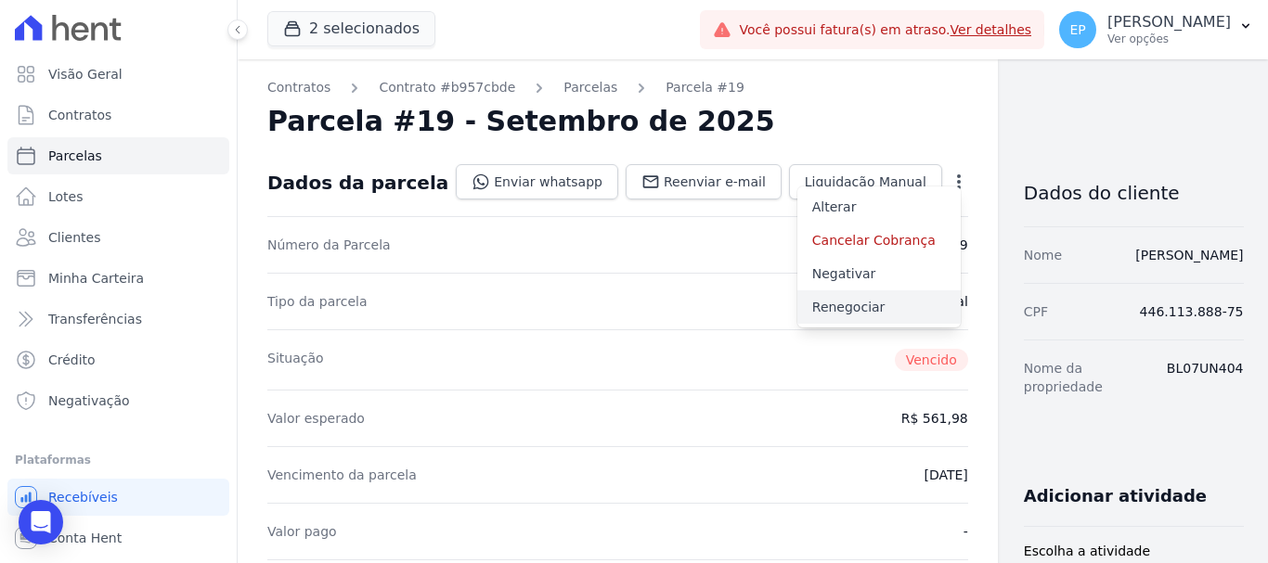
click at [797, 309] on link "Renegociar" at bounding box center [878, 307] width 163 height 33
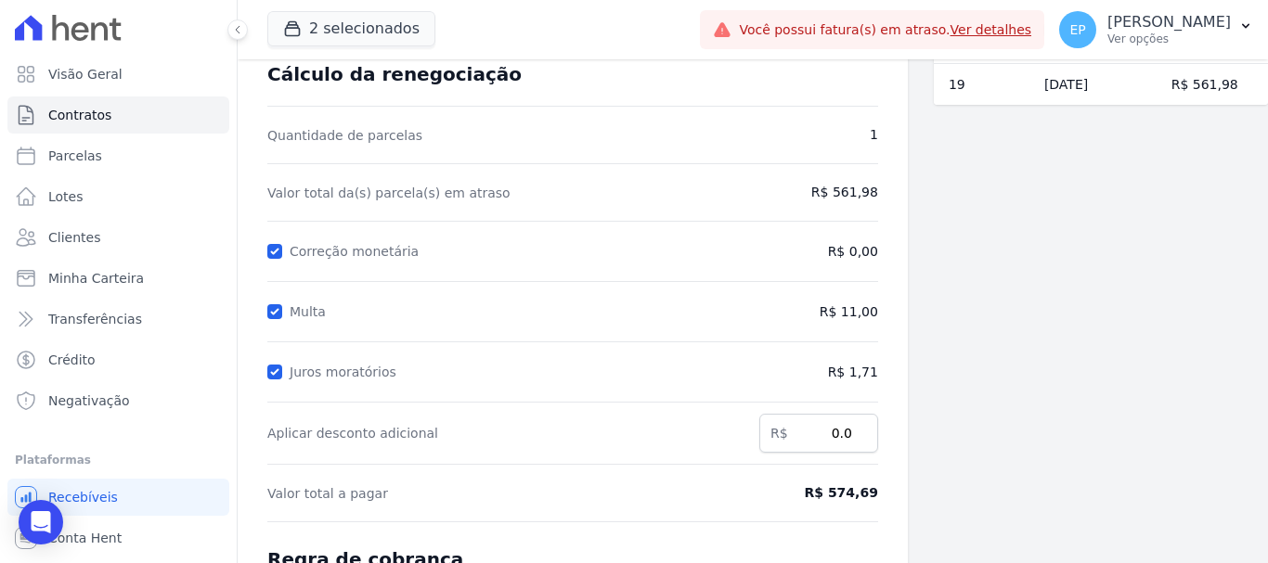
scroll to position [367, 0]
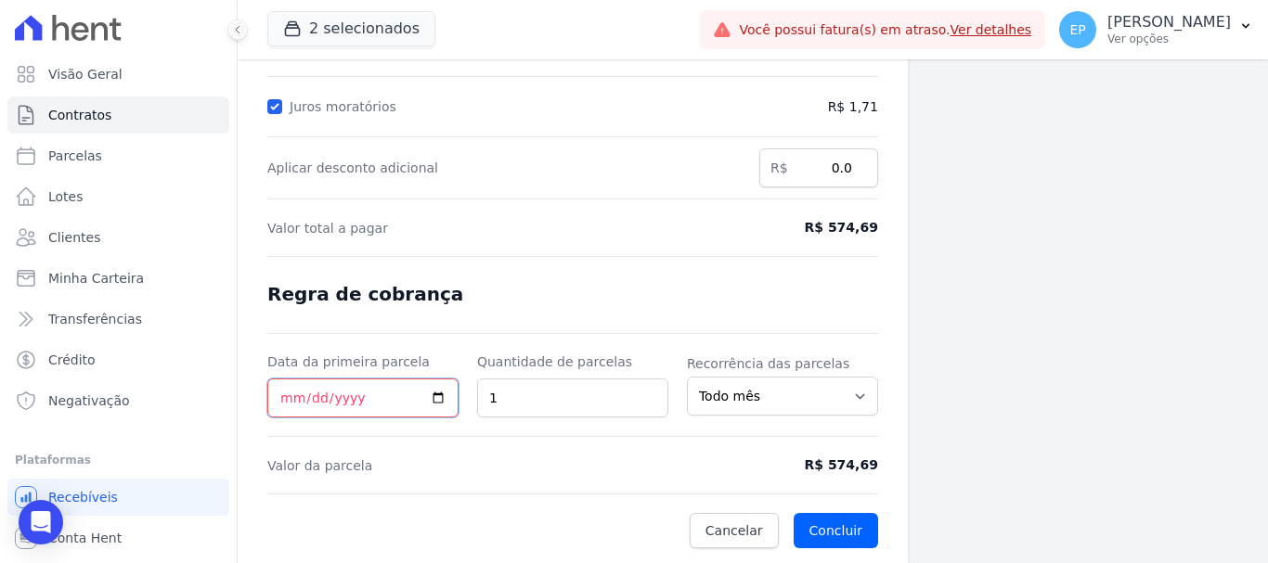
click at [278, 400] on input "Data da primeira parcela" at bounding box center [362, 398] width 191 height 39
type input "[DATE]"
click at [826, 537] on button "Concluir" at bounding box center [836, 530] width 84 height 35
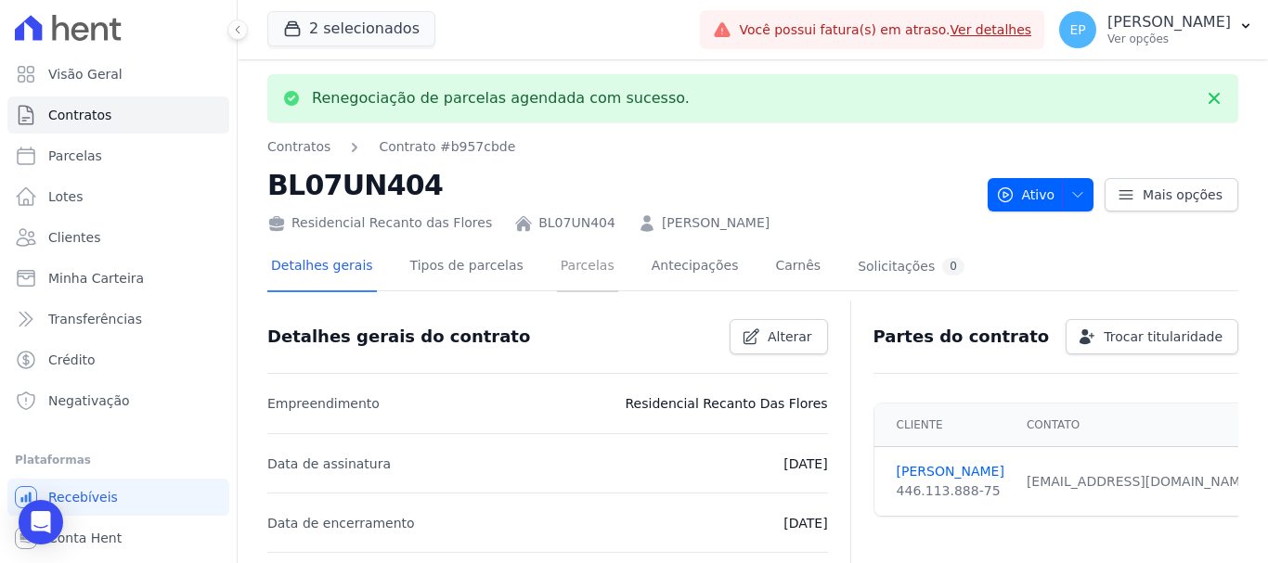
click at [559, 266] on link "Parcelas" at bounding box center [587, 267] width 61 height 49
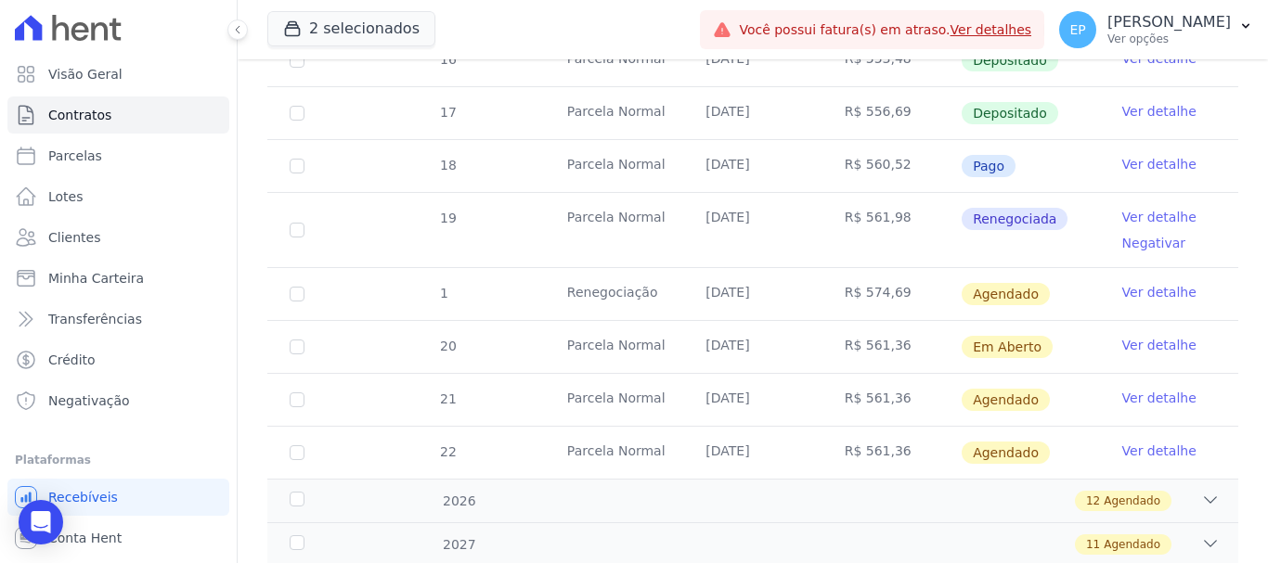
scroll to position [724, 0]
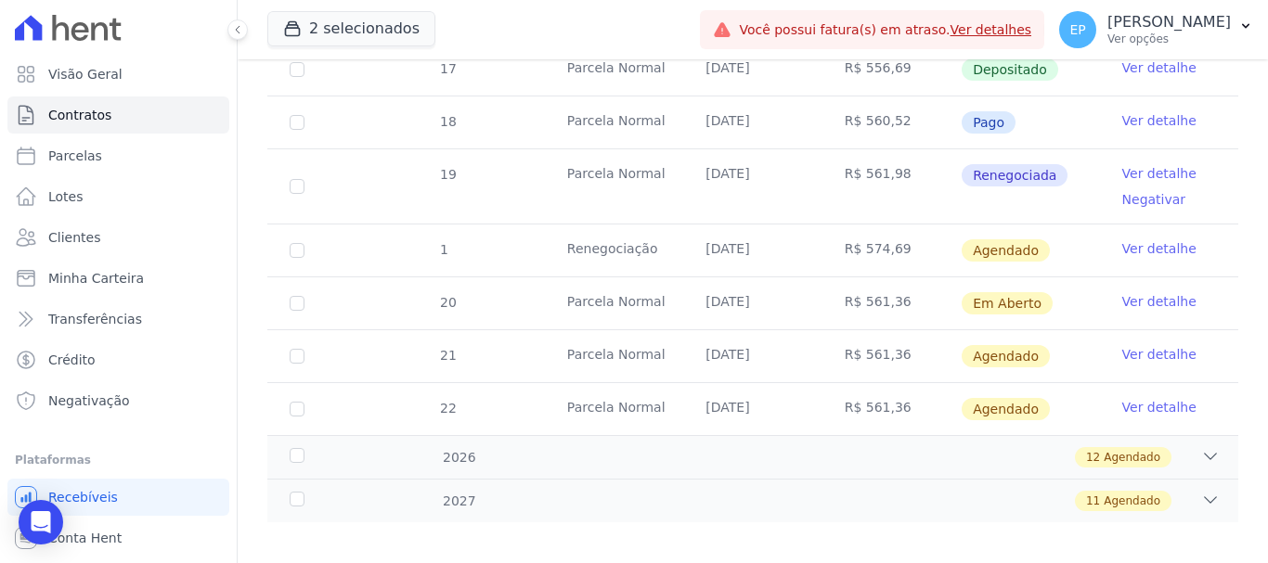
click at [1160, 239] on link "Ver detalhe" at bounding box center [1159, 248] width 74 height 19
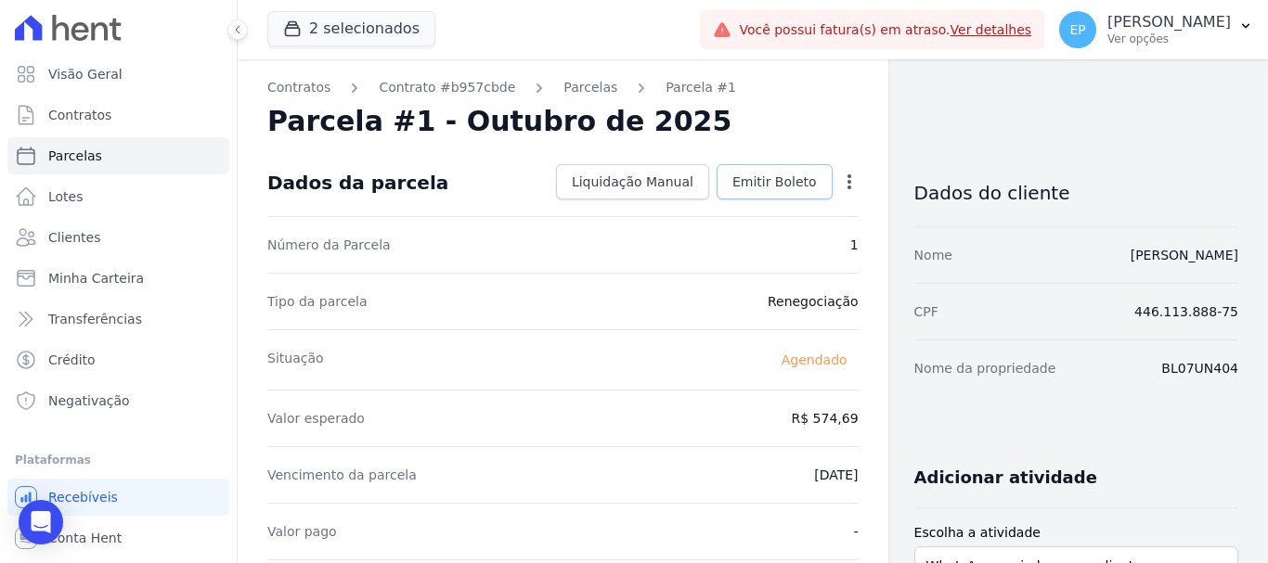
click at [753, 178] on span "Emitir Boleto" at bounding box center [774, 182] width 84 height 19
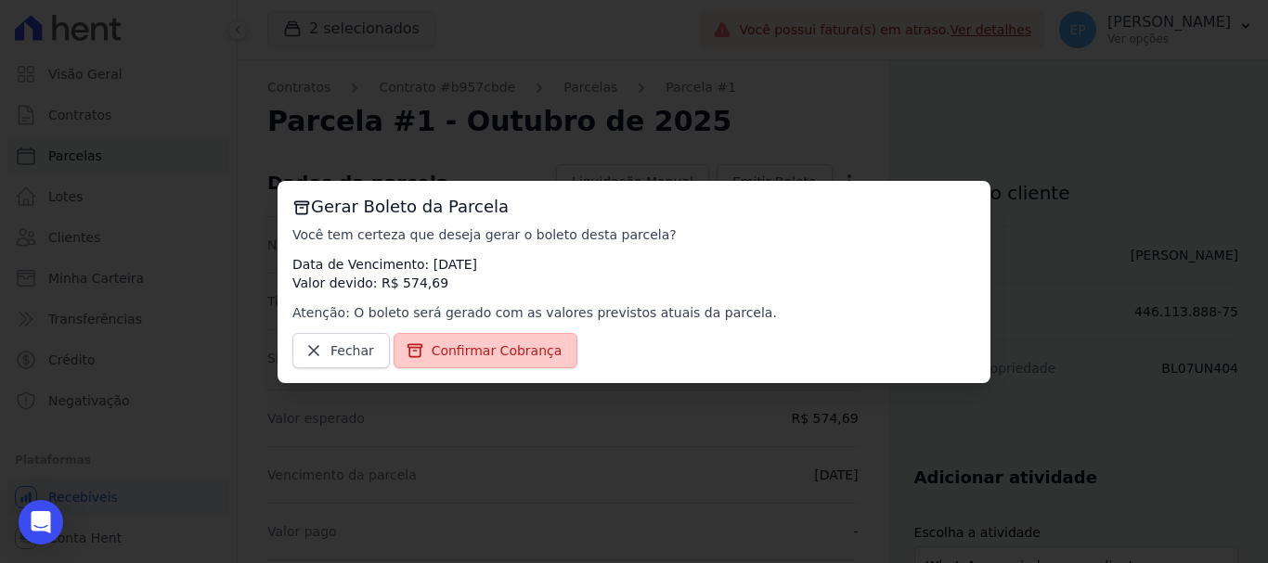
click at [478, 349] on span "Confirmar Cobrança" at bounding box center [497, 351] width 131 height 19
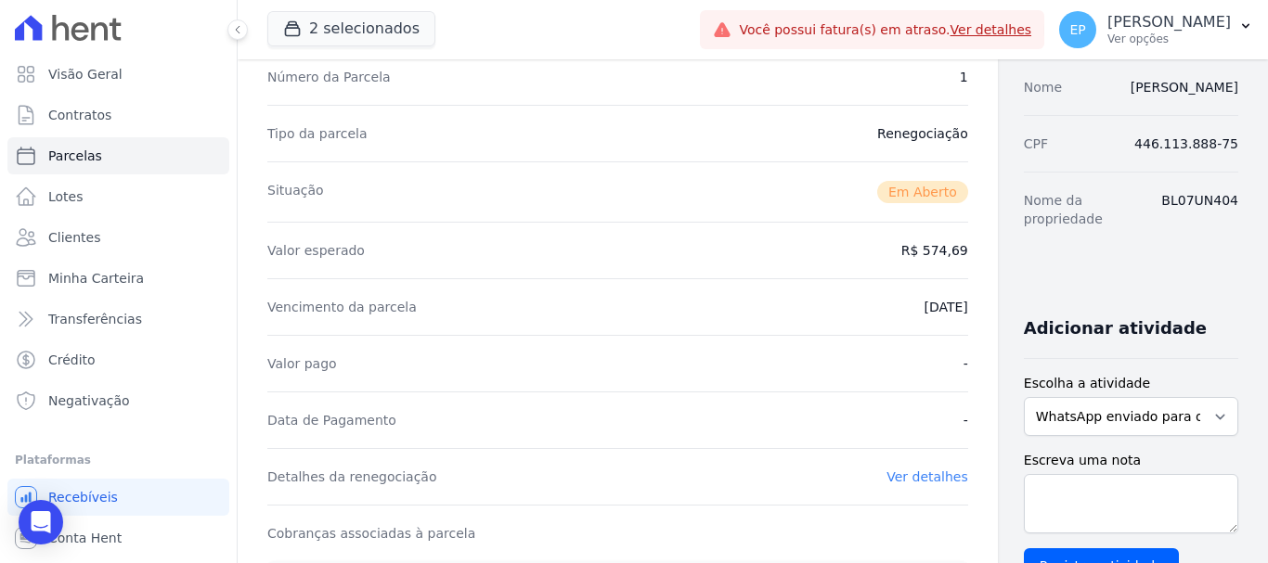
scroll to position [371, 0]
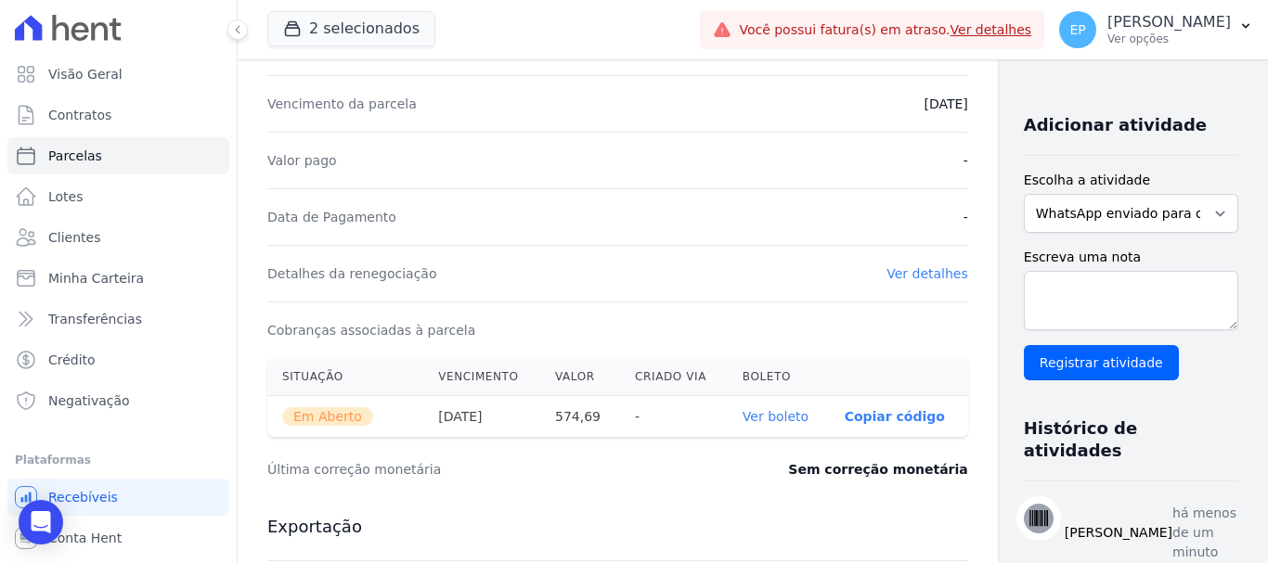
click at [751, 419] on link "Ver boleto" at bounding box center [776, 416] width 66 height 15
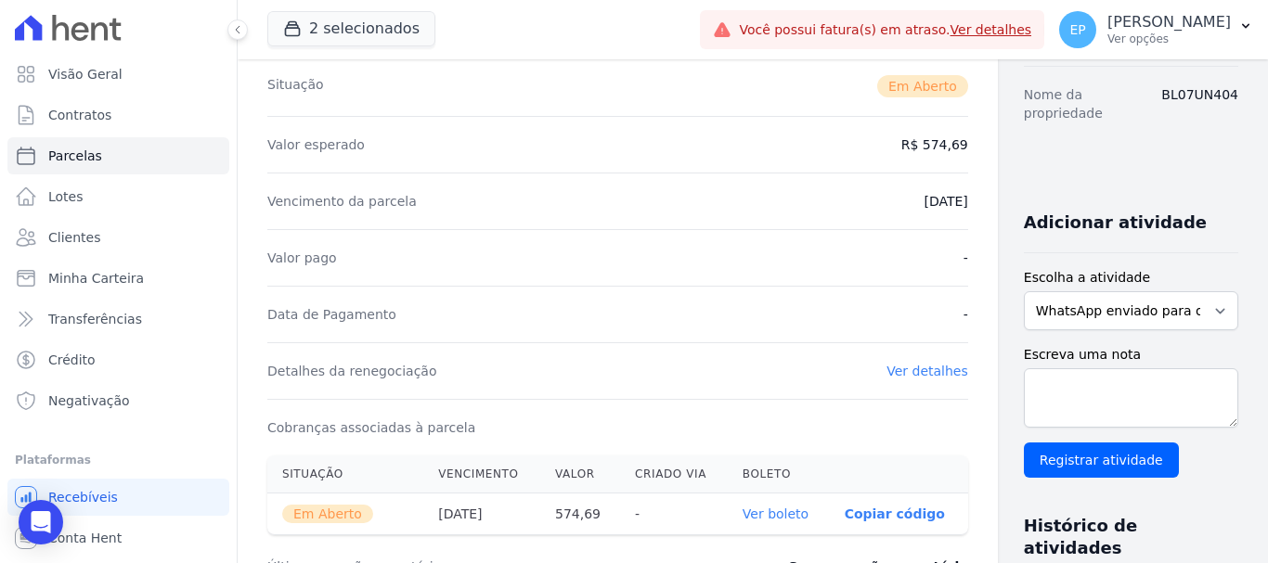
scroll to position [0, 0]
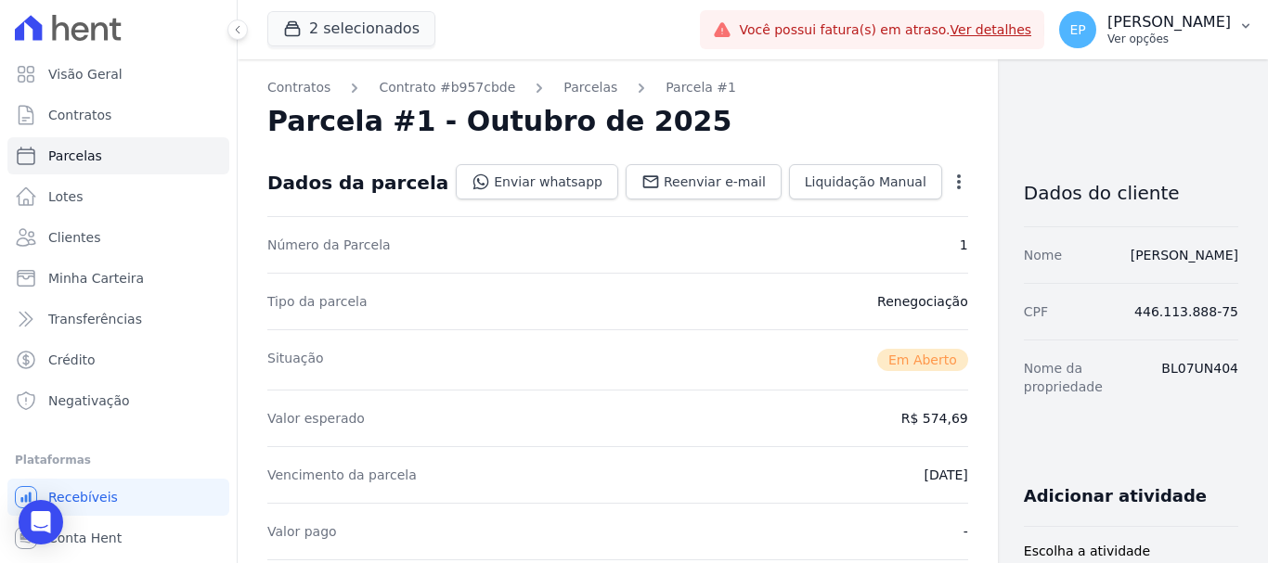
click at [1190, 40] on p "Ver opções" at bounding box center [1168, 39] width 123 height 15
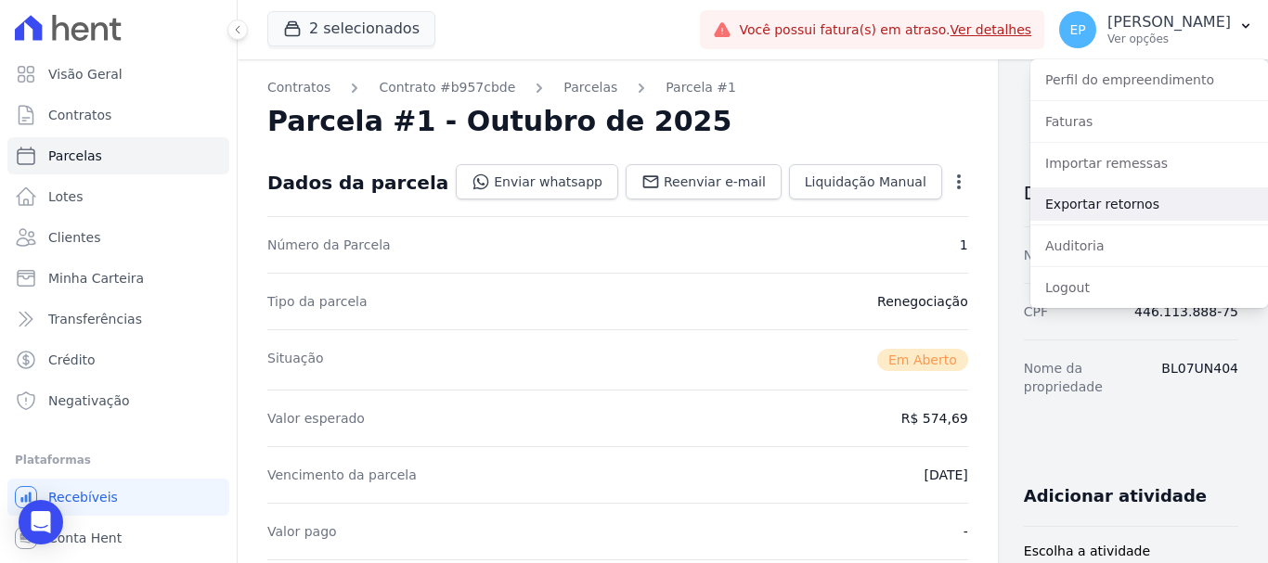
click at [1062, 204] on link "Exportar retornos" at bounding box center [1149, 204] width 238 height 33
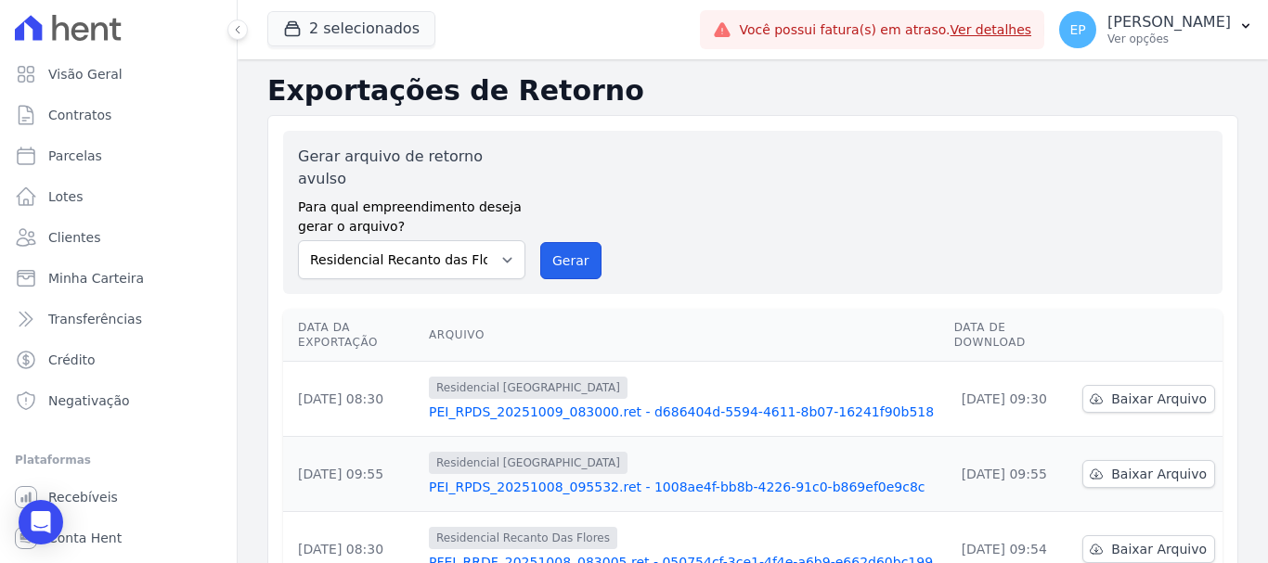
drag, startPoint x: 573, startPoint y: 232, endPoint x: 703, endPoint y: 121, distance: 171.2
click at [572, 242] on button "Gerar" at bounding box center [570, 260] width 61 height 37
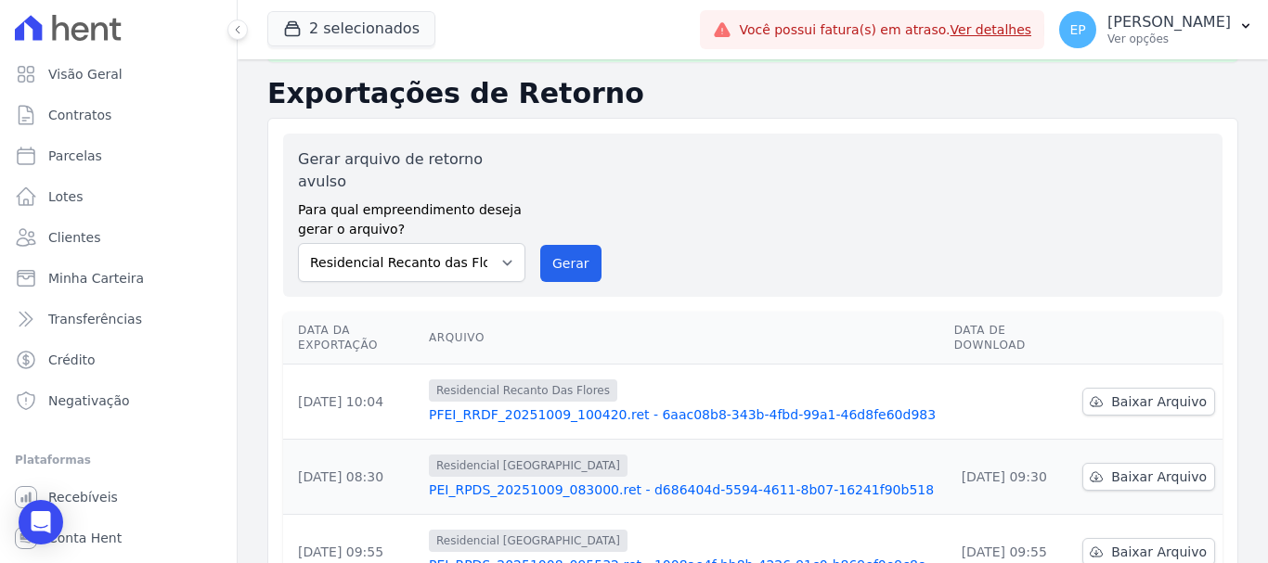
scroll to position [93, 0]
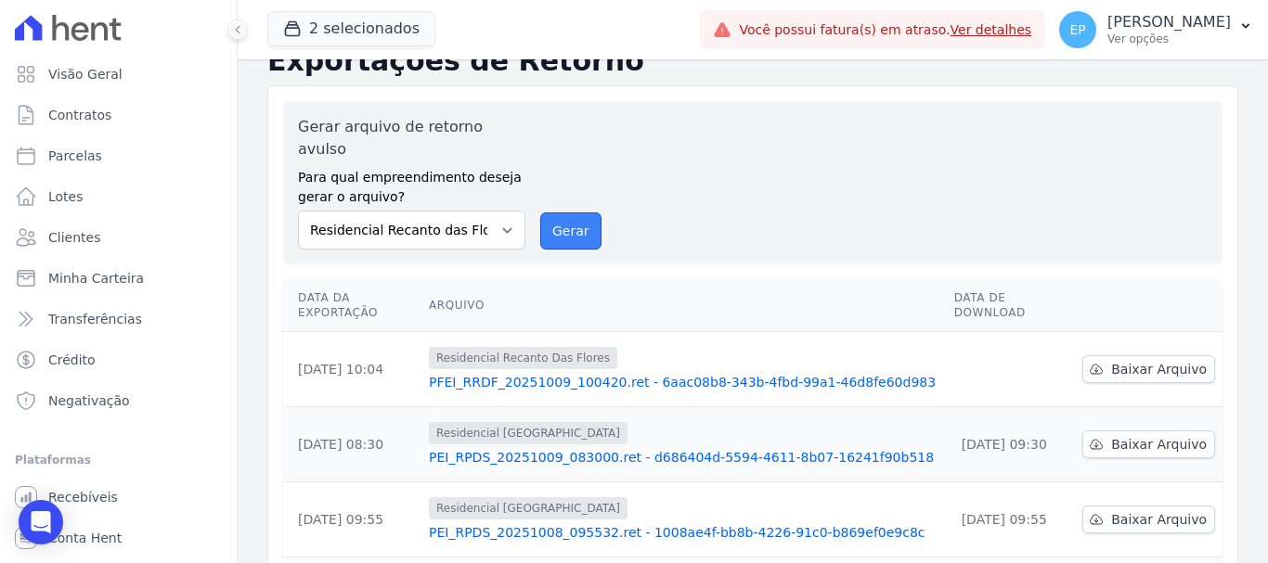
click at [567, 213] on button "Gerar" at bounding box center [570, 231] width 61 height 37
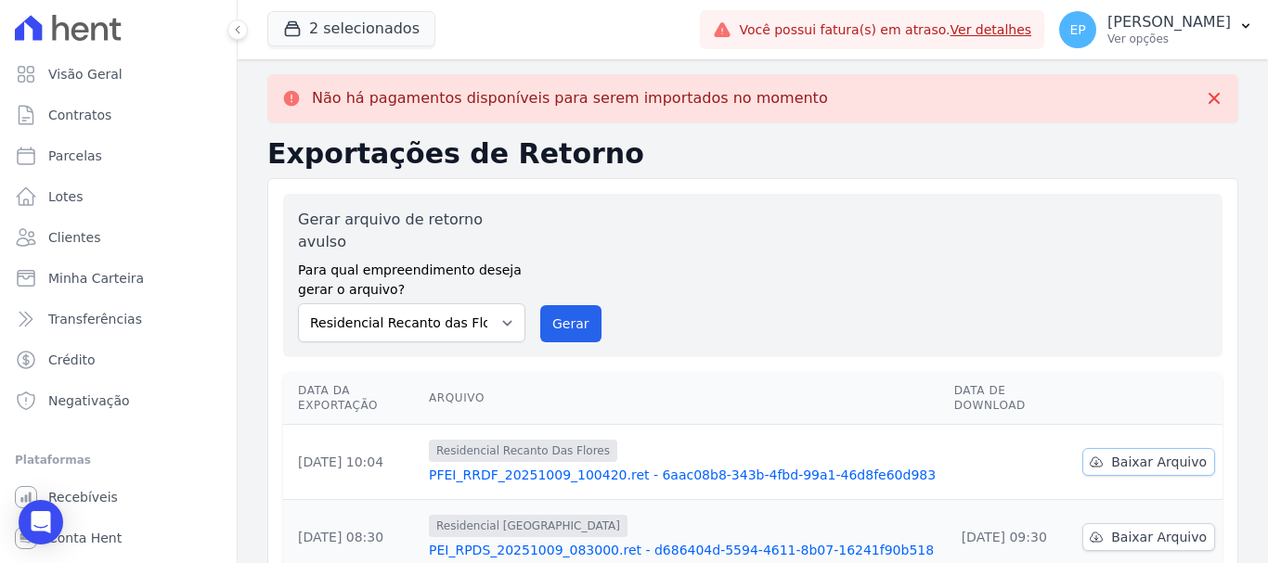
click at [1144, 453] on span "Baixar Arquivo" at bounding box center [1159, 462] width 96 height 19
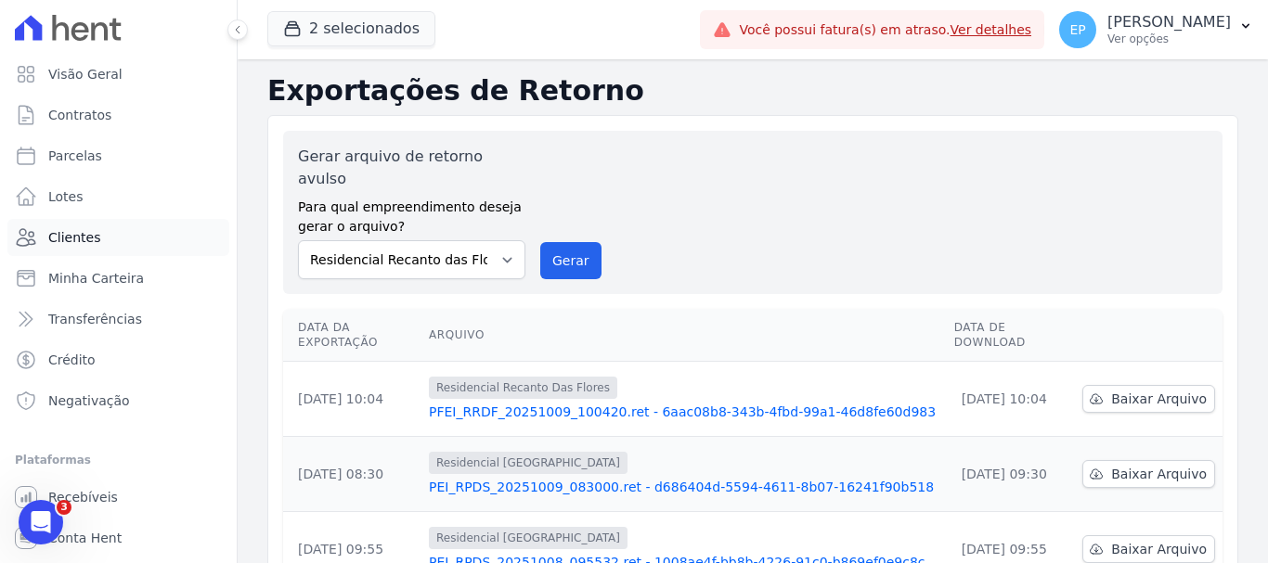
click at [71, 239] on span "Clientes" at bounding box center [74, 237] width 52 height 19
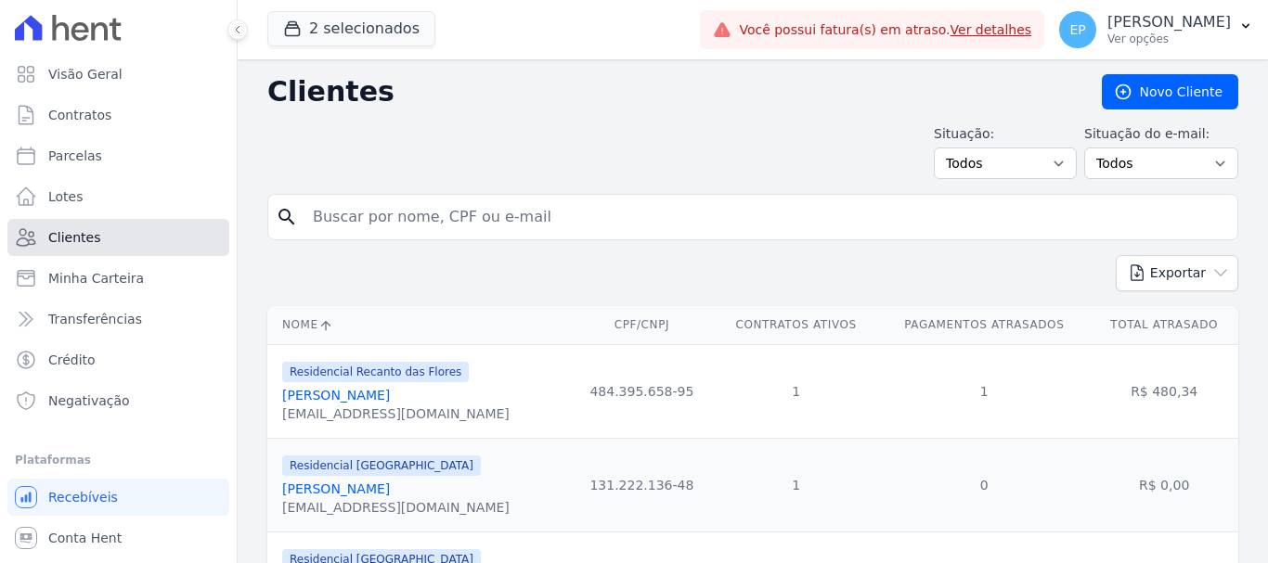
click at [84, 241] on span "Clientes" at bounding box center [74, 237] width 52 height 19
click at [398, 225] on input "search" at bounding box center [766, 217] width 928 height 37
click at [405, 223] on input "search" at bounding box center [766, 217] width 928 height 37
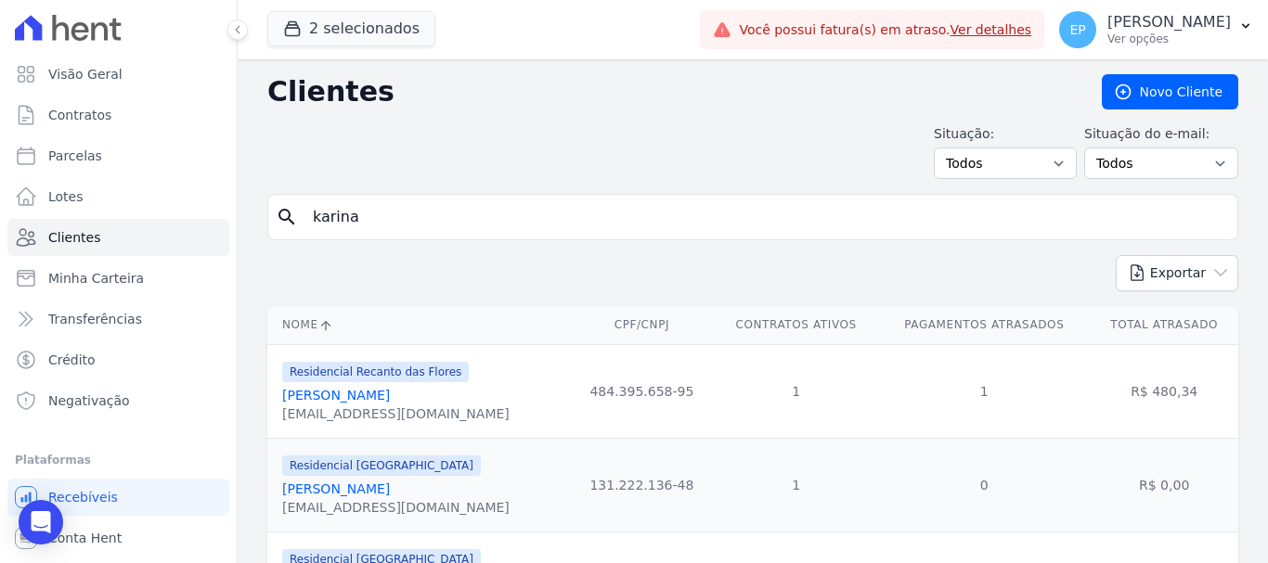
type input "karina"
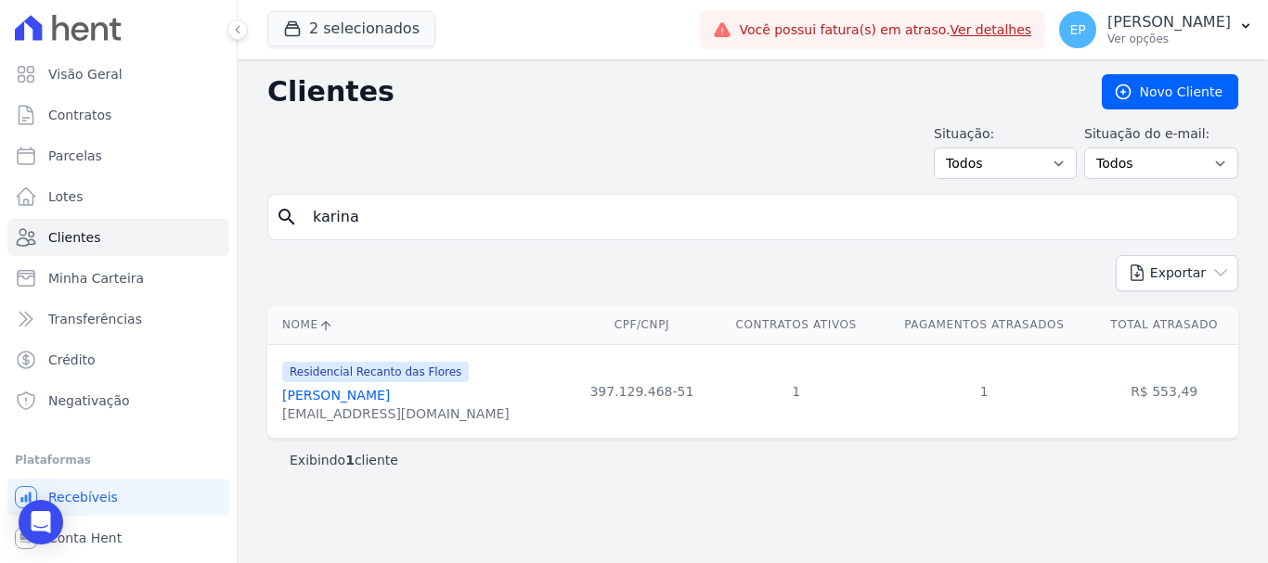
click at [351, 401] on link "[PERSON_NAME]" at bounding box center [336, 395] width 108 height 15
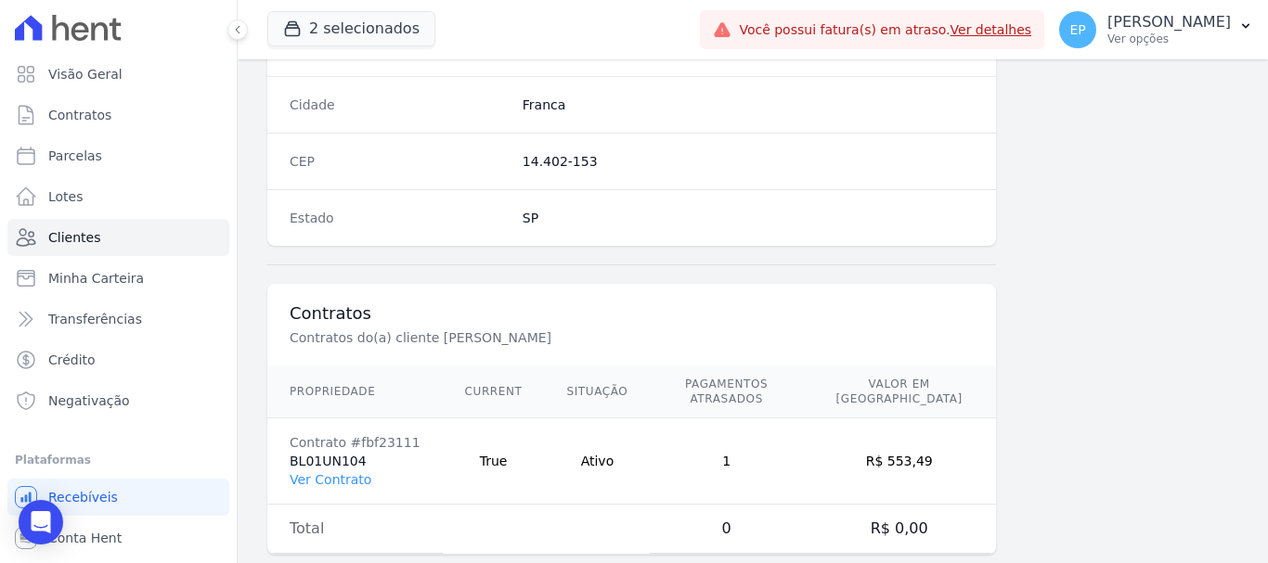
scroll to position [1173, 0]
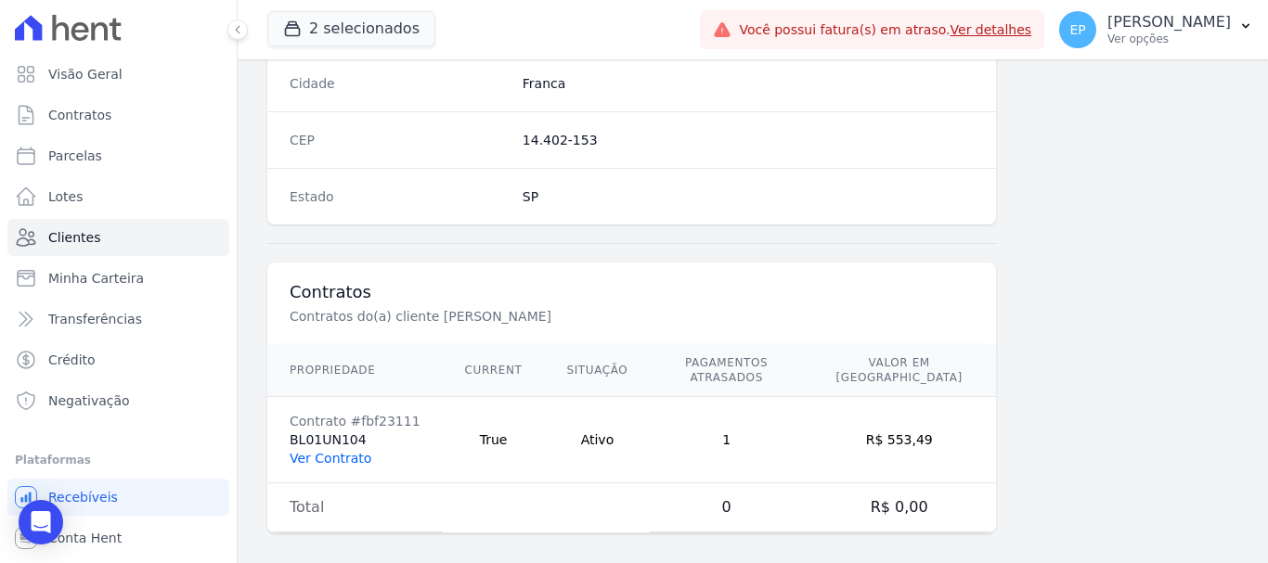
click at [337, 451] on link "Ver Contrato" at bounding box center [331, 458] width 82 height 15
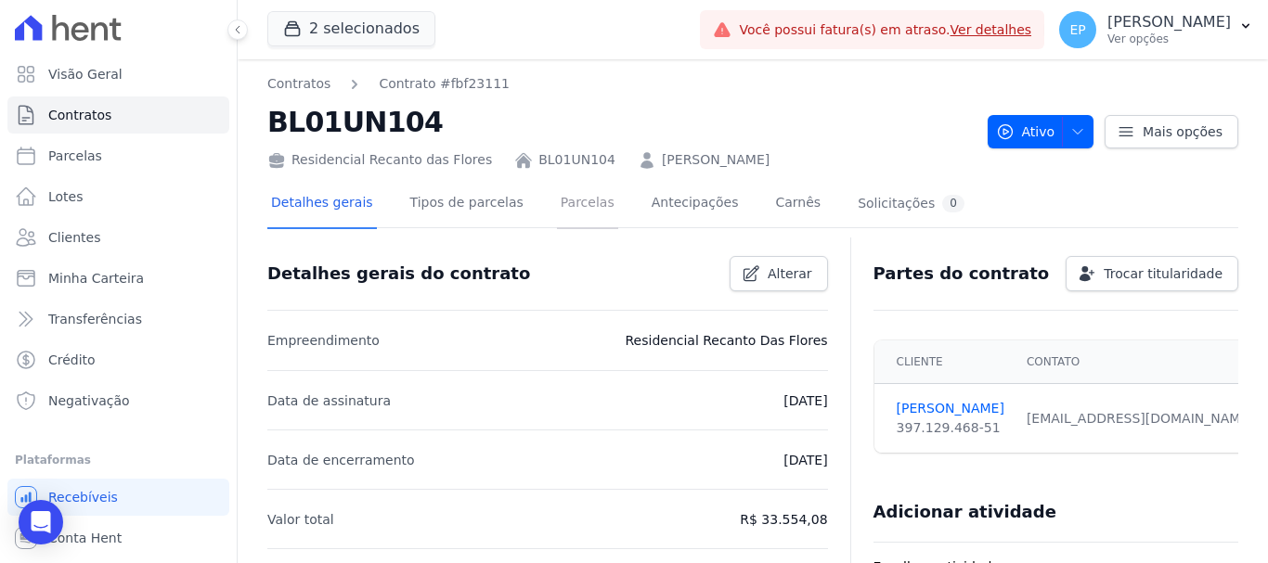
click at [568, 206] on link "Parcelas" at bounding box center [587, 204] width 61 height 49
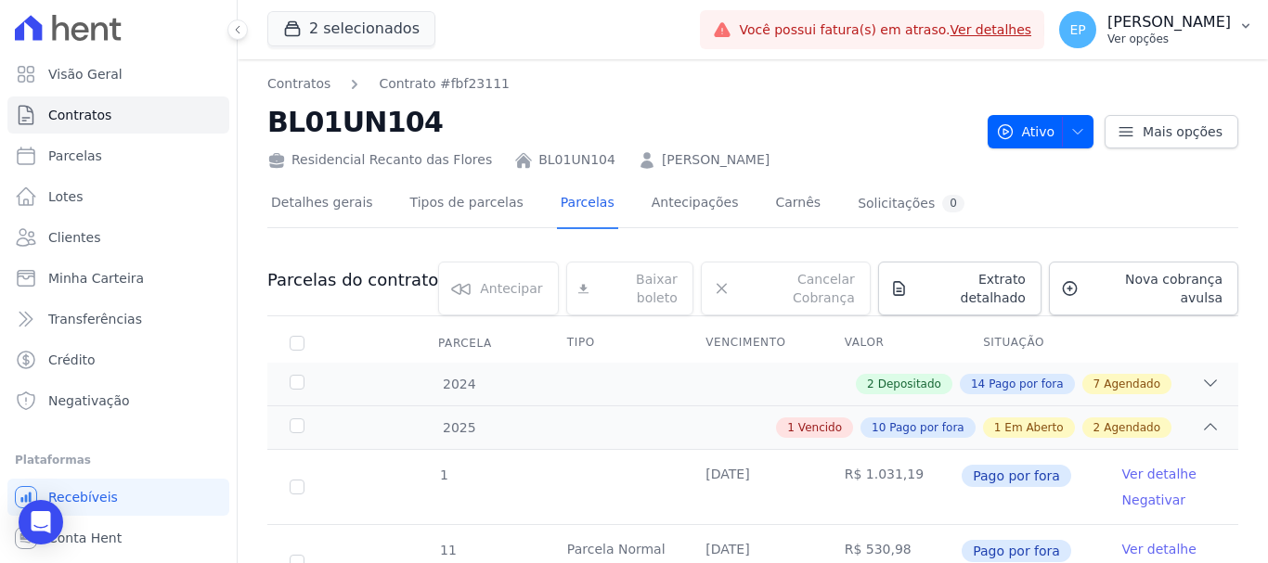
click at [1178, 35] on p "Ver opções" at bounding box center [1168, 39] width 123 height 15
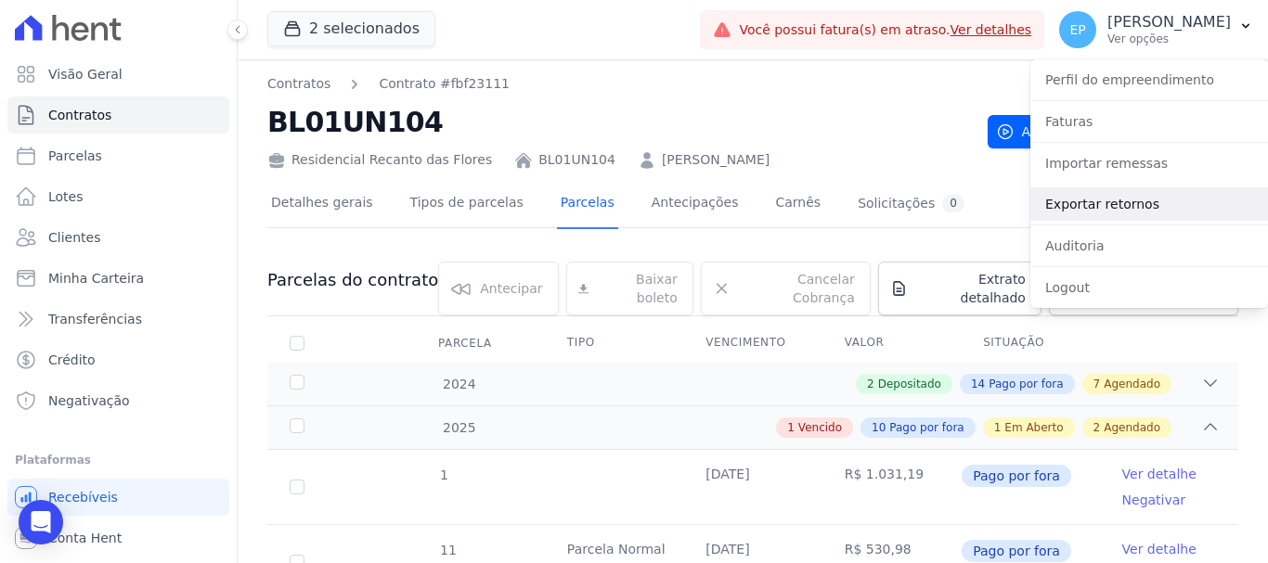
click at [1069, 205] on link "Exportar retornos" at bounding box center [1149, 204] width 238 height 33
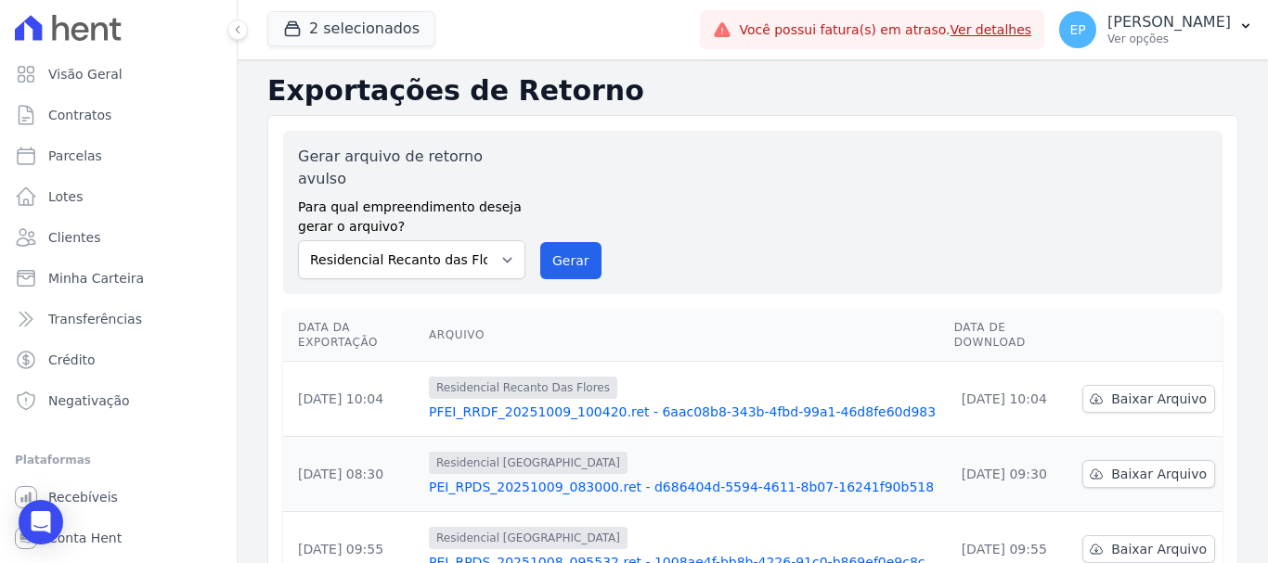
click at [595, 247] on div "Gerar arquivo de retorno avulso Para qual empreendimento deseja gerar o arquivo…" at bounding box center [753, 213] width 910 height 134
click at [556, 242] on button "Gerar" at bounding box center [570, 260] width 61 height 37
